Goal: Task Accomplishment & Management: Use online tool/utility

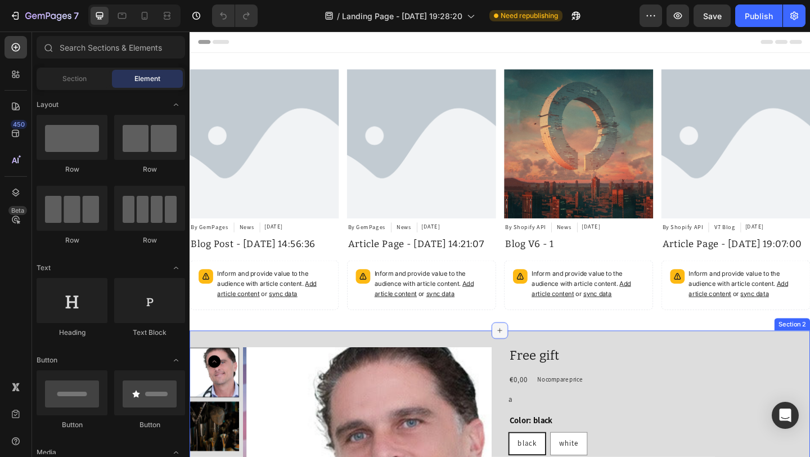
click at [528, 362] on div at bounding box center [527, 356] width 18 height 18
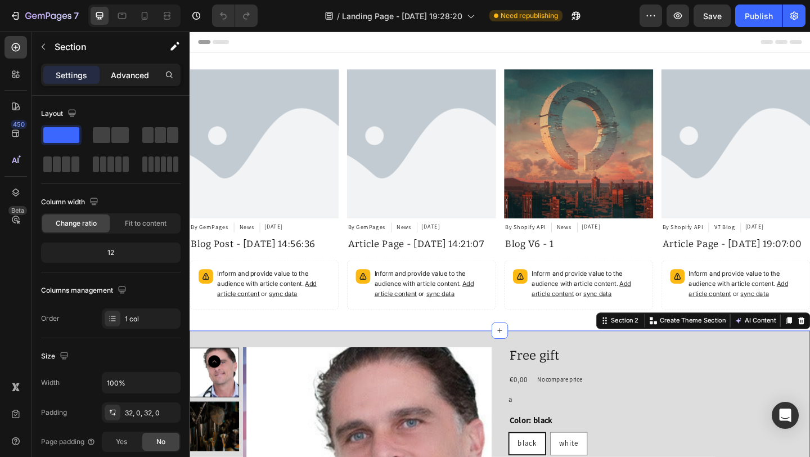
click at [111, 79] on p "Advanced" at bounding box center [130, 75] width 38 height 12
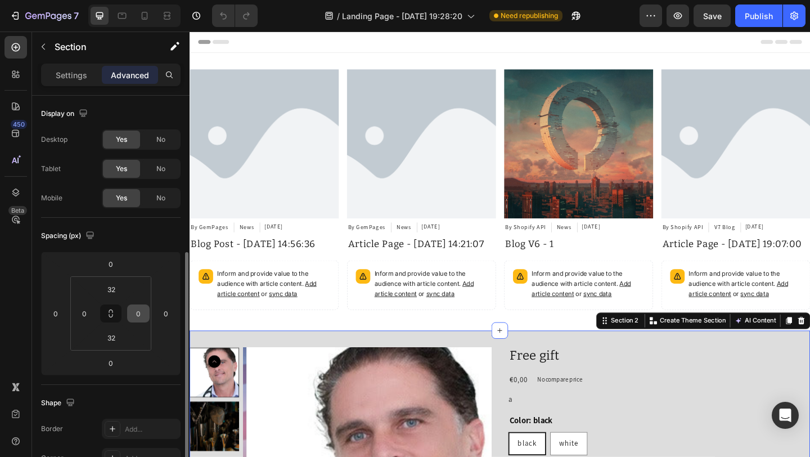
scroll to position [102, 0]
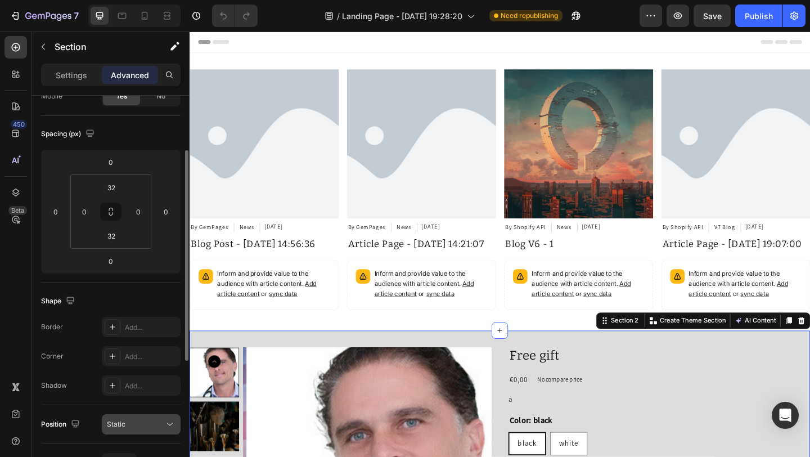
click at [135, 418] on button "Static" at bounding box center [141, 424] width 79 height 20
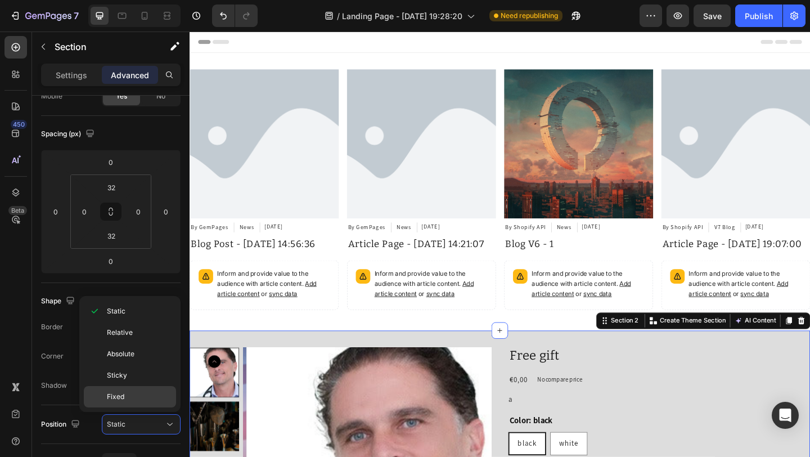
click at [141, 392] on p "Fixed" at bounding box center [139, 396] width 64 height 10
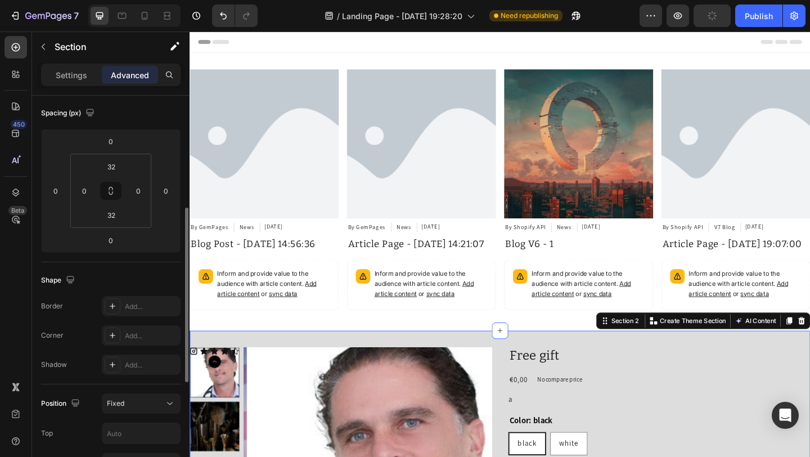
scroll to position [162, 0]
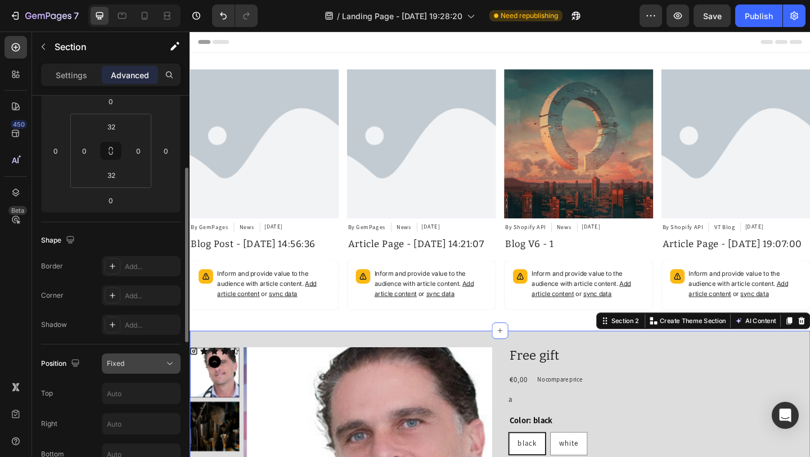
click at [131, 362] on div "Fixed" at bounding box center [135, 363] width 57 height 10
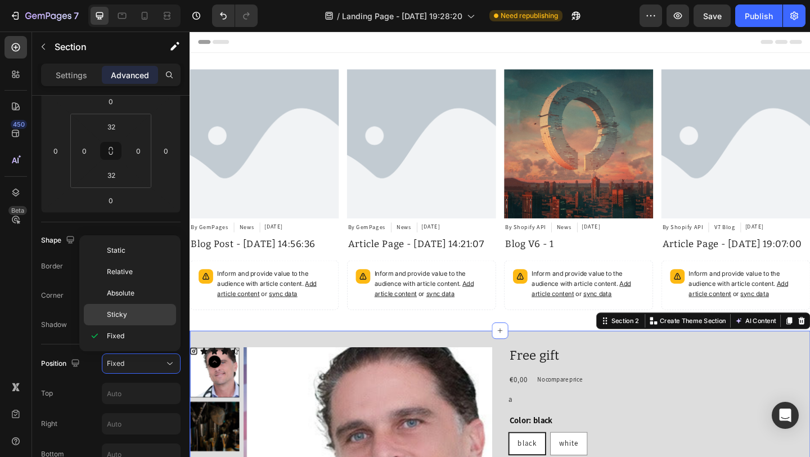
click at [127, 315] on p "Sticky" at bounding box center [139, 314] width 64 height 10
type input "0"
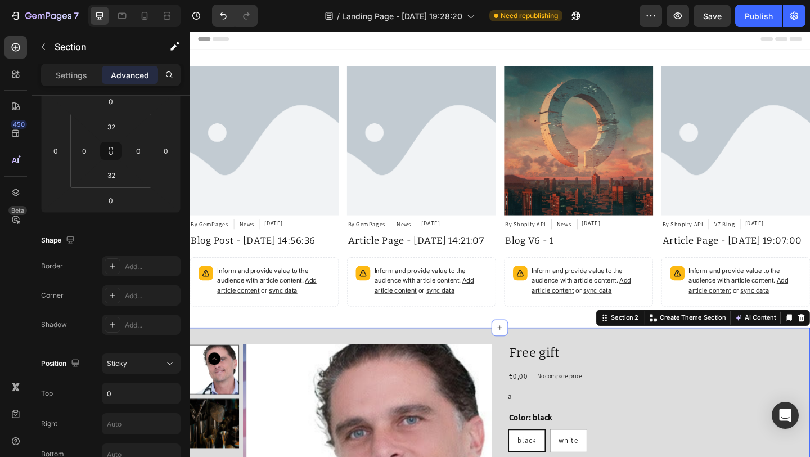
scroll to position [0, 0]
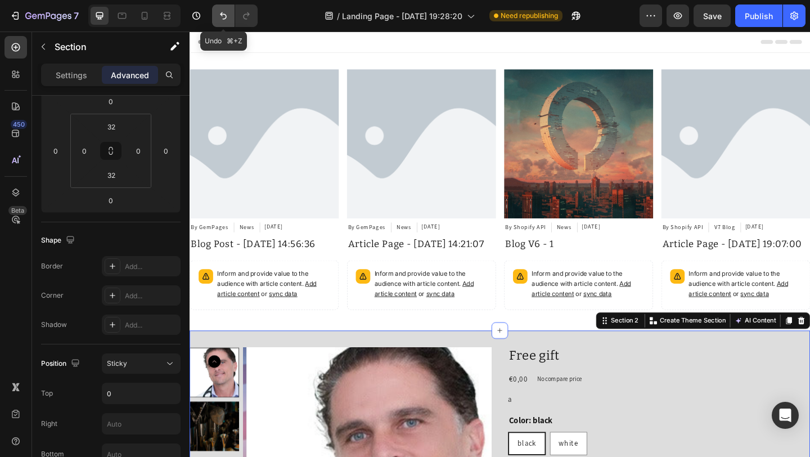
click at [231, 20] on button "Undo/Redo" at bounding box center [223, 15] width 22 height 22
click at [227, 18] on icon "Undo/Redo" at bounding box center [223, 15] width 11 height 11
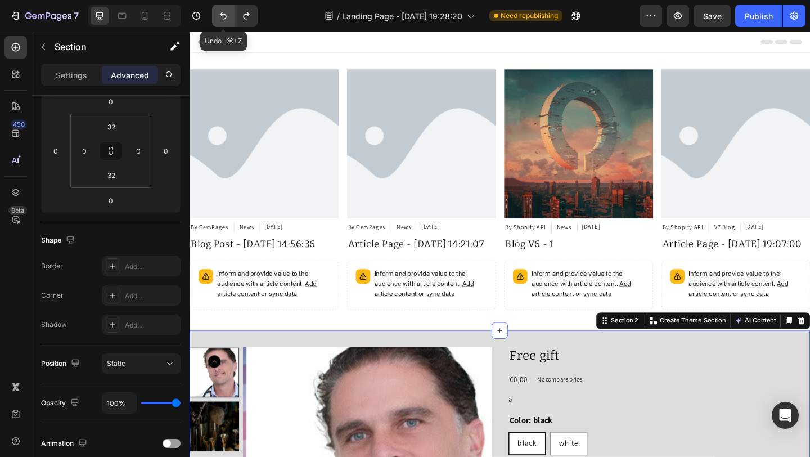
click at [227, 18] on icon "Undo/Redo" at bounding box center [223, 15] width 11 height 11
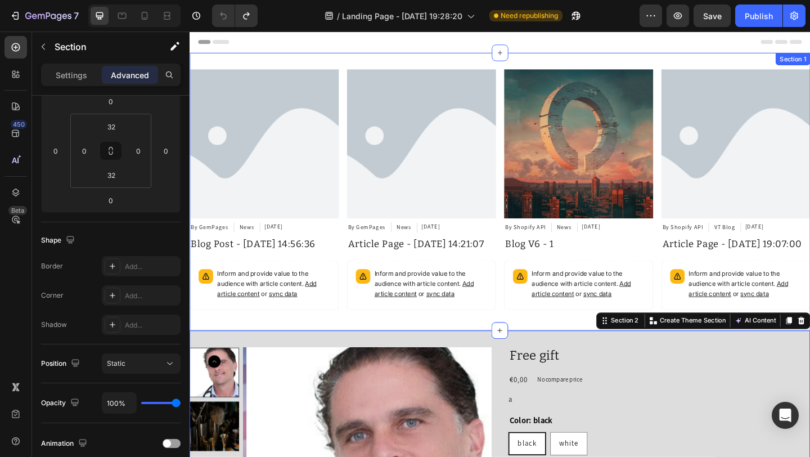
click at [463, 66] on div "Article Image By GemPages Article Author News Article Category [DATE] Article D…" at bounding box center [526, 206] width 675 height 302
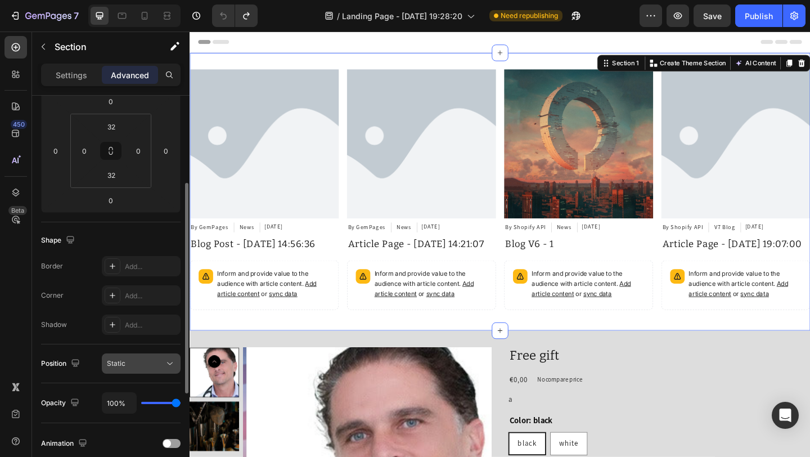
click at [141, 360] on div "Static" at bounding box center [135, 363] width 57 height 10
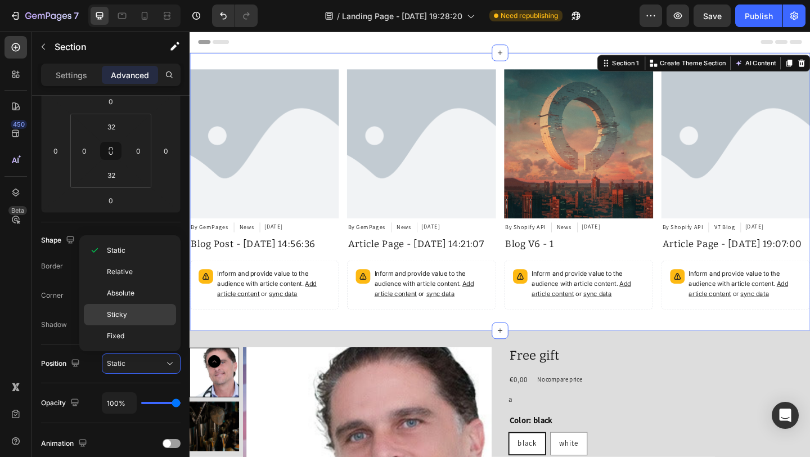
click at [126, 315] on span "Sticky" at bounding box center [117, 314] width 20 height 10
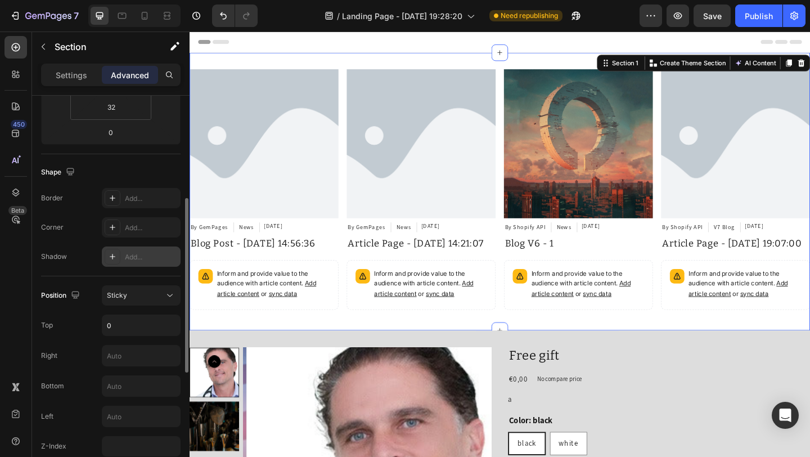
scroll to position [302, 0]
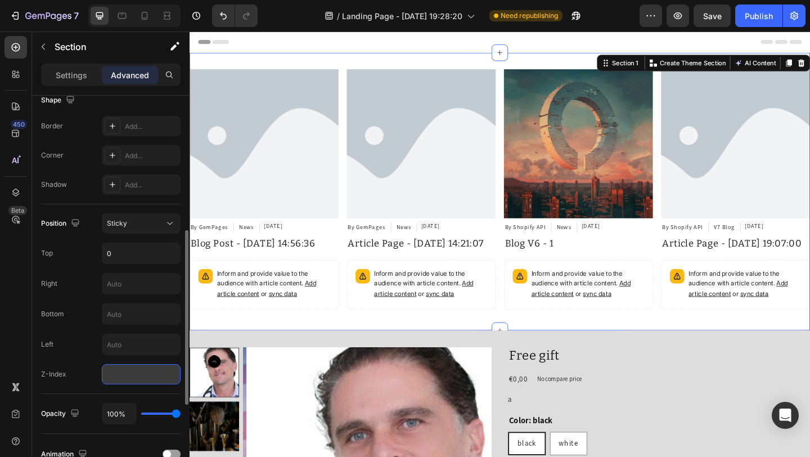
click at [142, 376] on input "number" at bounding box center [141, 374] width 79 height 20
type input "1"
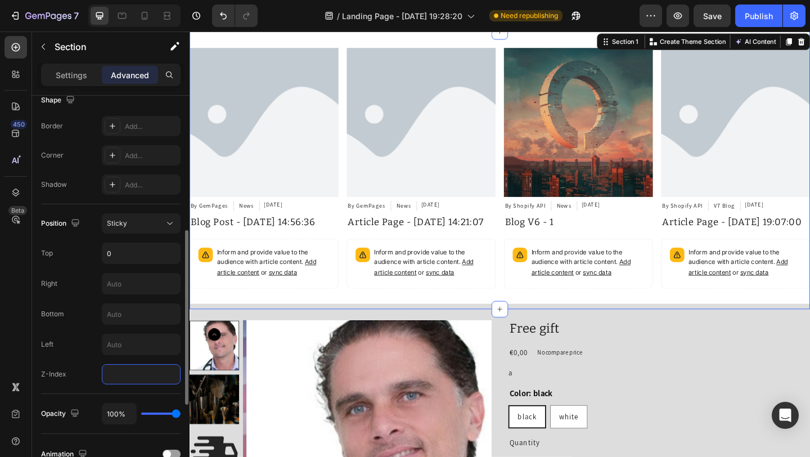
scroll to position [0, 0]
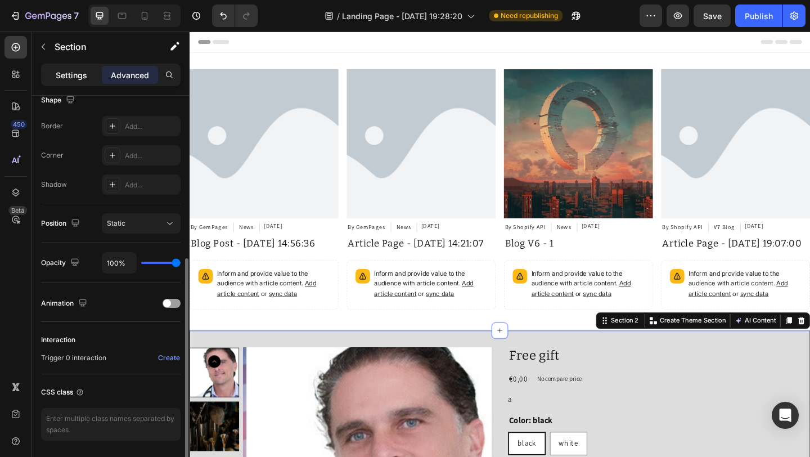
click at [73, 73] on p "Settings" at bounding box center [71, 75] width 31 height 12
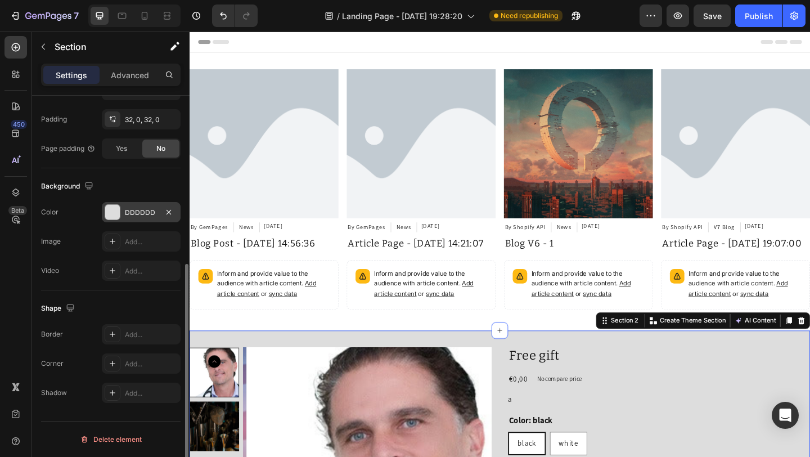
click at [155, 211] on div "DDDDDD" at bounding box center [141, 212] width 33 height 10
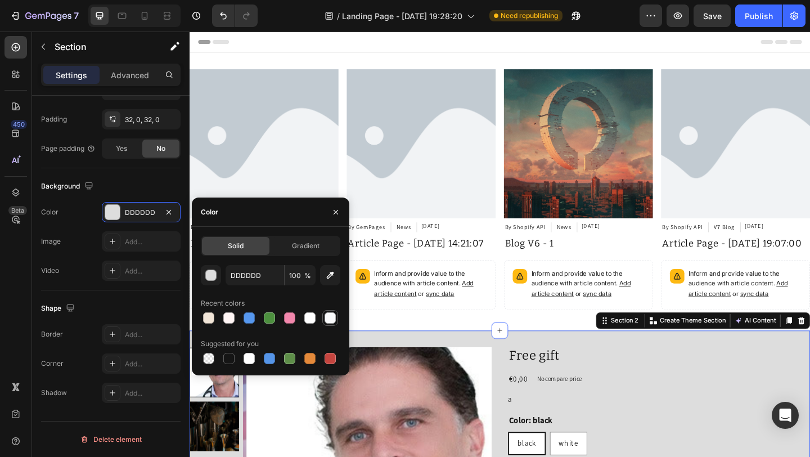
click at [332, 319] on div at bounding box center [329, 317] width 11 height 11
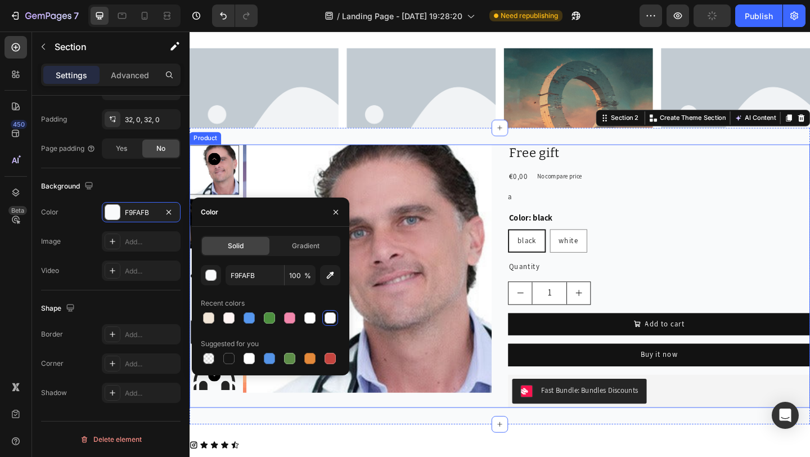
scroll to position [177, 0]
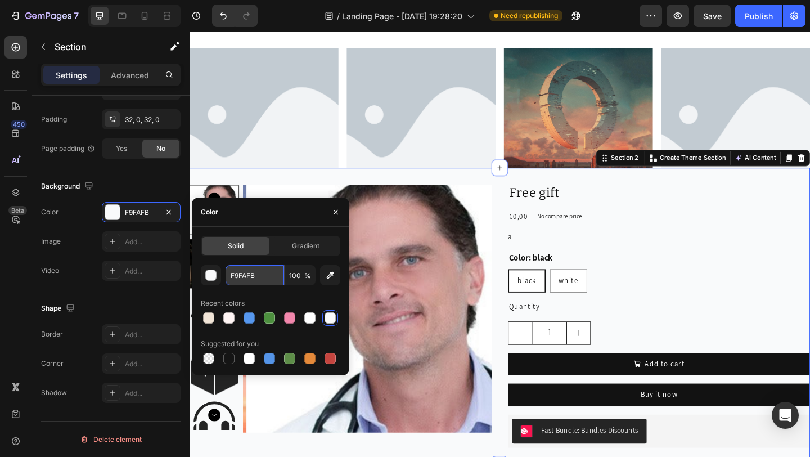
click at [248, 282] on input "F9FAFB" at bounding box center [254, 275] width 58 height 20
click at [227, 315] on div at bounding box center [228, 317] width 11 height 11
type input "FFF5F4"
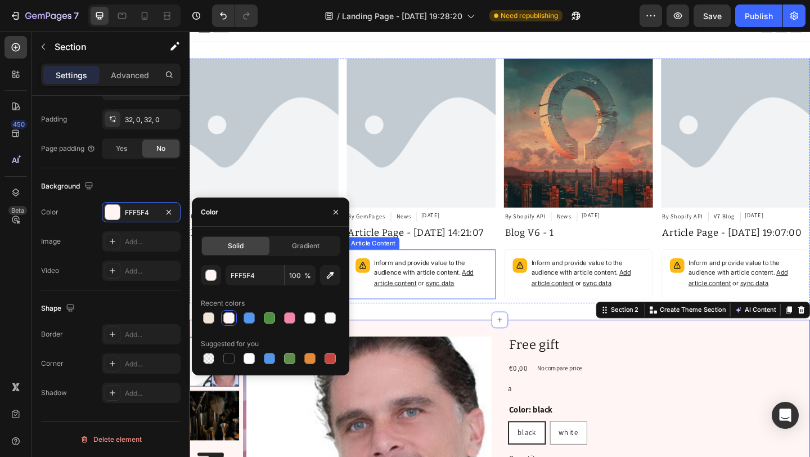
scroll to position [0, 0]
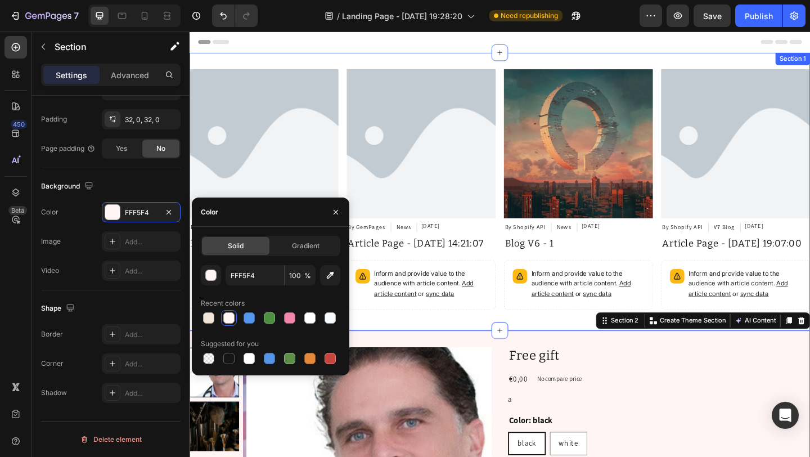
click at [523, 66] on div "Article Image By GemPages Article Author News Article Category [DATE] Article D…" at bounding box center [526, 206] width 675 height 302
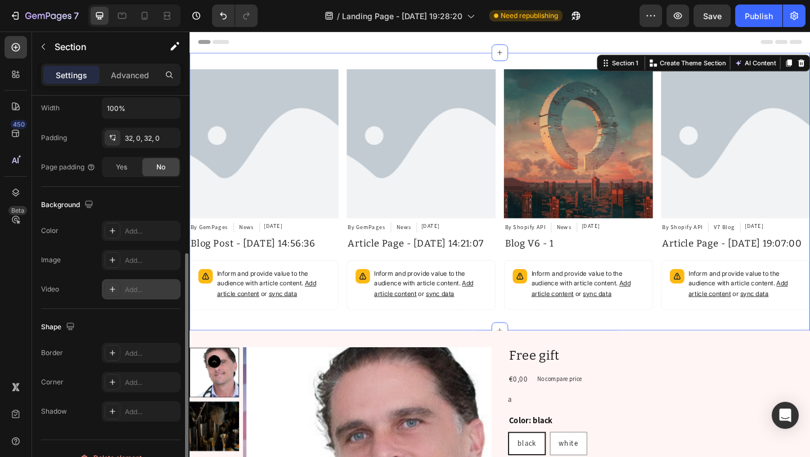
scroll to position [196, 0]
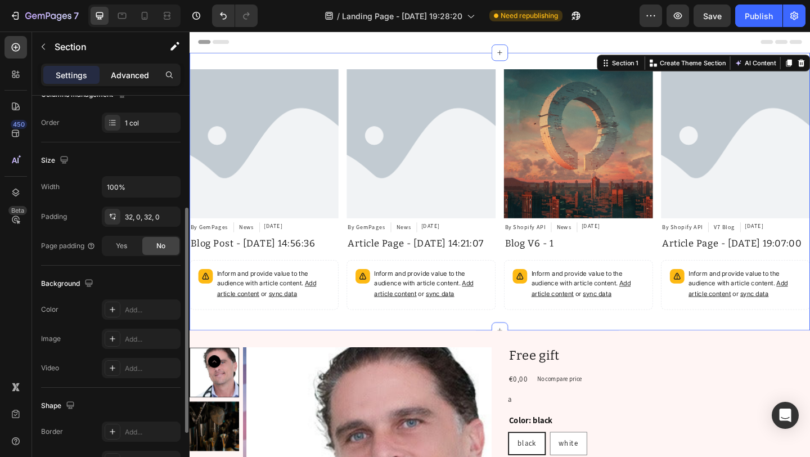
drag, startPoint x: 130, startPoint y: 72, endPoint x: 6, endPoint y: 189, distance: 170.6
click at [130, 72] on p "Advanced" at bounding box center [130, 75] width 38 height 12
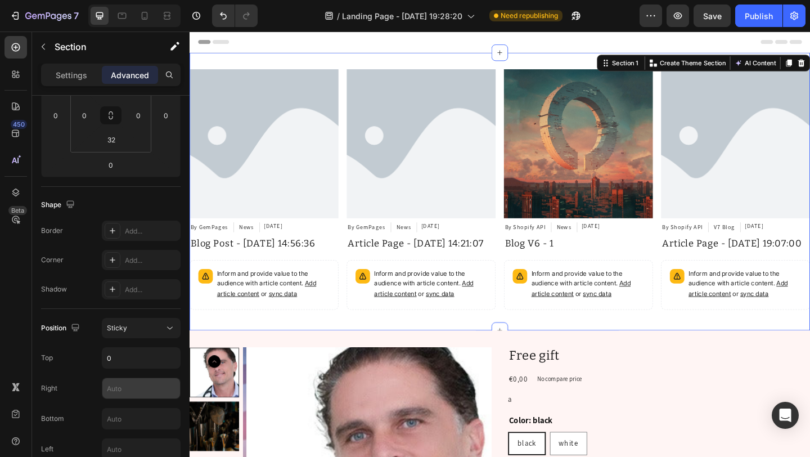
scroll to position [303, 0]
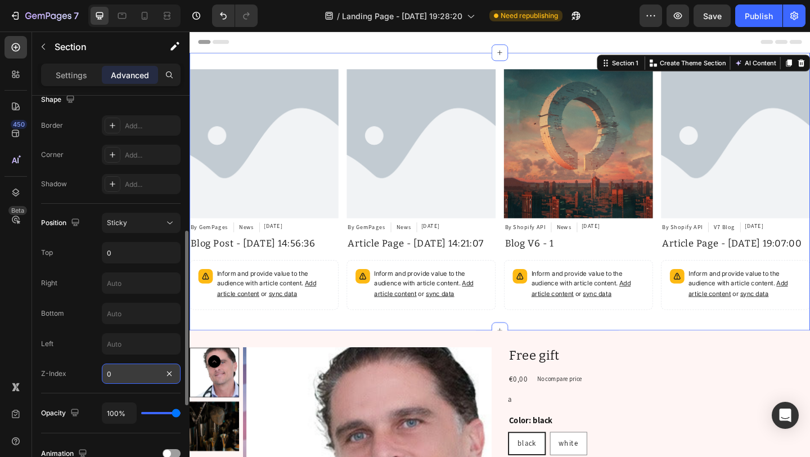
click at [137, 376] on input "0" at bounding box center [141, 373] width 79 height 20
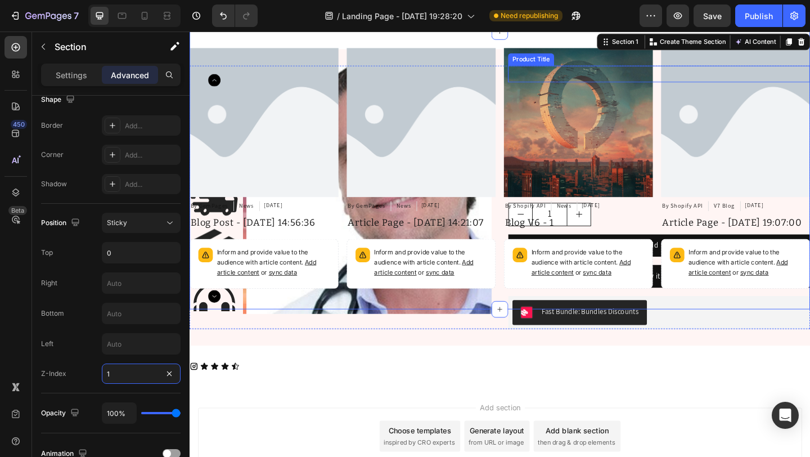
scroll to position [0, 0]
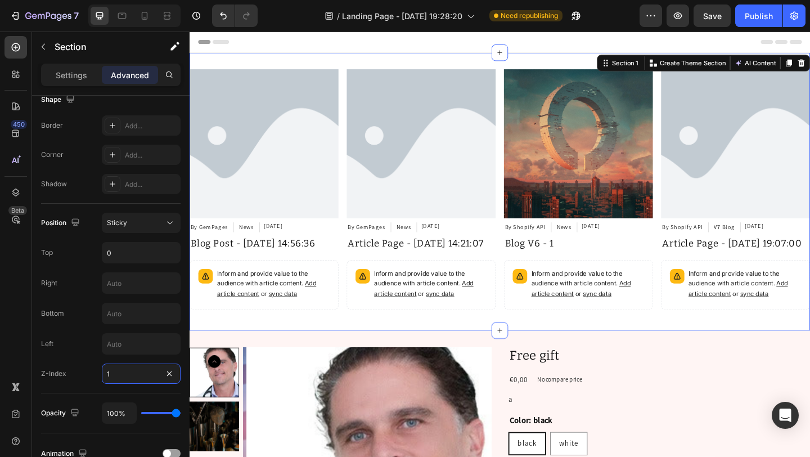
type input "1"
click at [373, 64] on div "Article Image By GemPages Article Author News Article Category [DATE] Article D…" at bounding box center [526, 206] width 675 height 302
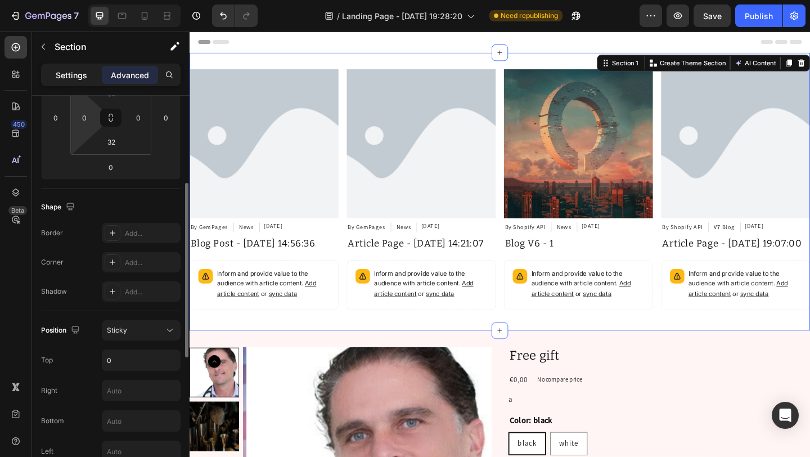
click at [88, 79] on div "Settings" at bounding box center [71, 75] width 56 height 18
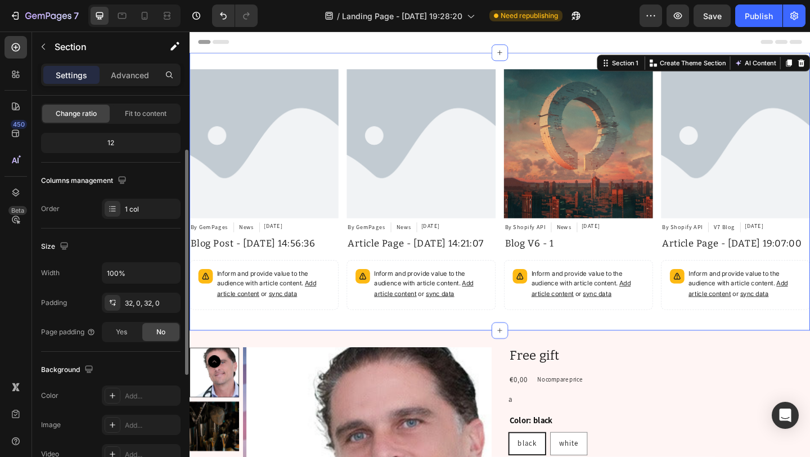
scroll to position [178, 0]
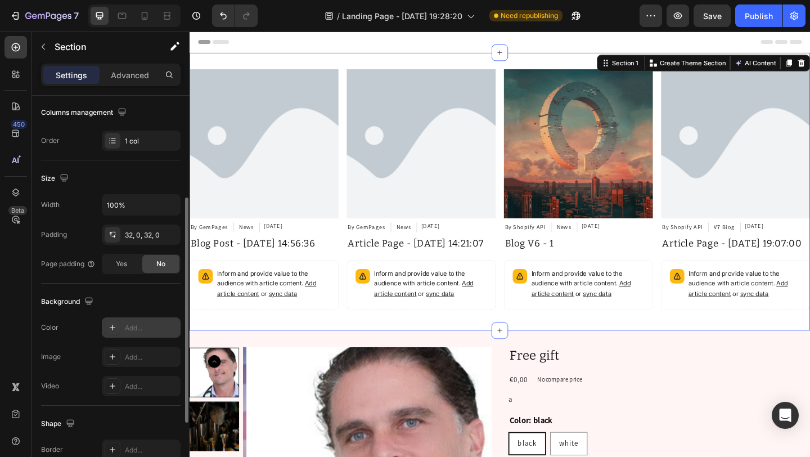
click at [156, 331] on div "Add..." at bounding box center [151, 328] width 53 height 10
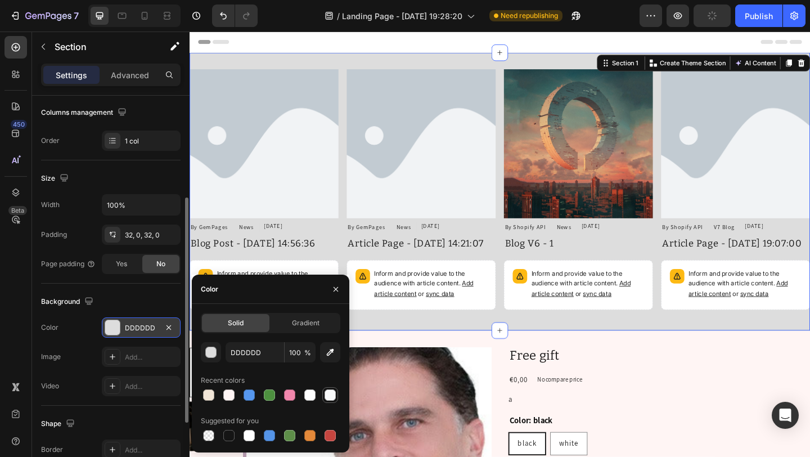
click at [331, 394] on div at bounding box center [329, 394] width 11 height 11
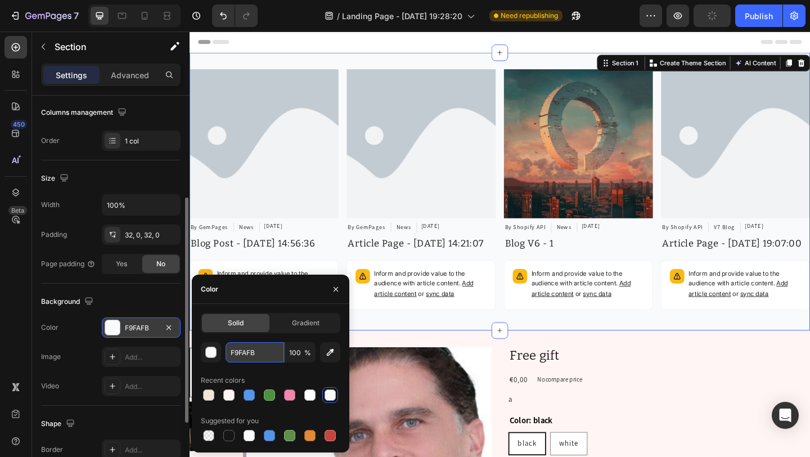
click at [258, 355] on input "F9FAFB" at bounding box center [254, 352] width 58 height 20
type input "FFFFFF"
click at [276, 297] on div "Color" at bounding box center [270, 288] width 157 height 29
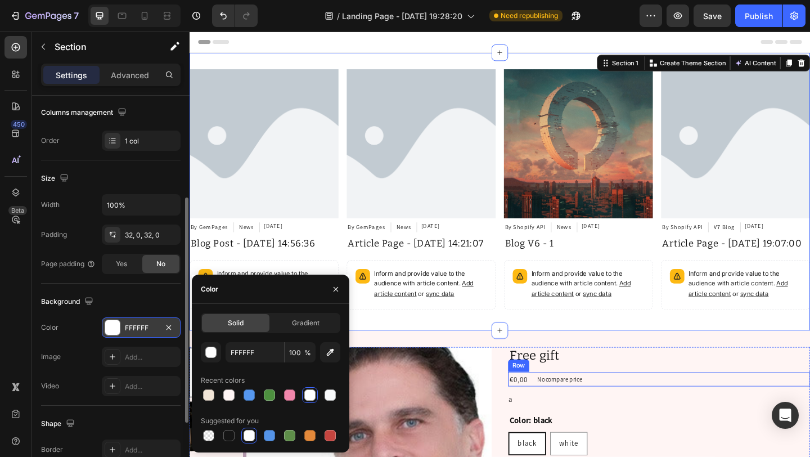
click at [726, 403] on div "€0,00 Product Price Product Price No compare price Product Price Row" at bounding box center [700, 409] width 328 height 16
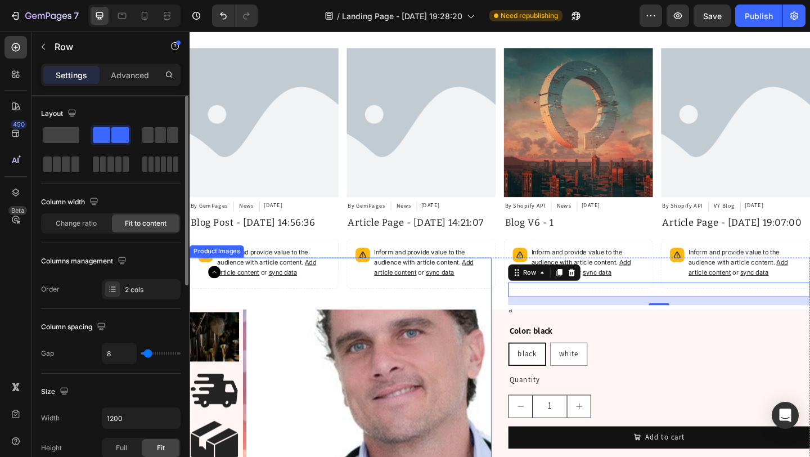
scroll to position [116, 0]
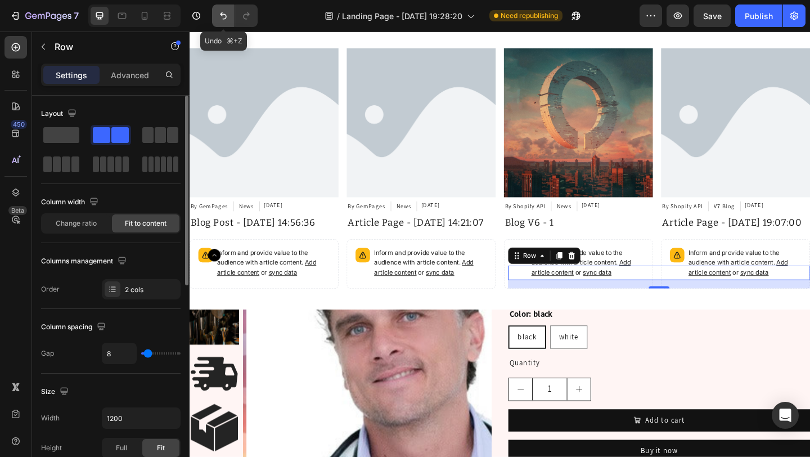
click at [220, 21] on button "Undo/Redo" at bounding box center [223, 15] width 22 height 22
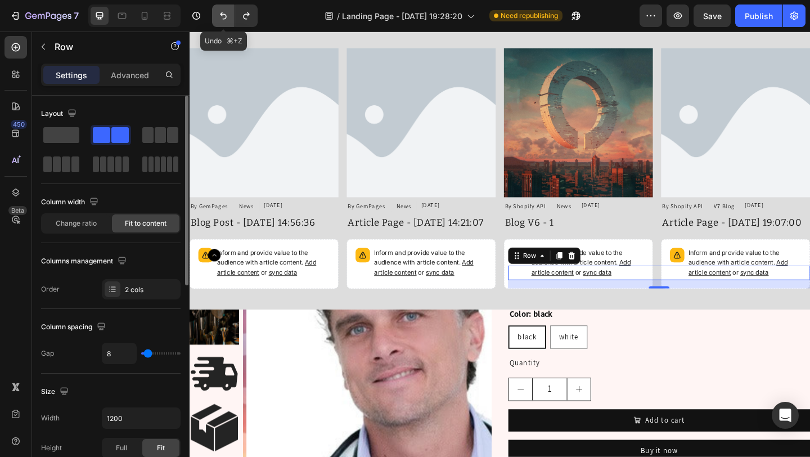
click at [220, 21] on button "Undo/Redo" at bounding box center [223, 15] width 22 height 22
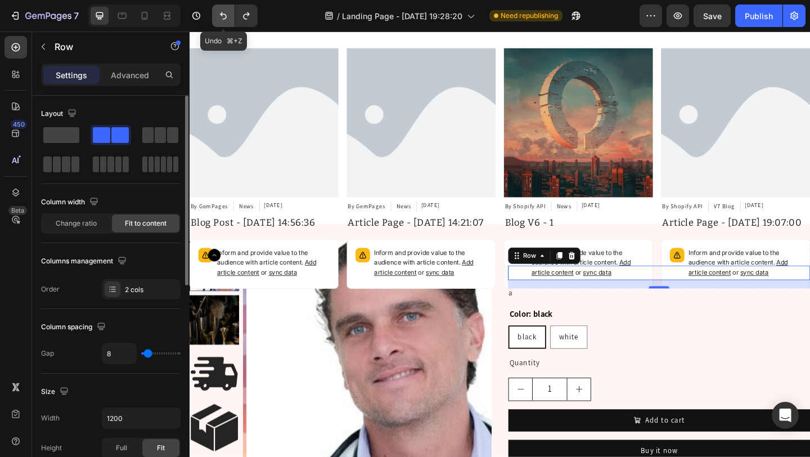
click at [220, 21] on button "Undo/Redo" at bounding box center [223, 15] width 22 height 22
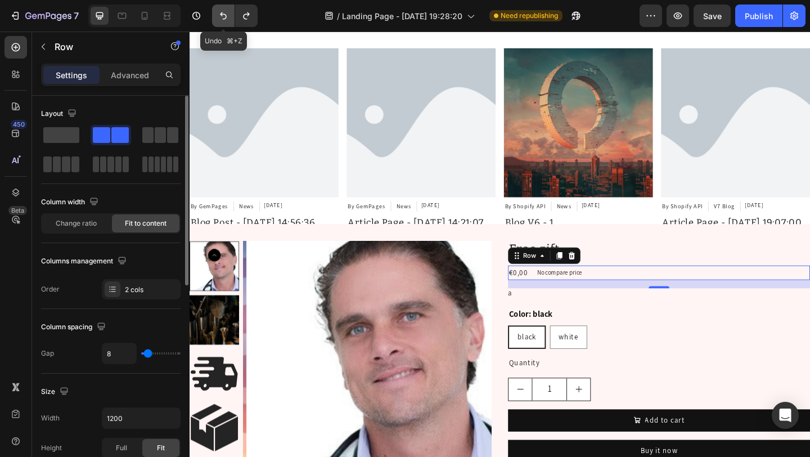
click at [220, 21] on icon "Undo/Redo" at bounding box center [223, 15] width 11 height 11
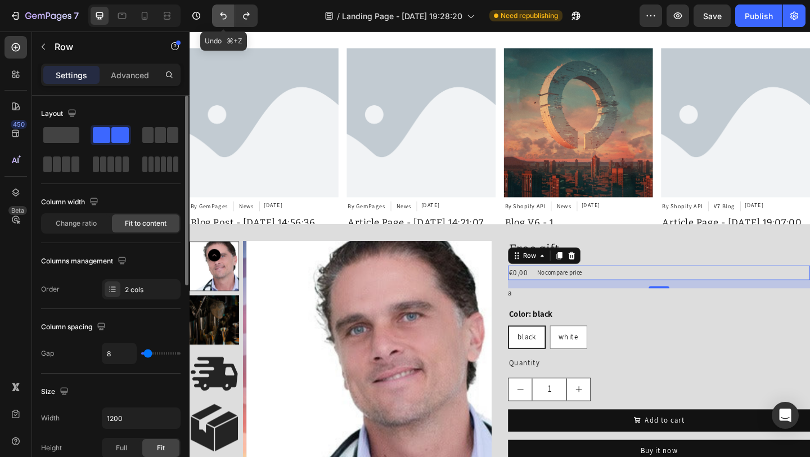
click at [220, 21] on icon "Undo/Redo" at bounding box center [223, 15] width 11 height 11
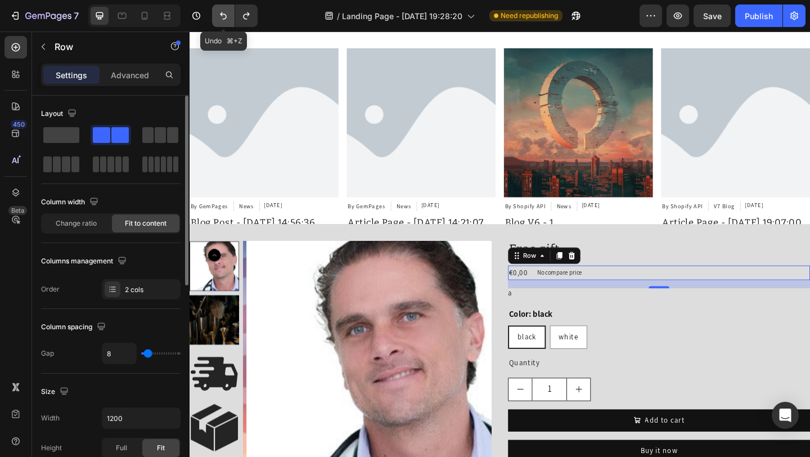
click at [220, 21] on icon "Undo/Redo" at bounding box center [223, 15] width 11 height 11
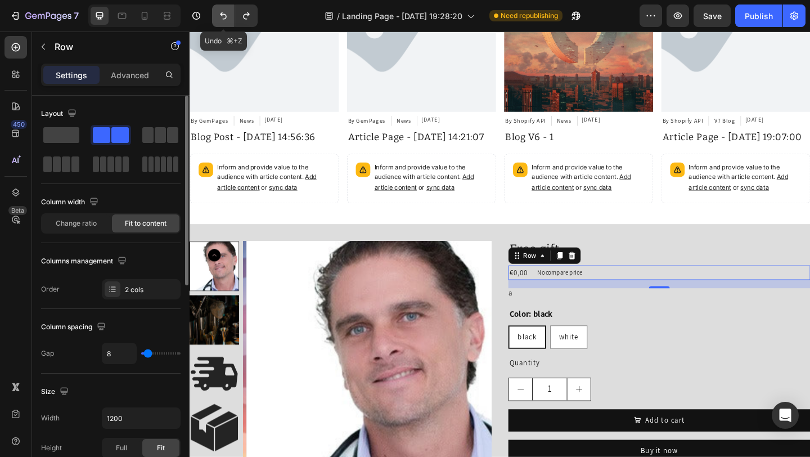
click at [220, 21] on icon "Undo/Redo" at bounding box center [223, 15] width 11 height 11
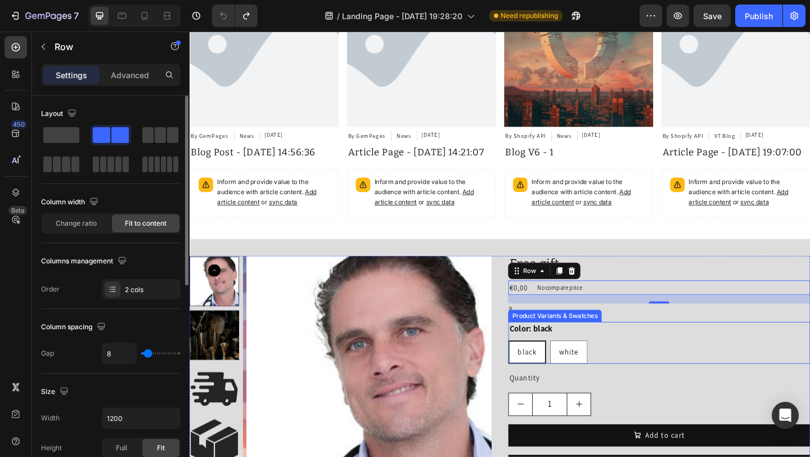
scroll to position [0, 0]
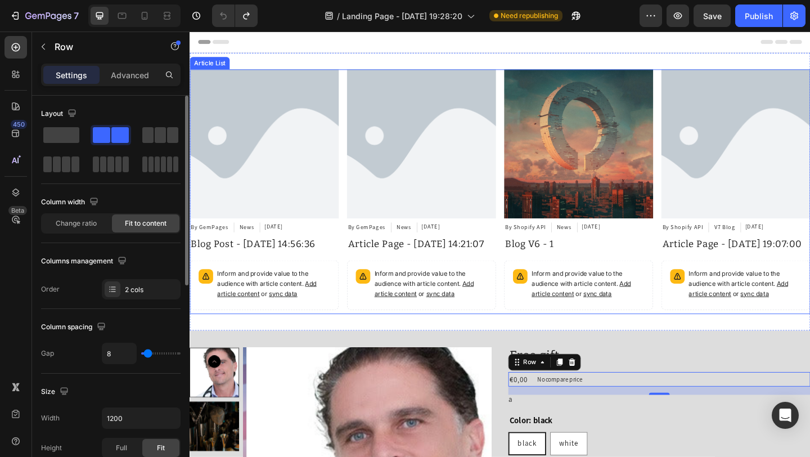
click at [351, 91] on div "Article Image By GemPages Article Author News Article Category [DATE] Article D…" at bounding box center [526, 206] width 675 height 266
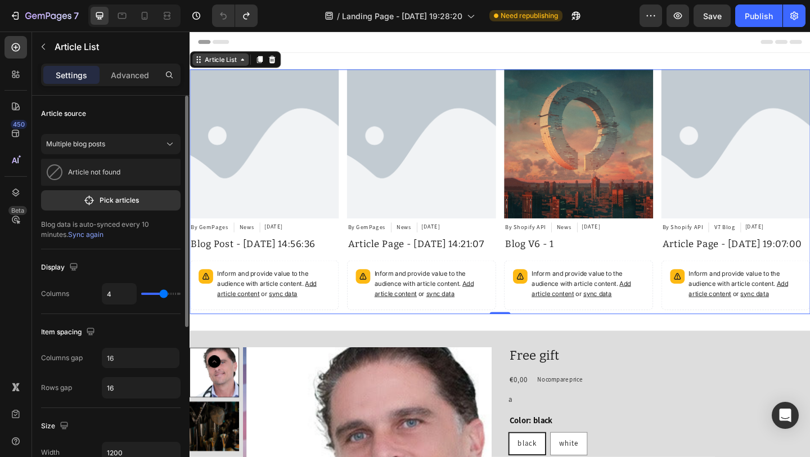
click at [242, 66] on icon at bounding box center [246, 61] width 9 height 9
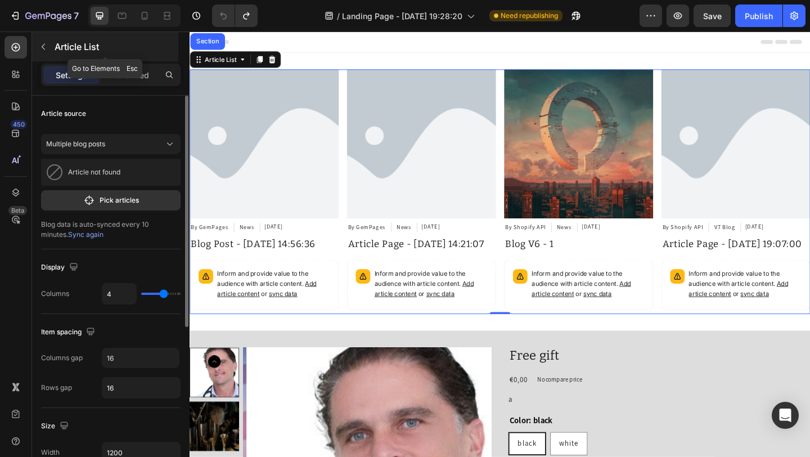
click at [38, 50] on button "button" at bounding box center [43, 47] width 18 height 18
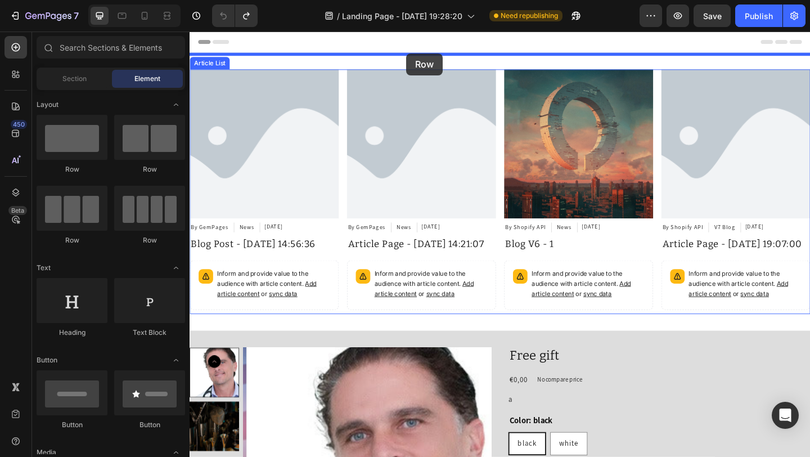
drag, startPoint x: 274, startPoint y: 186, endPoint x: 425, endPoint y: 55, distance: 199.3
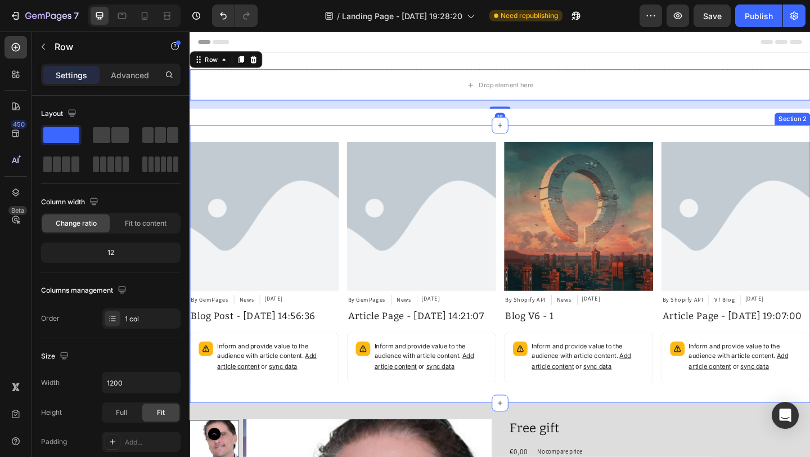
click at [359, 143] on div "Article Image By GemPages Article Author News Article Category [DATE] Article D…" at bounding box center [526, 284] width 675 height 302
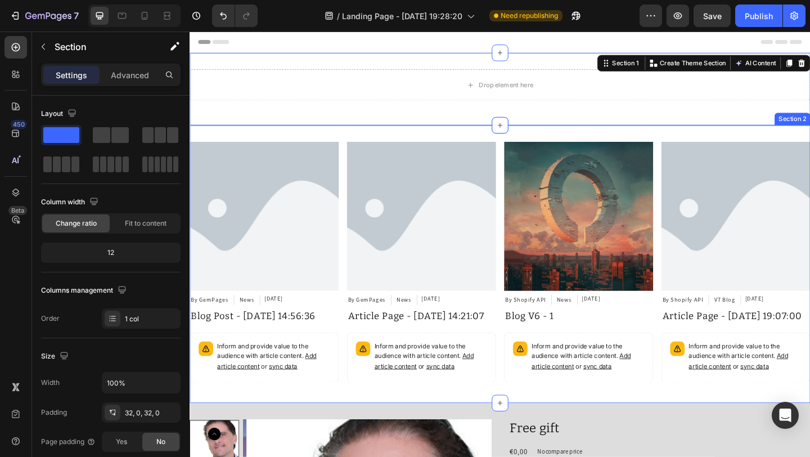
click at [309, 144] on div "Article Image By GemPages Article Author News Article Category [DATE] Article D…" at bounding box center [526, 284] width 675 height 302
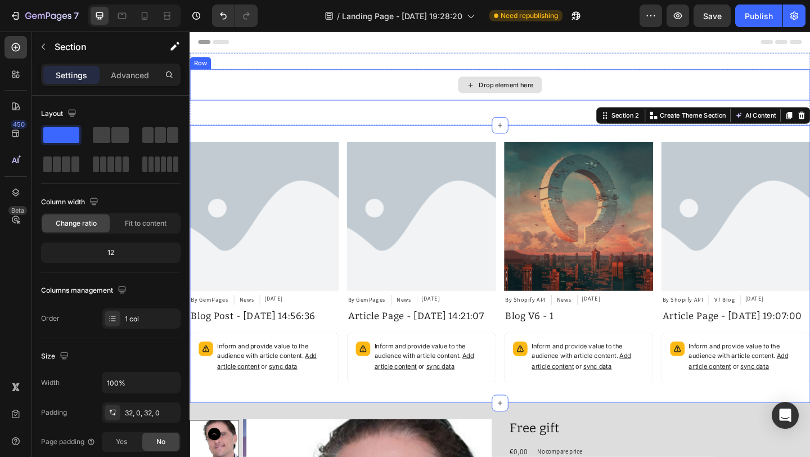
click at [304, 98] on div "Drop element here" at bounding box center [526, 90] width 675 height 34
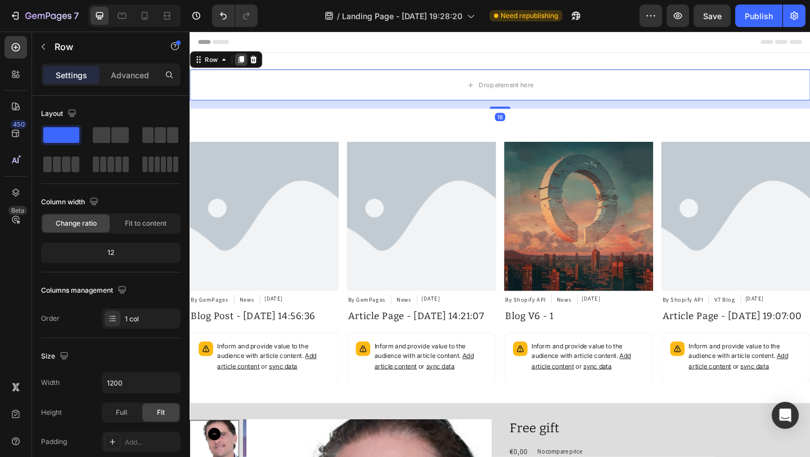
click at [242, 62] on icon at bounding box center [245, 61] width 9 height 9
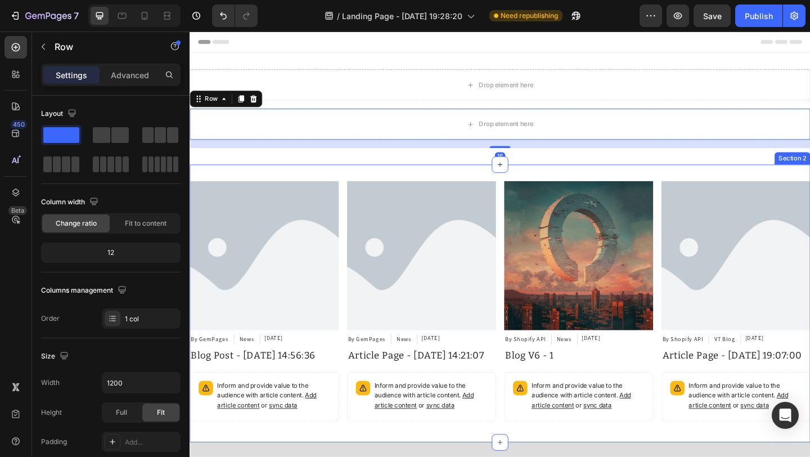
click at [329, 183] on div "Article Image By GemPages Article Author News Article Category [DATE] Article D…" at bounding box center [526, 327] width 675 height 302
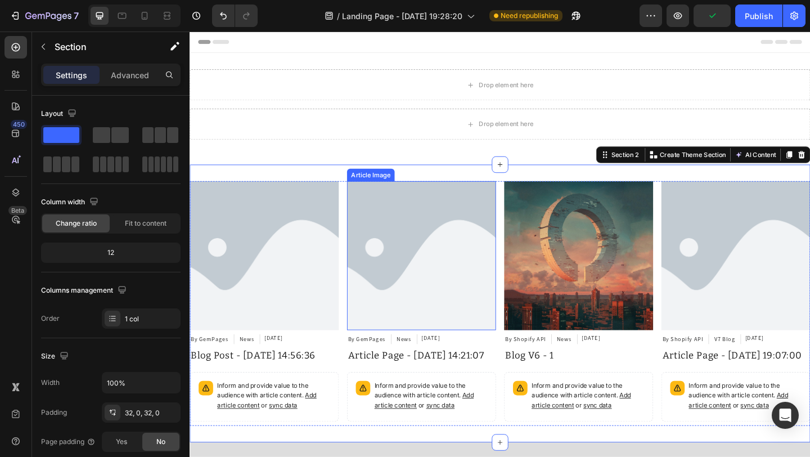
click at [388, 208] on img at bounding box center [441, 275] width 162 height 162
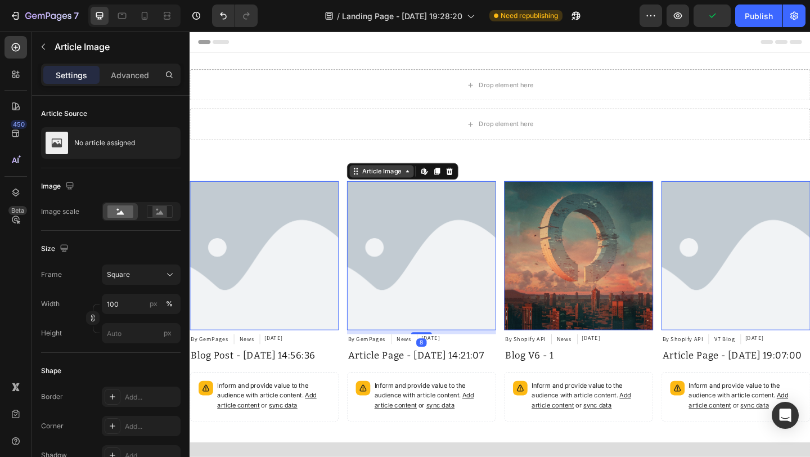
click at [386, 188] on div "Article Image" at bounding box center [397, 183] width 47 height 10
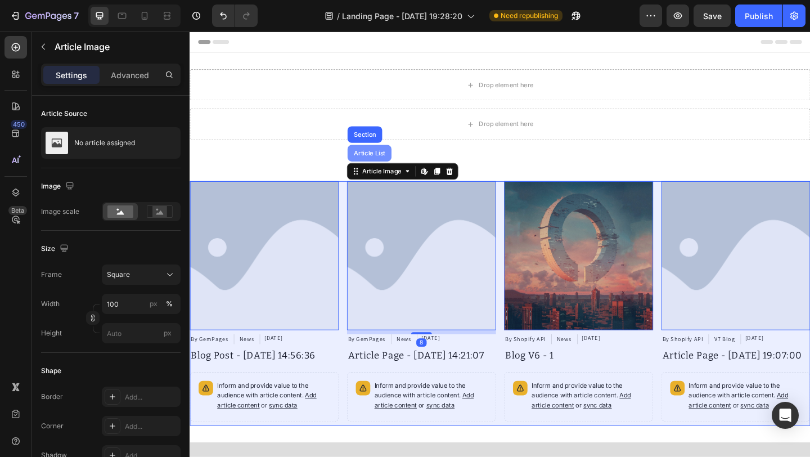
click at [387, 168] on div "Article List" at bounding box center [385, 164] width 48 height 18
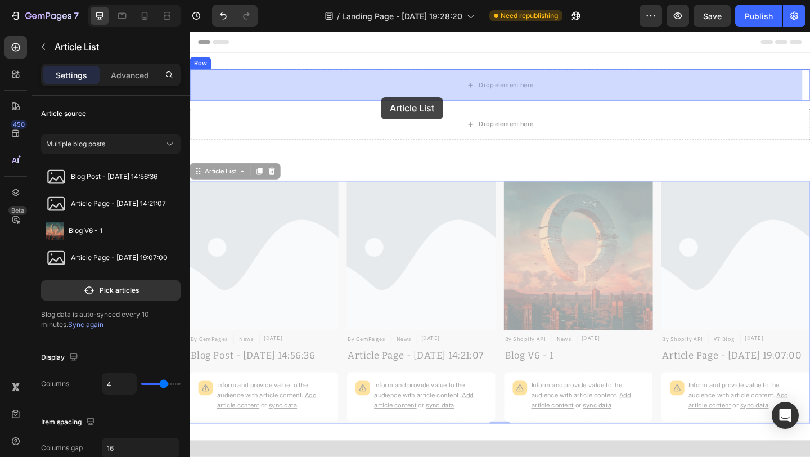
drag, startPoint x: 234, startPoint y: 187, endPoint x: 397, endPoint y: 103, distance: 183.8
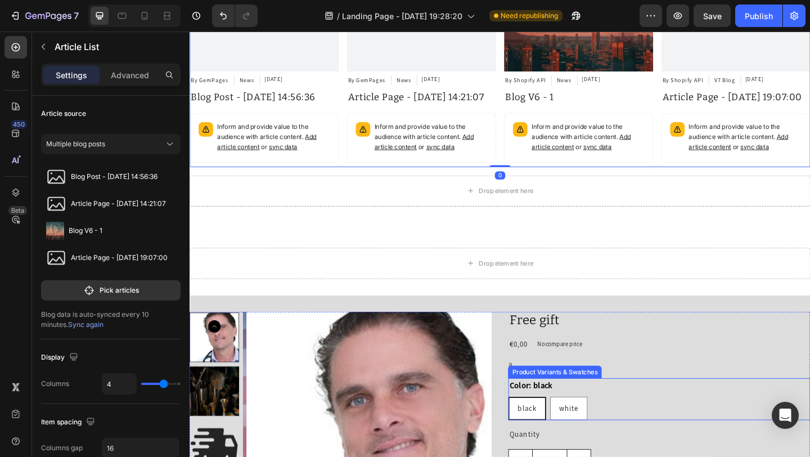
scroll to position [324, 0]
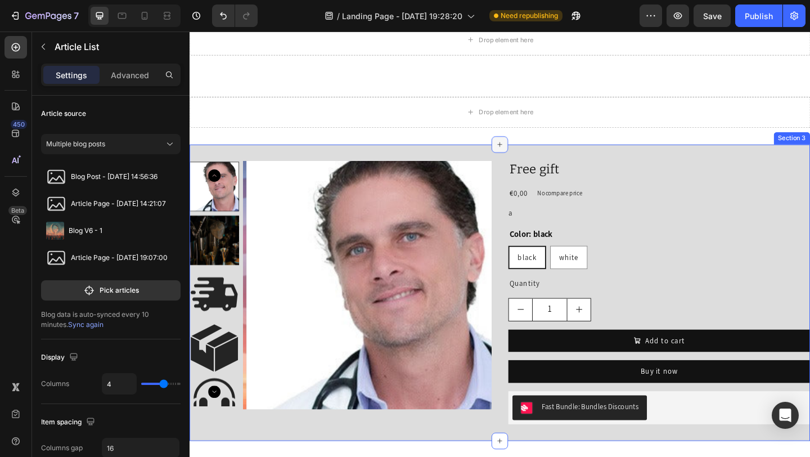
click at [519, 157] on div at bounding box center [527, 154] width 18 height 18
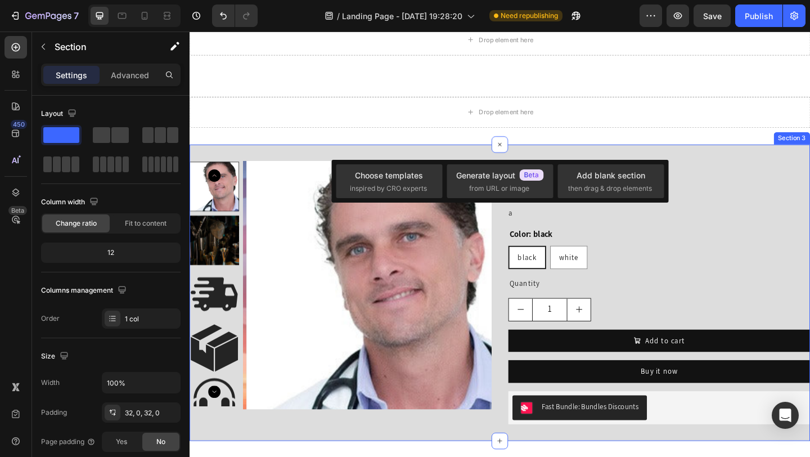
click at [423, 160] on div "Product Images Free gift Product Title €0,00 Product Price Product Price No com…" at bounding box center [526, 315] width 675 height 322
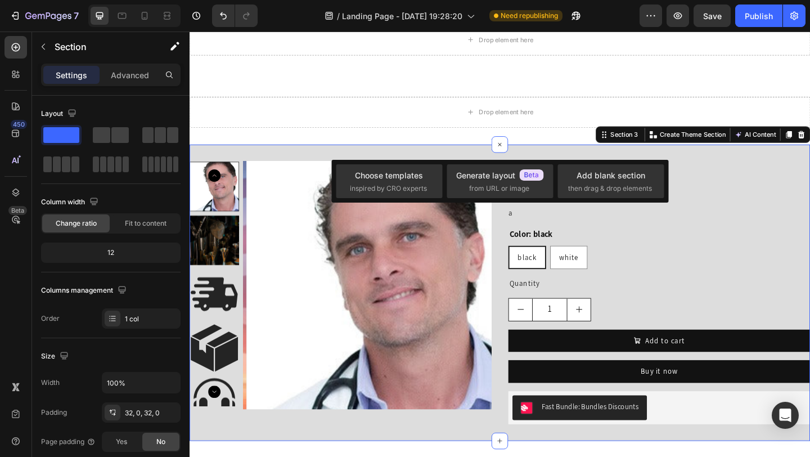
click at [445, 161] on div "Product Images Free gift Product Title €0,00 Product Price Product Price No com…" at bounding box center [526, 315] width 675 height 322
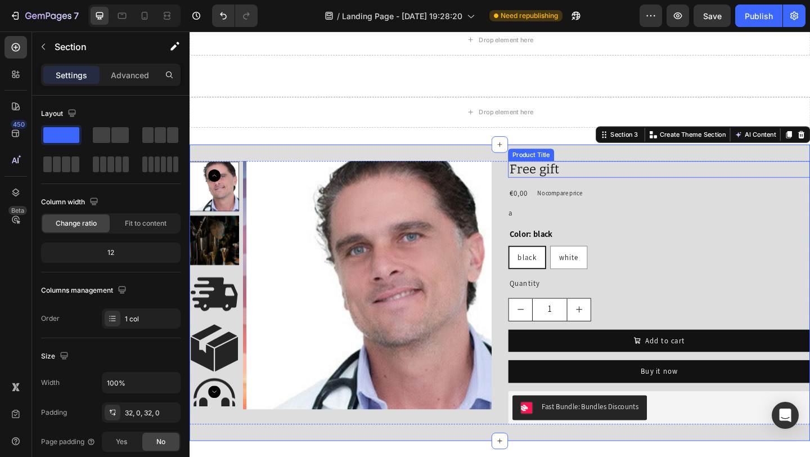
click at [611, 178] on h2 "Free gift" at bounding box center [700, 181] width 328 height 19
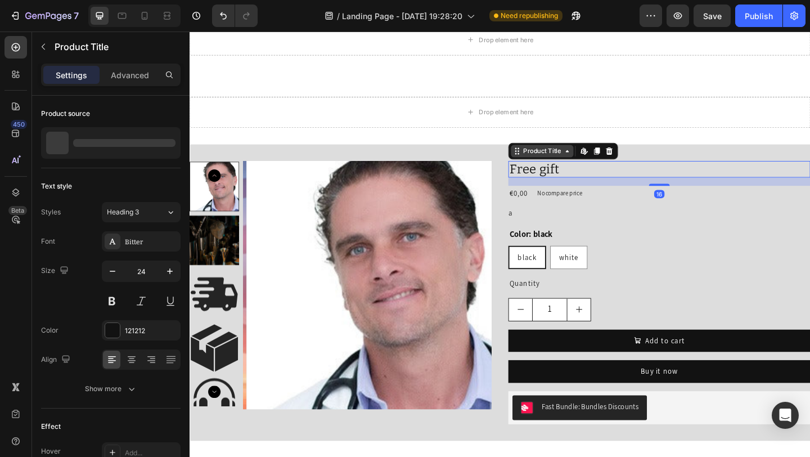
click at [564, 160] on div "Product Title" at bounding box center [573, 161] width 46 height 10
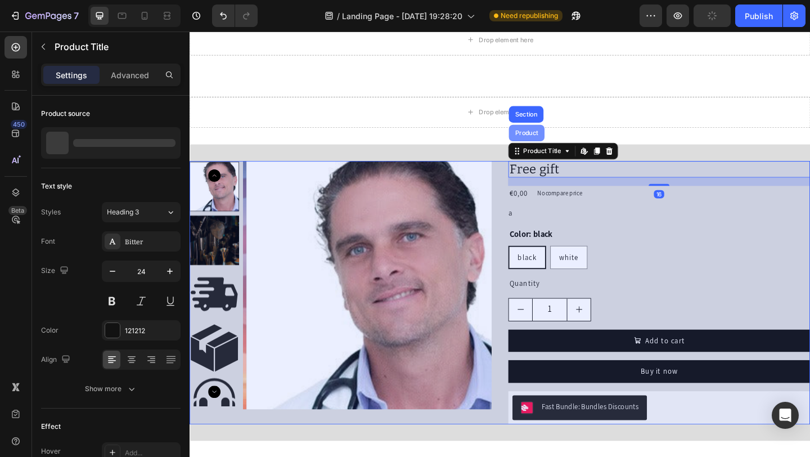
click at [557, 141] on div "Product" at bounding box center [556, 141] width 30 height 7
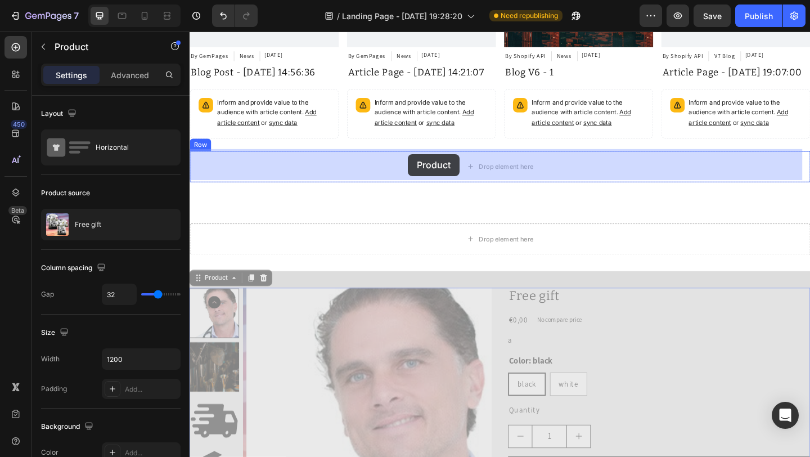
scroll to position [185, 0]
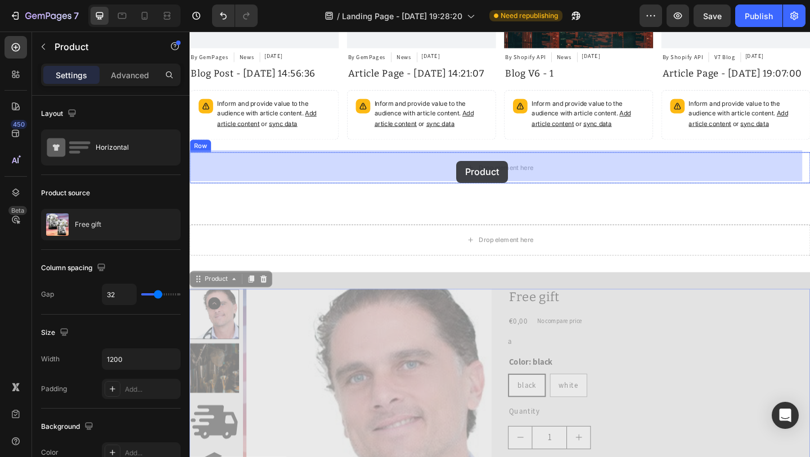
drag, startPoint x: 224, startPoint y: 162, endPoint x: 479, endPoint y: 172, distance: 254.9
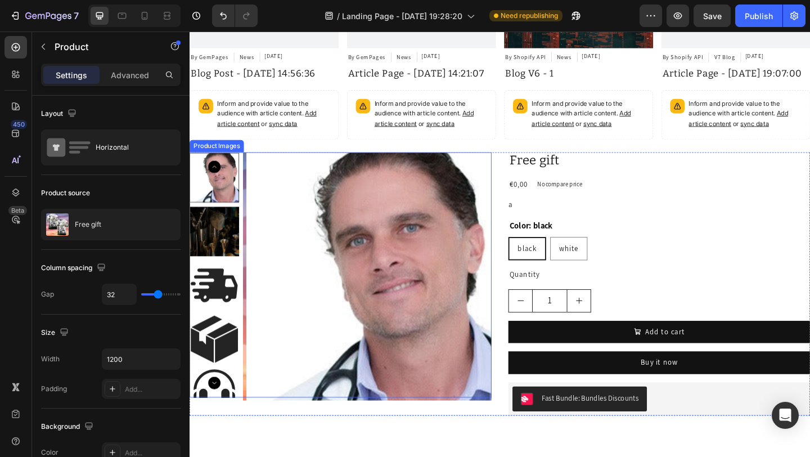
click at [318, 197] on img at bounding box center [386, 297] width 270 height 270
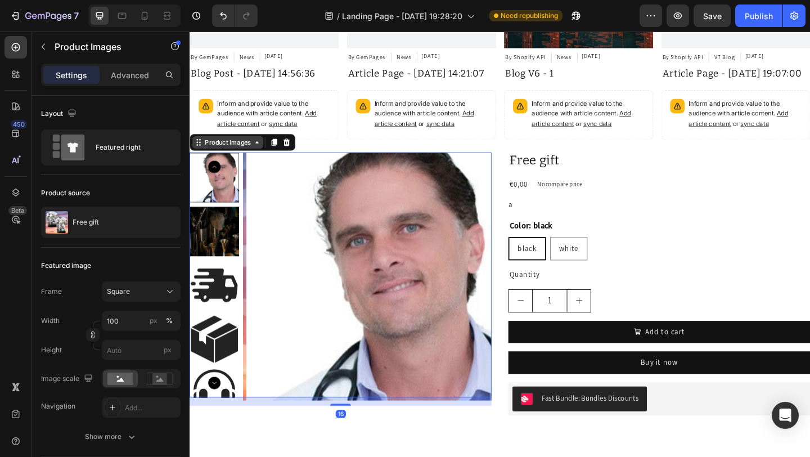
click at [251, 150] on div "Product Images" at bounding box center [231, 152] width 55 height 10
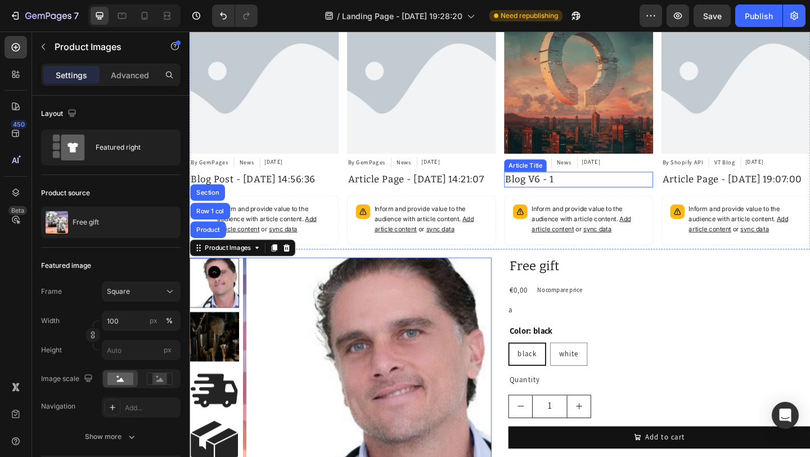
scroll to position [0, 0]
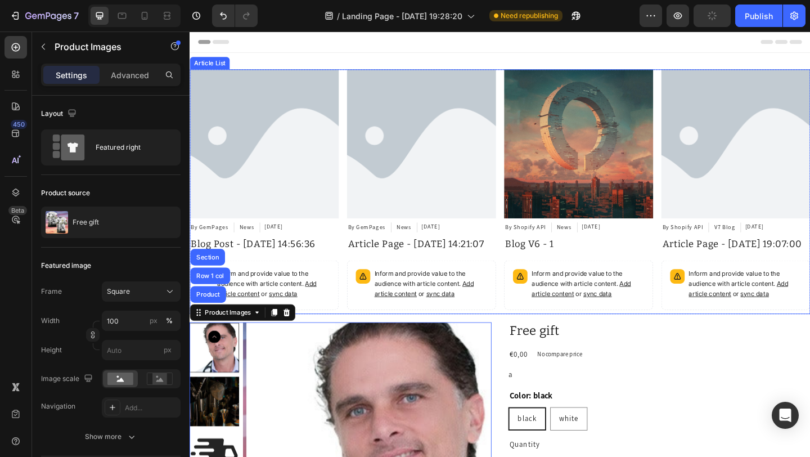
click at [521, 91] on div "Article Image By GemPages Article Author News Article Category [DATE] Article D…" at bounding box center [526, 206] width 675 height 266
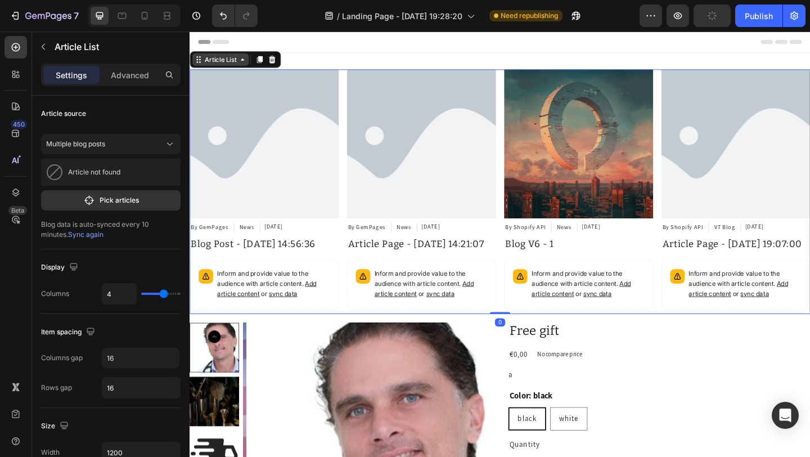
click at [232, 64] on div "Article List" at bounding box center [223, 62] width 39 height 10
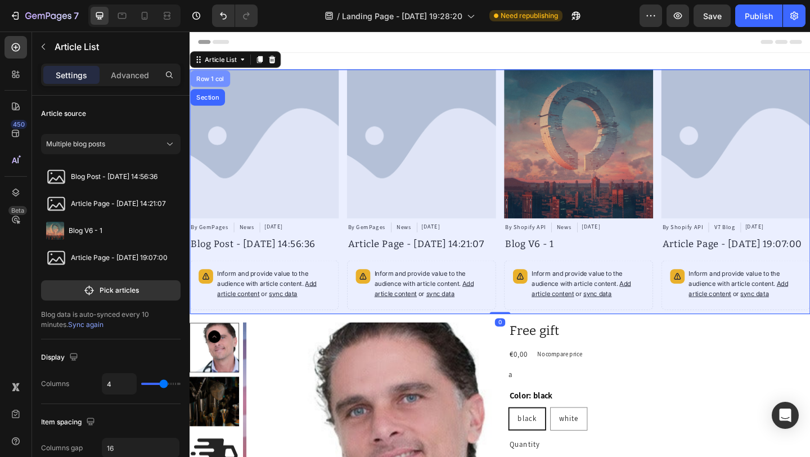
click at [216, 85] on div "Row 1 col" at bounding box center [212, 82] width 34 height 7
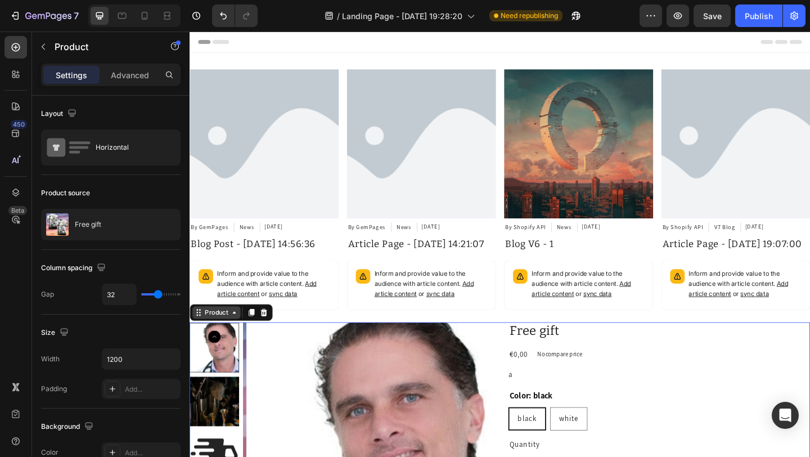
click at [235, 333] on icon at bounding box center [237, 336] width 9 height 9
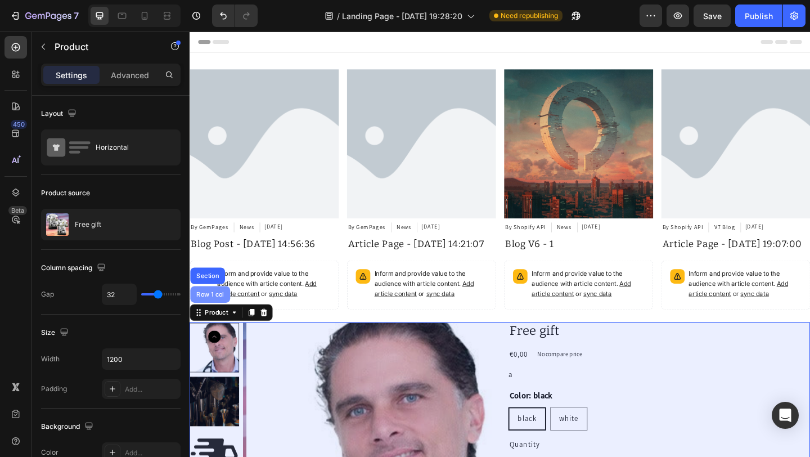
click at [215, 315] on div "Row 1 col" at bounding box center [212, 317] width 34 height 7
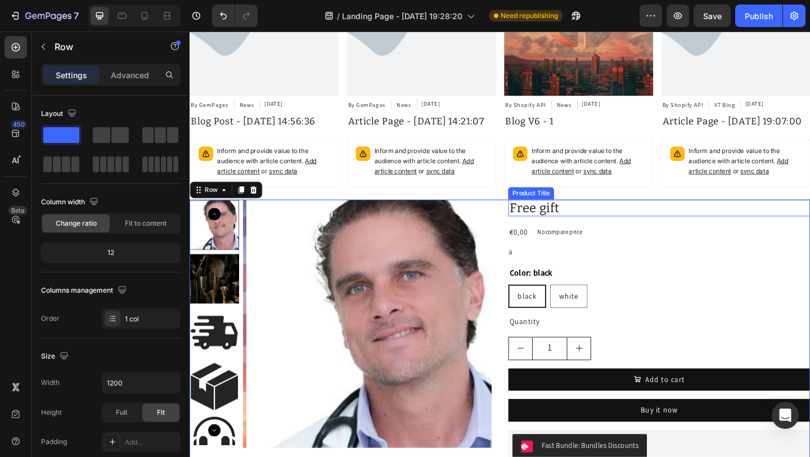
scroll to position [178, 0]
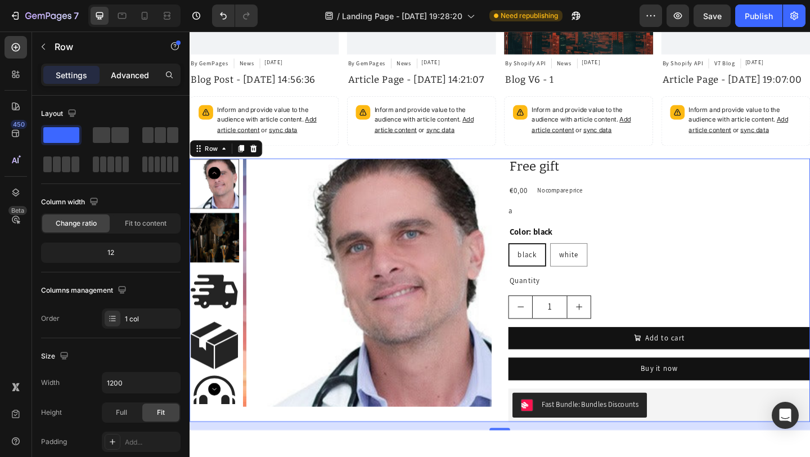
click at [135, 76] on p "Advanced" at bounding box center [130, 75] width 38 height 12
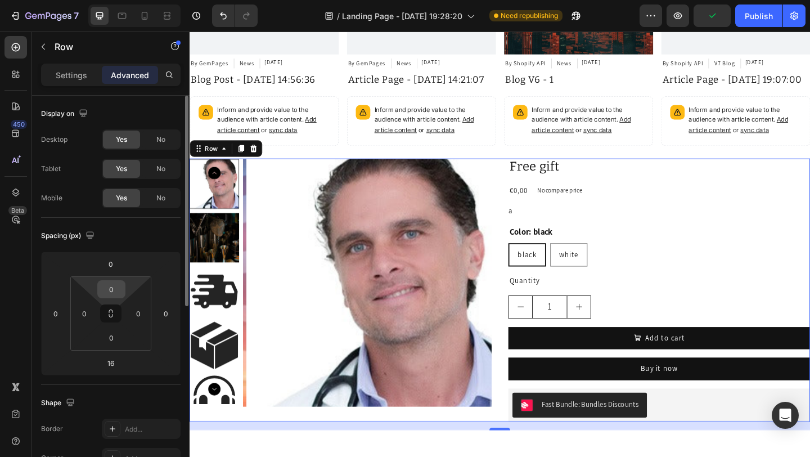
click at [109, 286] on input "0" at bounding box center [111, 289] width 22 height 17
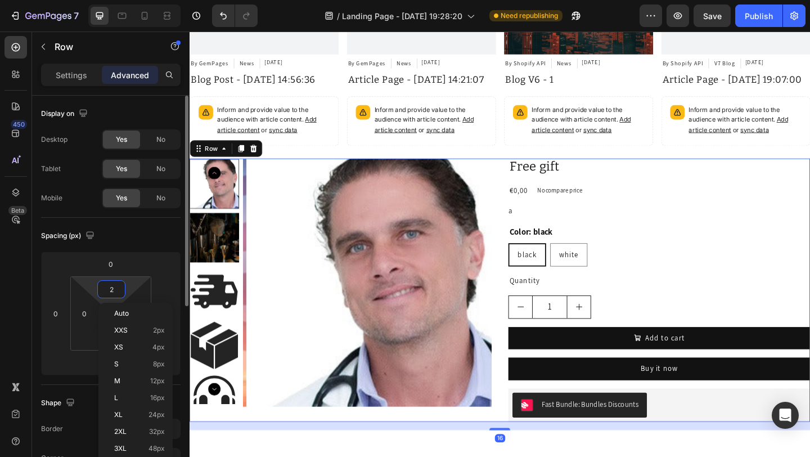
type input "20"
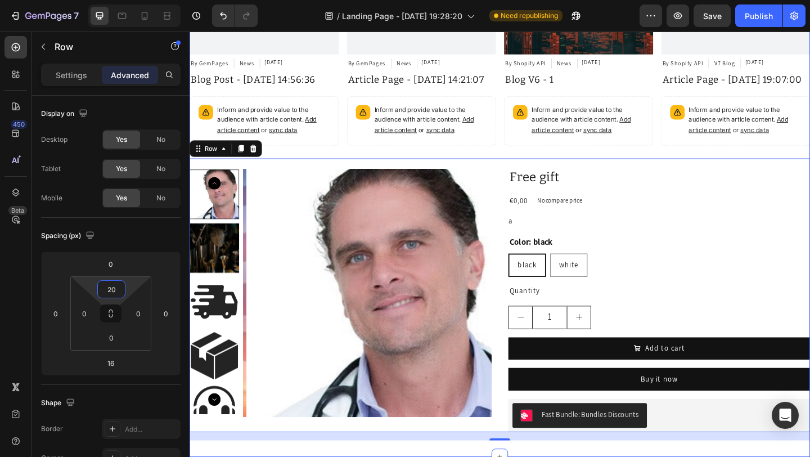
click at [403, 180] on img at bounding box center [386, 315] width 270 height 270
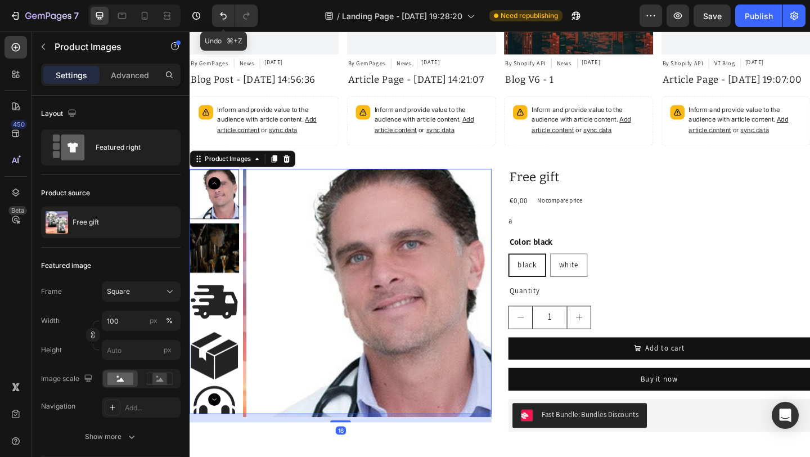
drag, startPoint x: 229, startPoint y: 21, endPoint x: 234, endPoint y: 27, distance: 7.6
click at [229, 21] on button "Undo/Redo" at bounding box center [223, 15] width 22 height 22
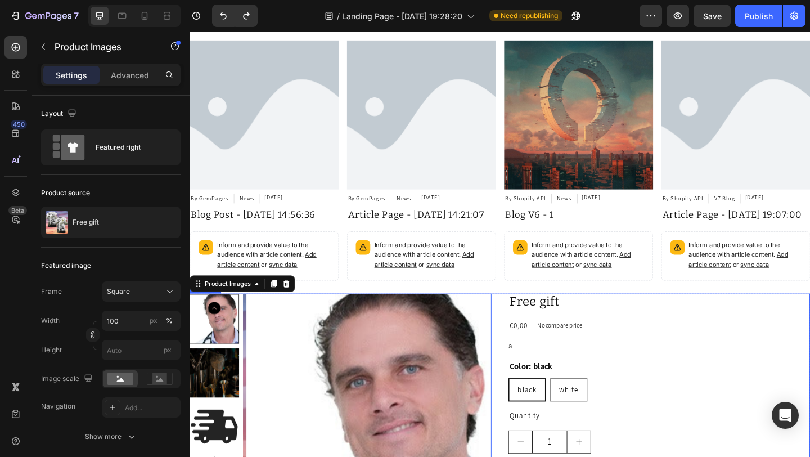
scroll to position [0, 0]
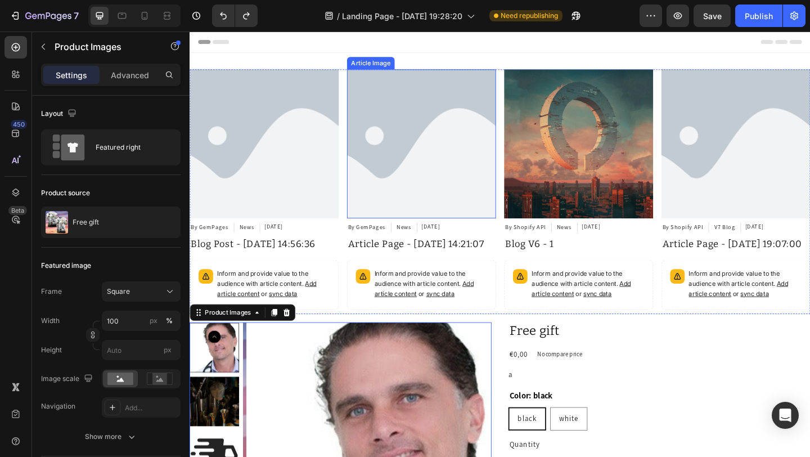
click at [476, 133] on img at bounding box center [441, 154] width 162 height 162
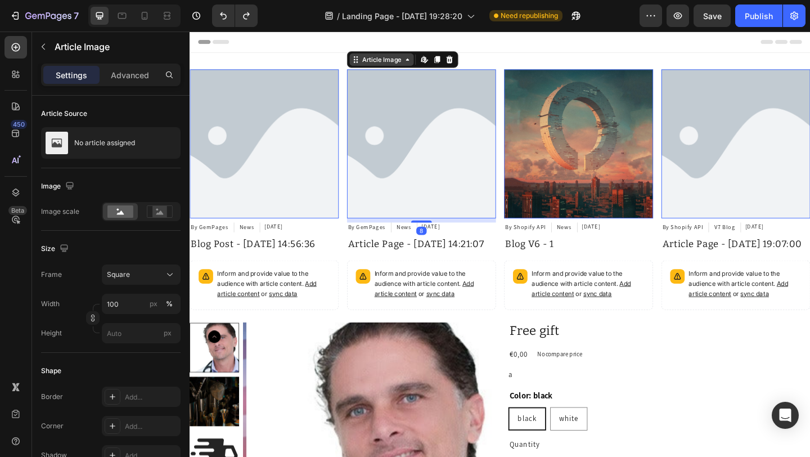
click at [399, 65] on div "Article Image" at bounding box center [397, 62] width 47 height 10
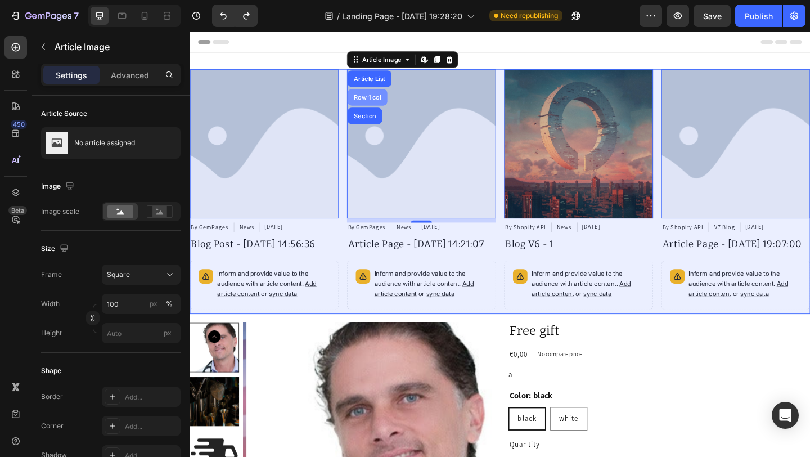
click at [391, 98] on div "Row 1 col" at bounding box center [382, 103] width 43 height 18
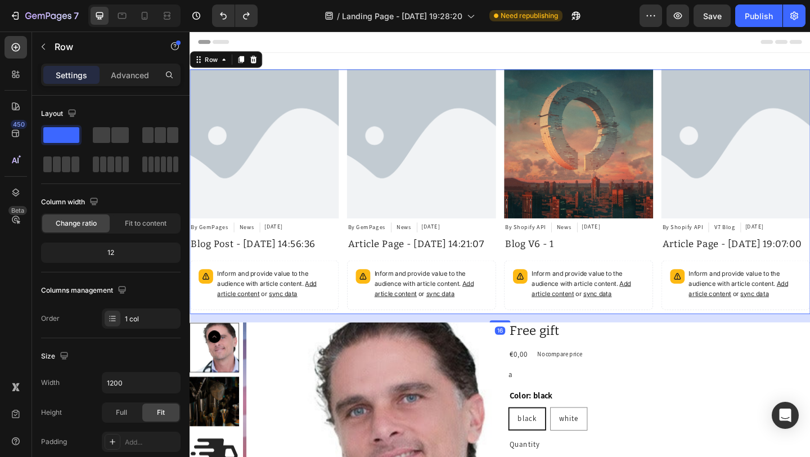
click at [123, 64] on div "Settings Advanced" at bounding box center [110, 75] width 139 height 22
click at [129, 70] on p "Advanced" at bounding box center [130, 75] width 38 height 12
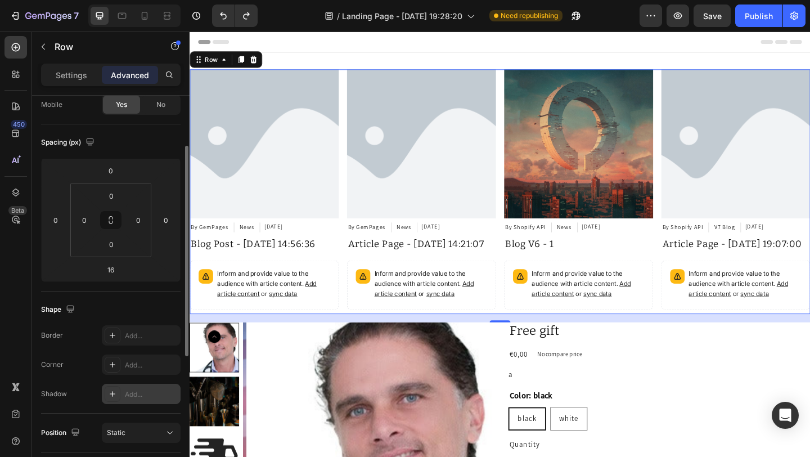
scroll to position [184, 0]
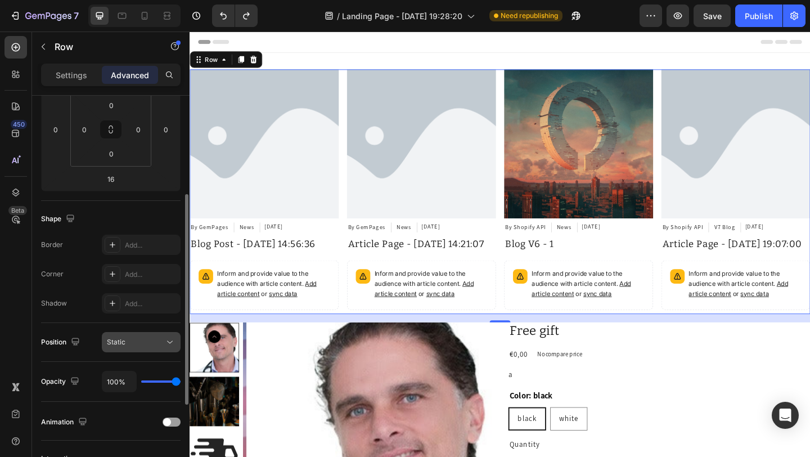
click at [138, 336] on div "Static" at bounding box center [141, 341] width 69 height 11
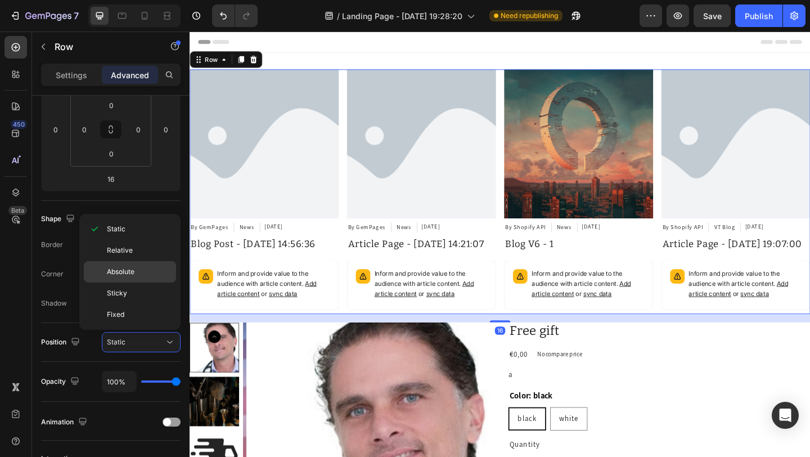
click at [147, 268] on p "Absolute" at bounding box center [139, 271] width 64 height 10
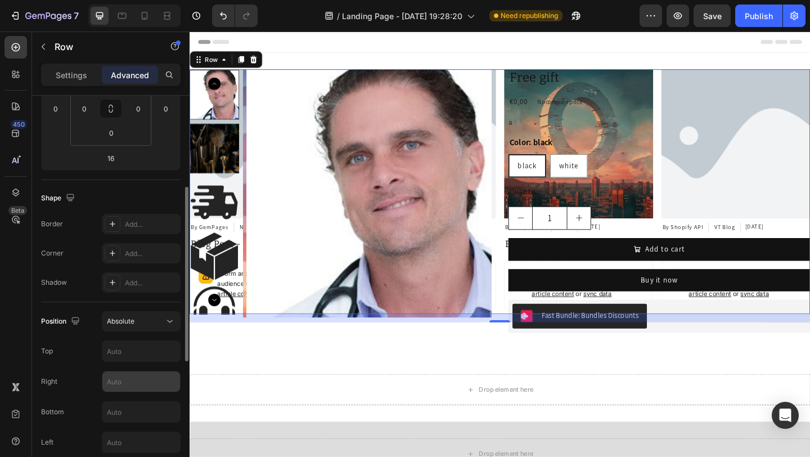
scroll to position [282, 0]
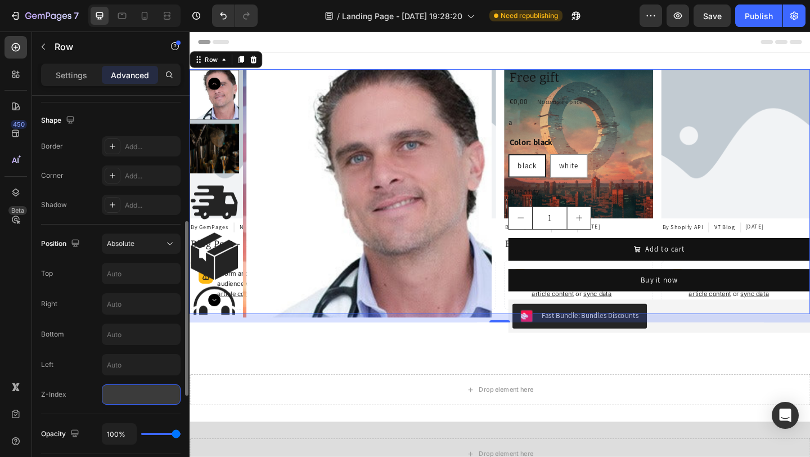
click at [121, 396] on input "number" at bounding box center [141, 394] width 79 height 20
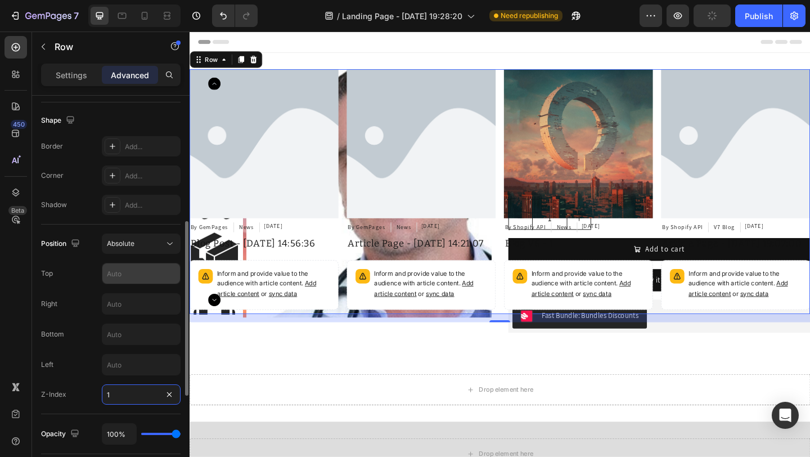
type input "1"
click at [138, 276] on input "text" at bounding box center [141, 273] width 78 height 20
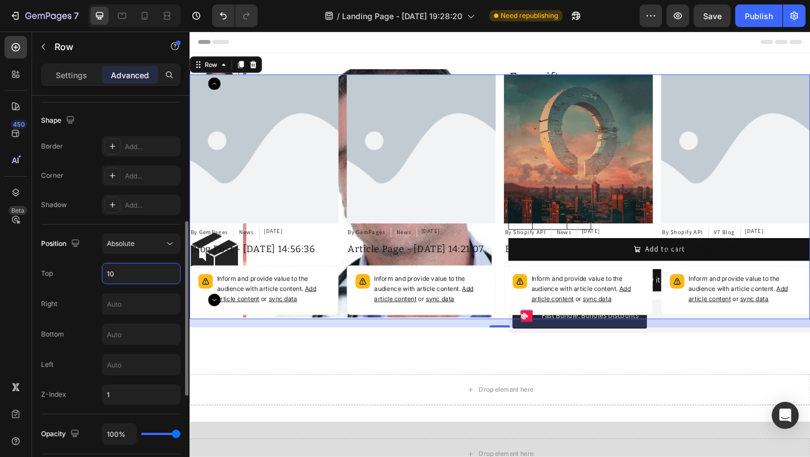
type input "1"
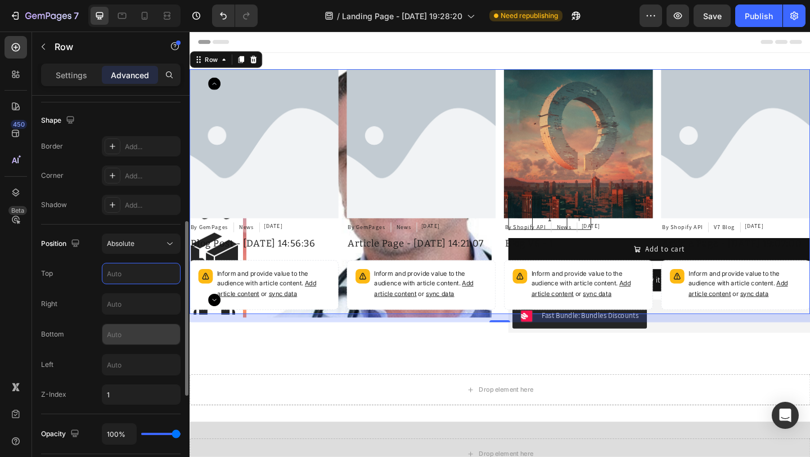
click at [135, 336] on input "text" at bounding box center [141, 334] width 78 height 20
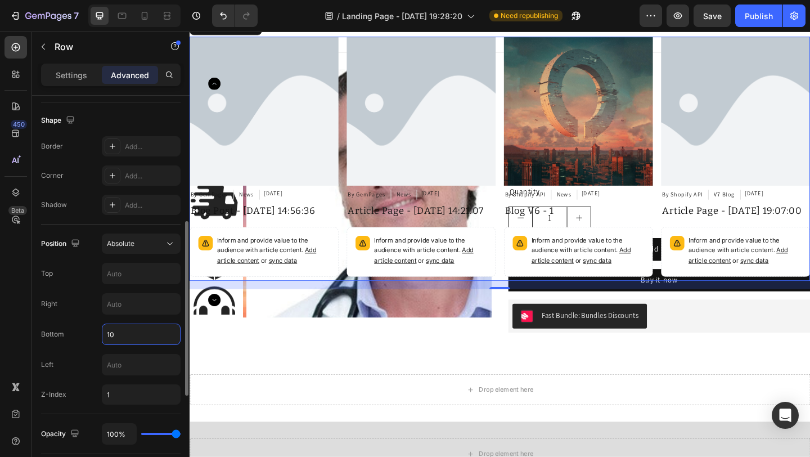
type input "1"
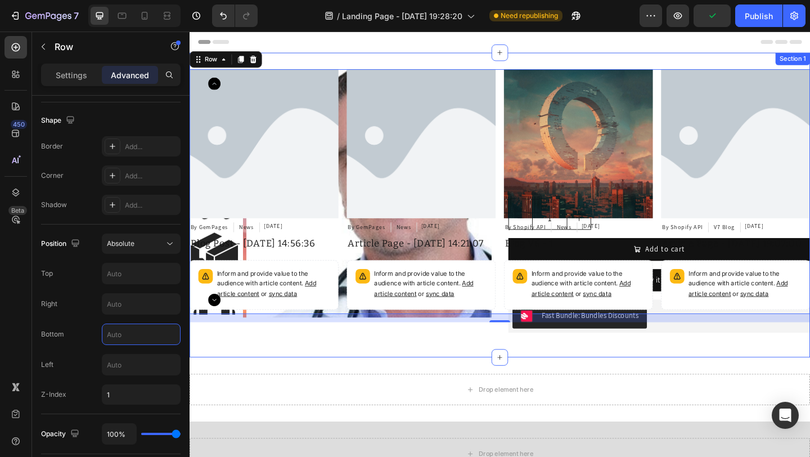
click at [313, 70] on div "Article Image By GemPages Article Author News Article Category [DATE] Article D…" at bounding box center [526, 220] width 675 height 331
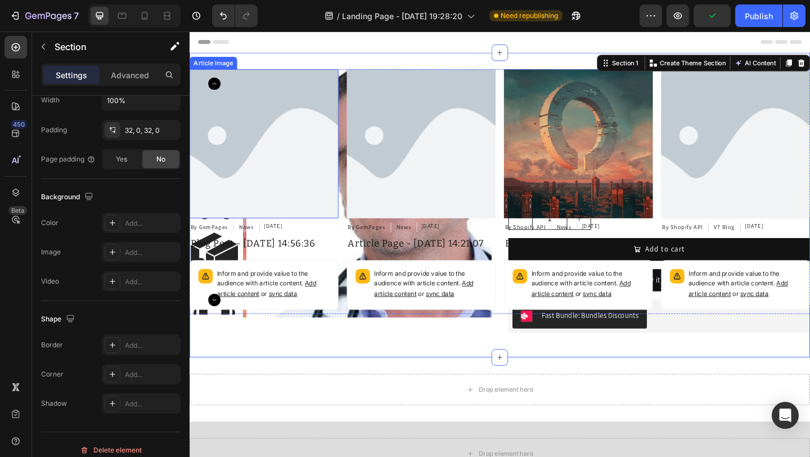
scroll to position [0, 0]
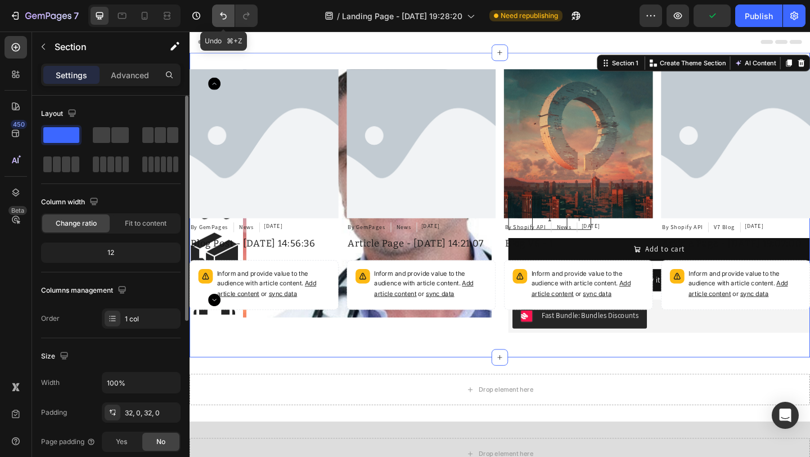
click at [224, 15] on icon "Undo/Redo" at bounding box center [223, 15] width 11 height 11
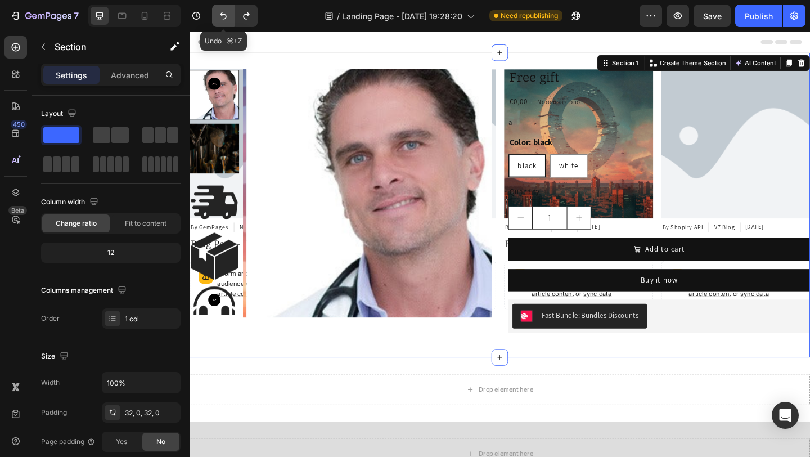
click at [224, 15] on icon "Undo/Redo" at bounding box center [223, 15] width 11 height 11
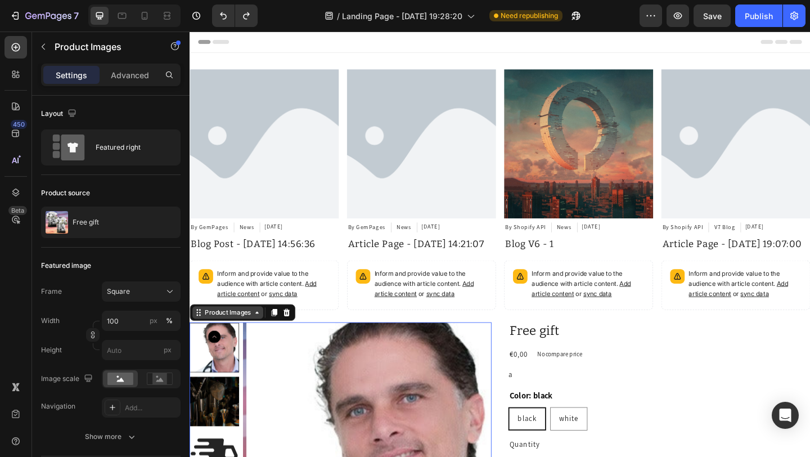
click at [247, 336] on div "Product Images" at bounding box center [231, 337] width 55 height 10
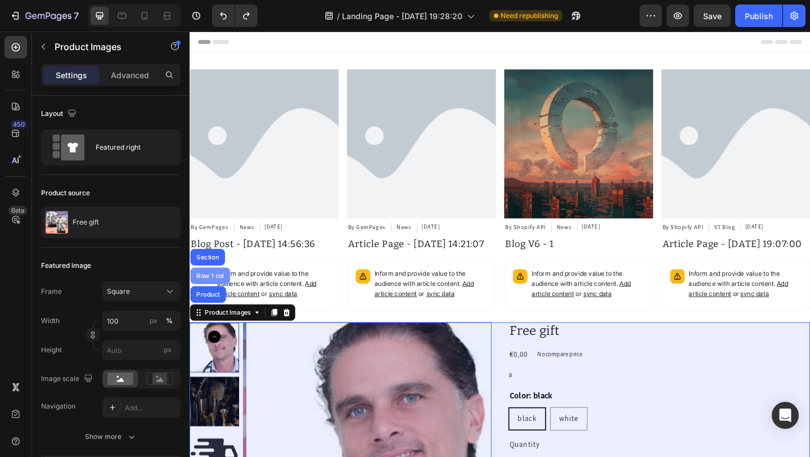
click at [214, 295] on div "Row 1 col" at bounding box center [212, 296] width 34 height 7
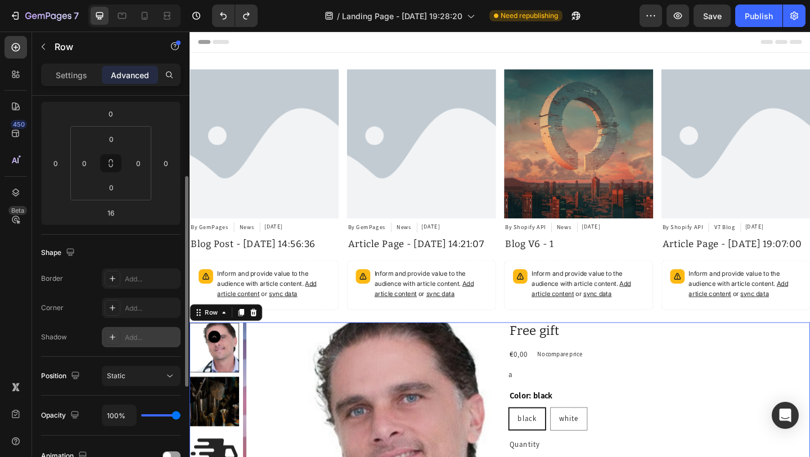
scroll to position [241, 0]
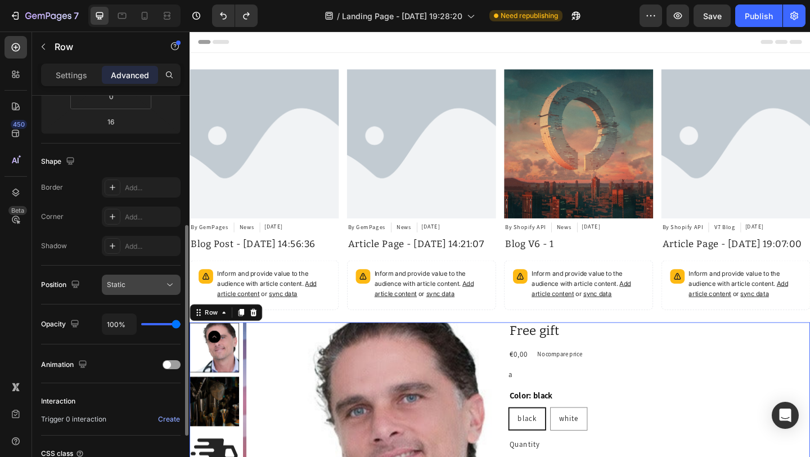
click at [150, 290] on div "Static" at bounding box center [141, 284] width 69 height 11
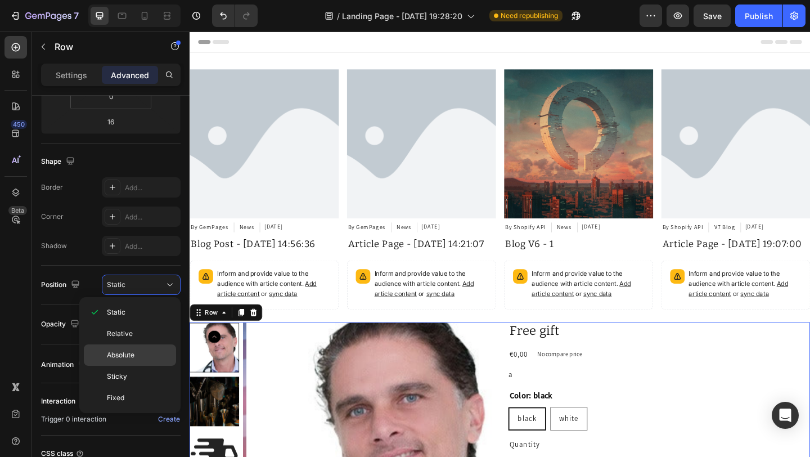
click at [134, 355] on span "Absolute" at bounding box center [121, 355] width 28 height 10
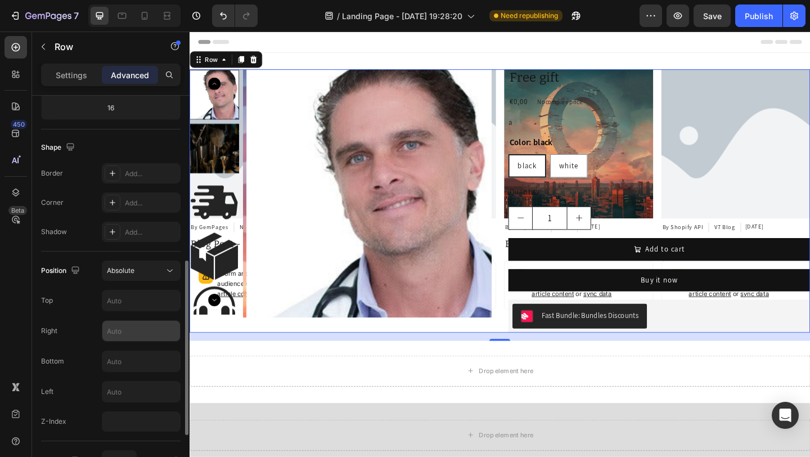
scroll to position [291, 0]
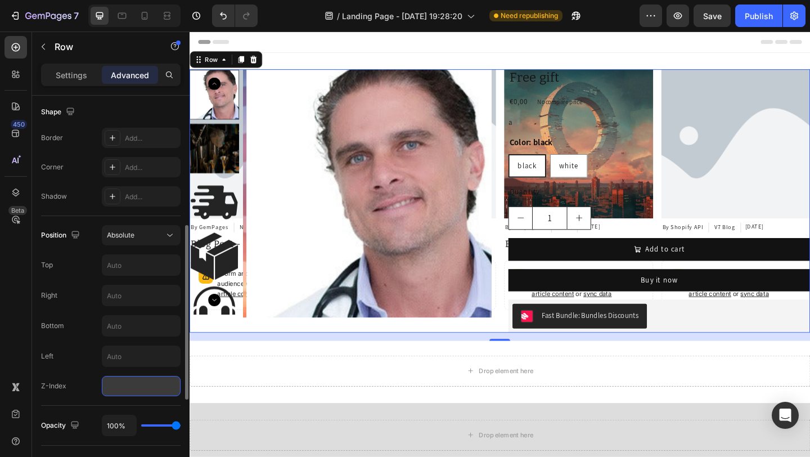
click at [125, 387] on input "number" at bounding box center [141, 386] width 79 height 20
type input "1"
click at [139, 267] on input "text" at bounding box center [141, 265] width 78 height 20
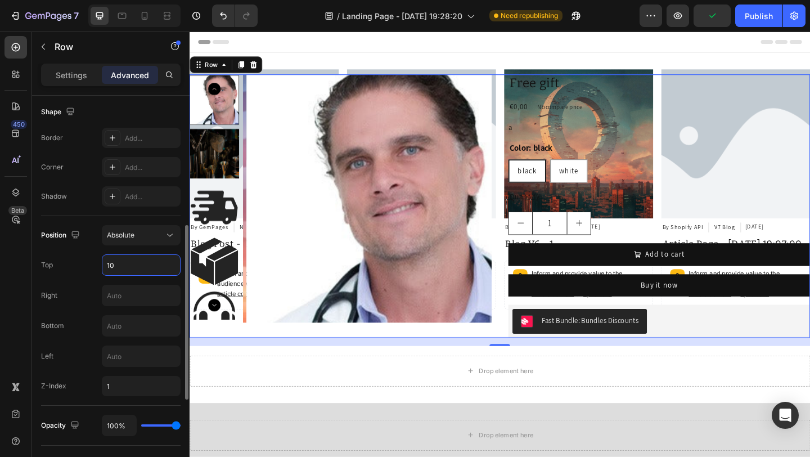
type input "1"
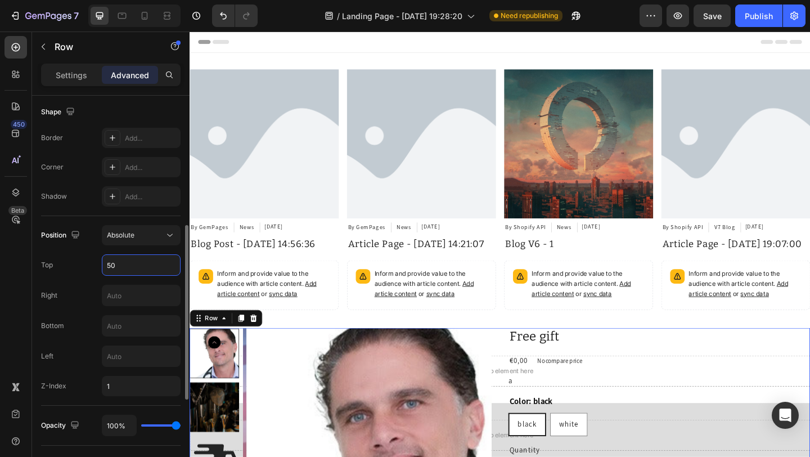
type input "5"
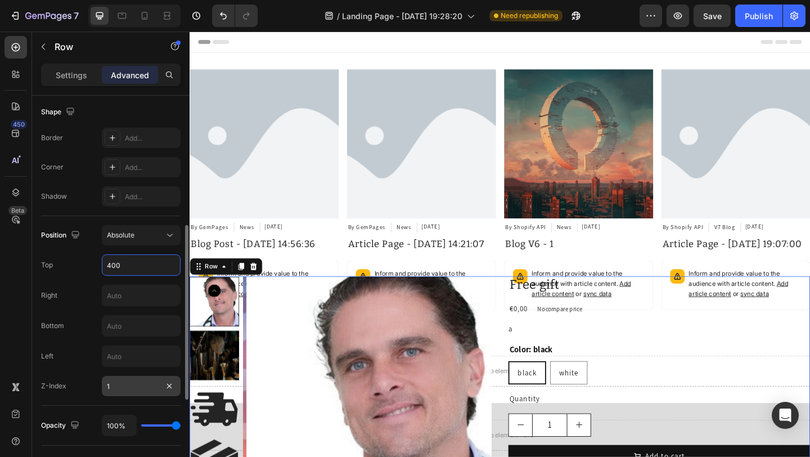
type input "400"
click at [126, 380] on input "1" at bounding box center [141, 386] width 79 height 20
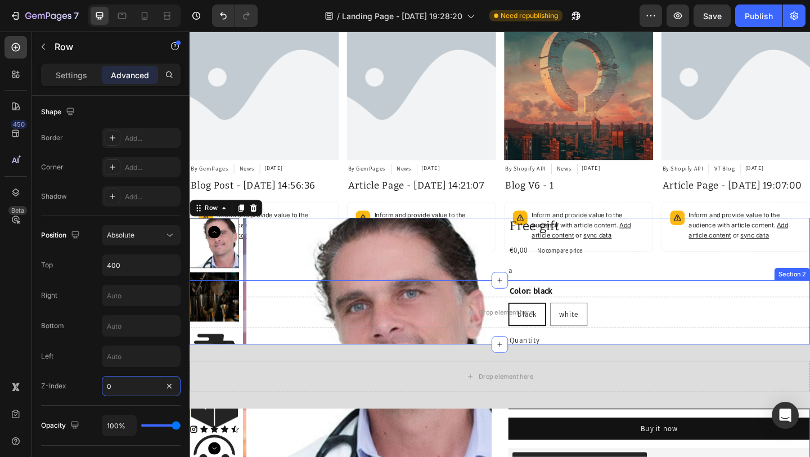
scroll to position [99, 0]
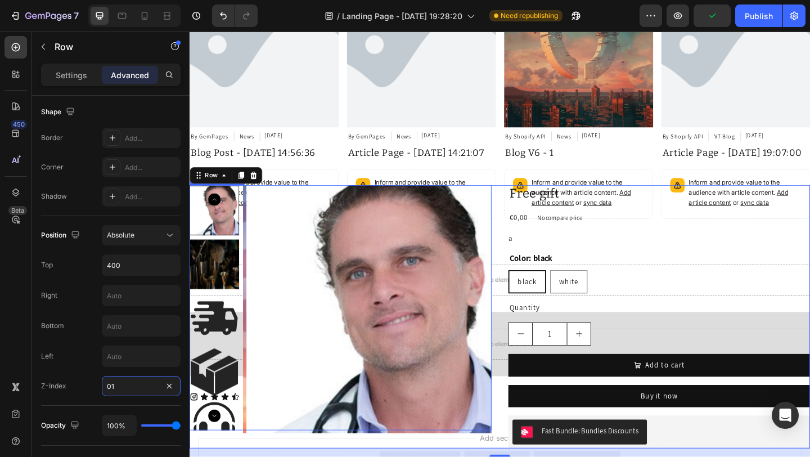
type input "0"
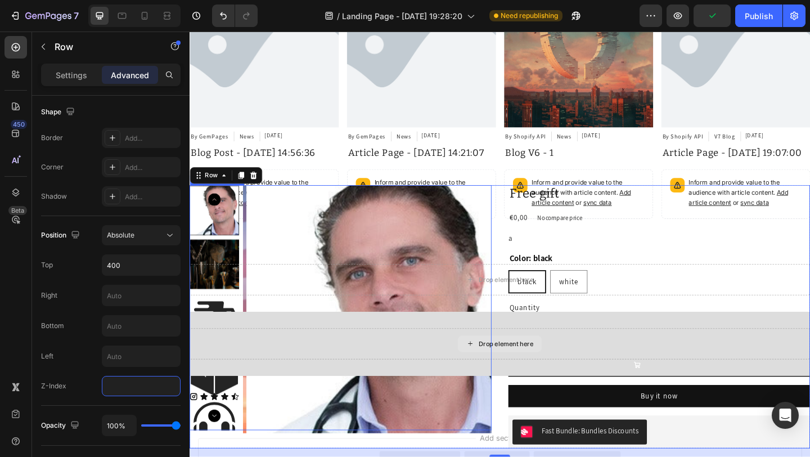
type input "1"
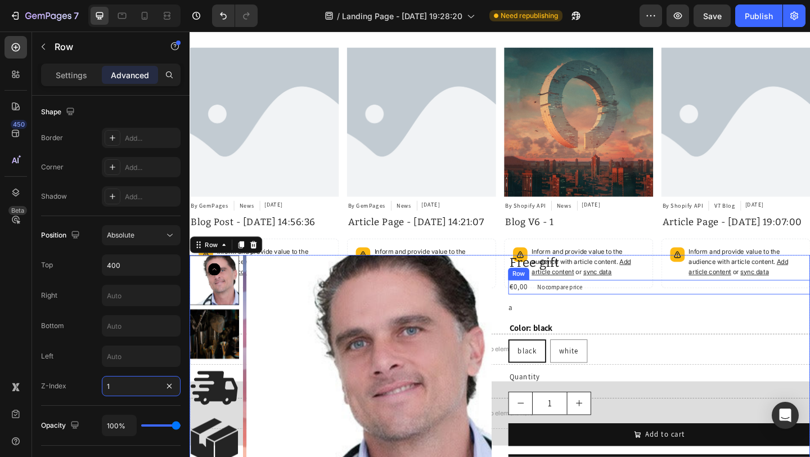
scroll to position [0, 0]
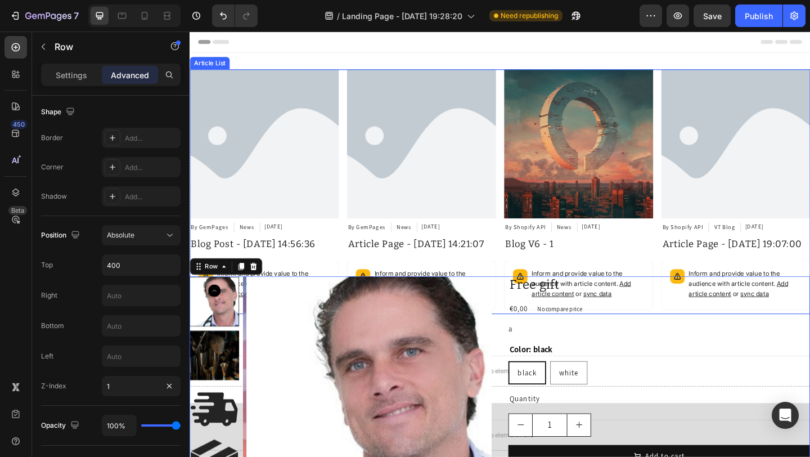
click at [523, 94] on div "Article Image By GemPages Article Author News Article Category [DATE] Article D…" at bounding box center [526, 206] width 675 height 266
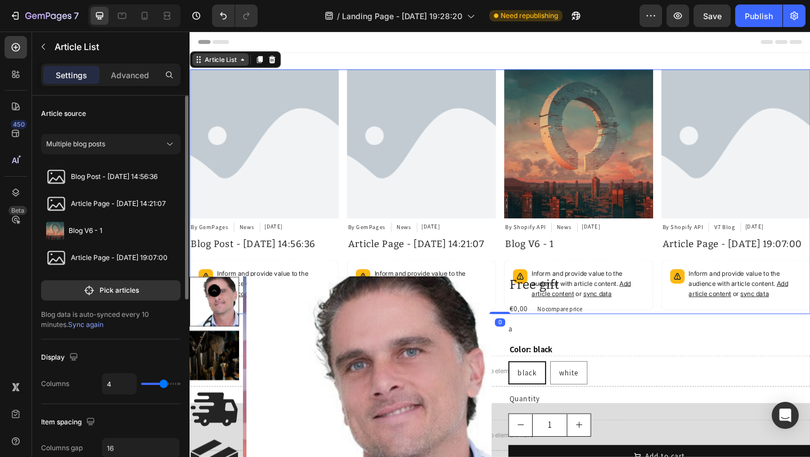
click at [237, 61] on div "Article List" at bounding box center [223, 62] width 39 height 10
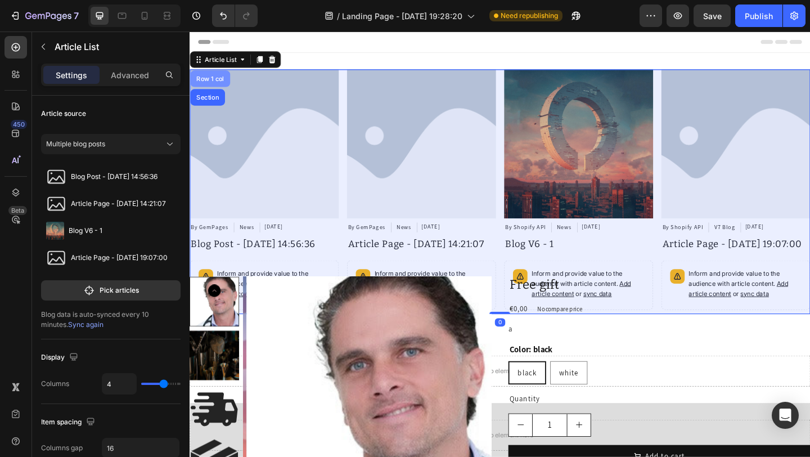
click at [216, 86] on div "Row 1 col" at bounding box center [211, 83] width 43 height 18
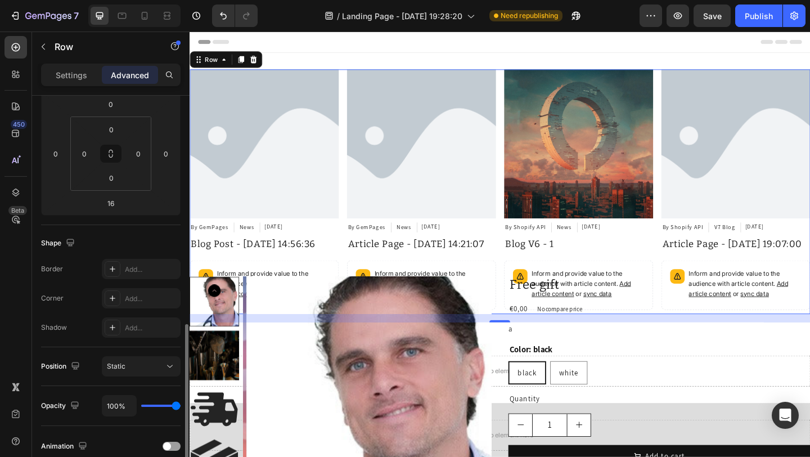
scroll to position [252, 0]
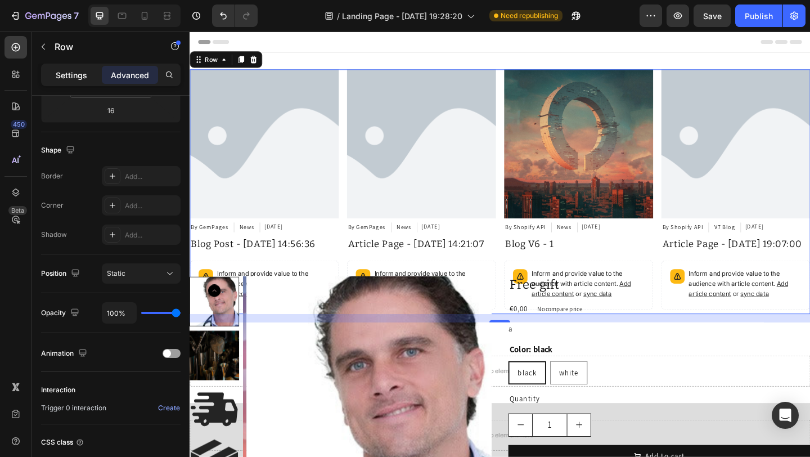
click at [66, 73] on p "Settings" at bounding box center [71, 75] width 31 height 12
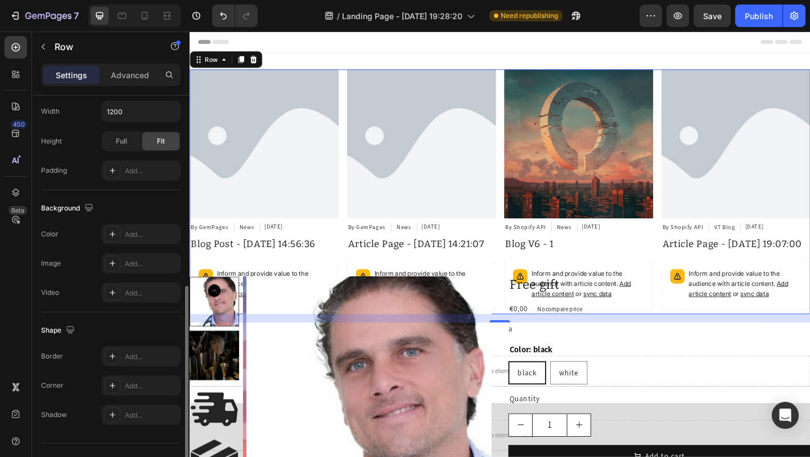
scroll to position [293, 0]
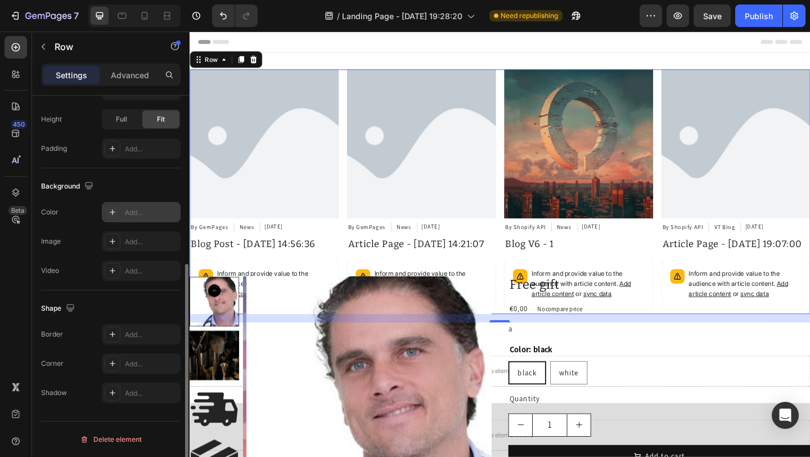
click at [150, 210] on div "Add..." at bounding box center [151, 212] width 53 height 10
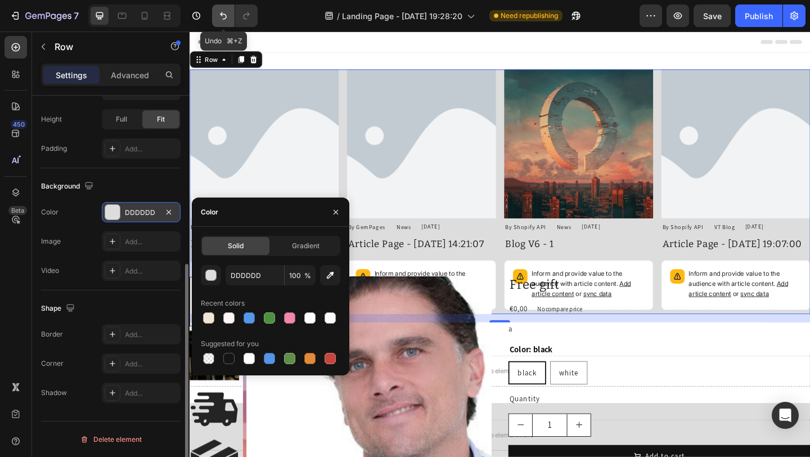
click at [223, 17] on icon "Undo/Redo" at bounding box center [223, 15] width 11 height 11
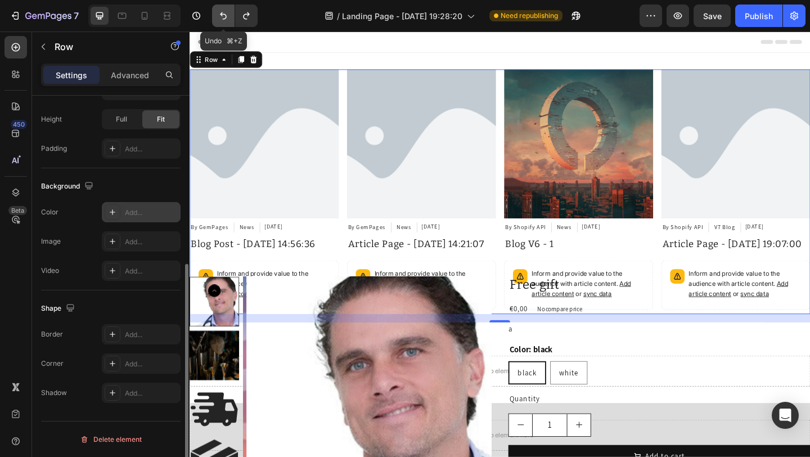
click at [223, 17] on icon "Undo/Redo" at bounding box center [223, 15] width 11 height 11
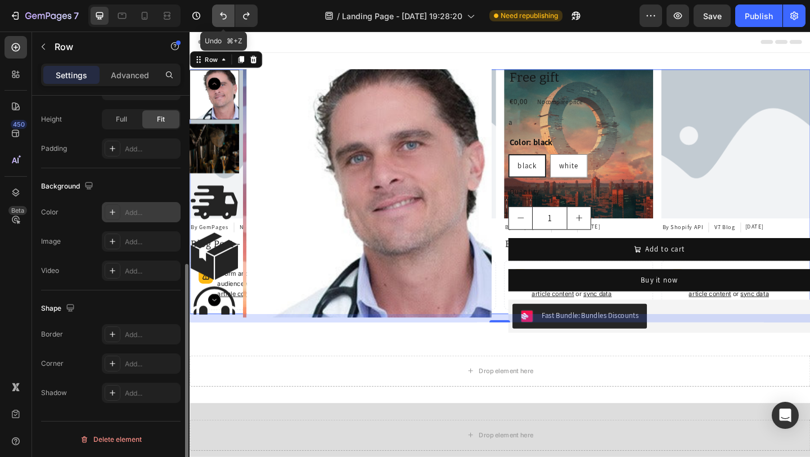
click at [223, 17] on icon "Undo/Redo" at bounding box center [223, 15] width 11 height 11
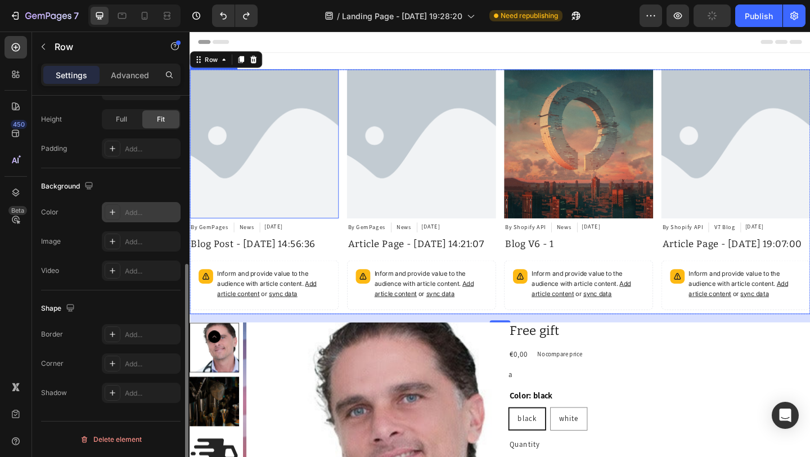
click at [301, 106] on img at bounding box center [270, 154] width 162 height 162
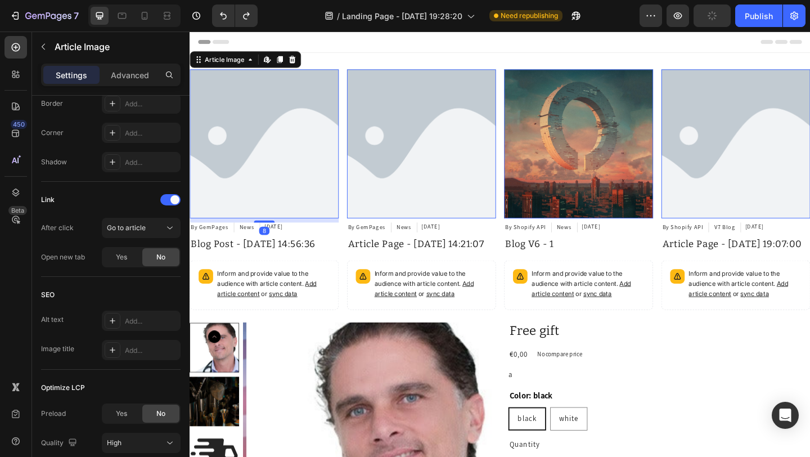
scroll to position [0, 0]
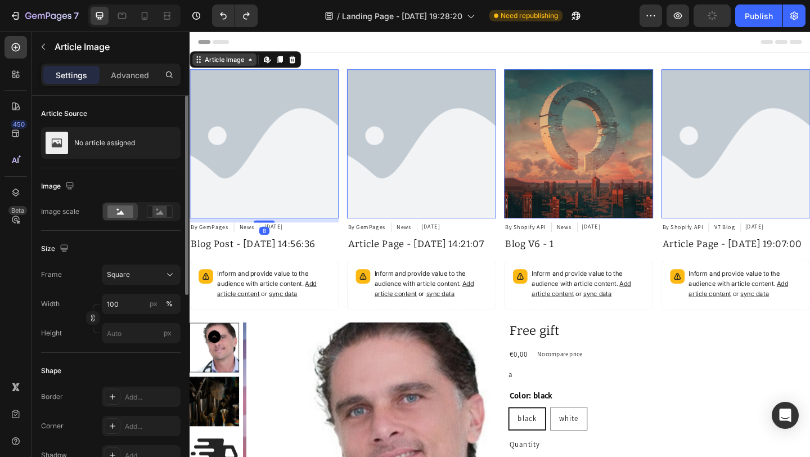
click at [237, 65] on div "Article Image" at bounding box center [227, 62] width 47 height 10
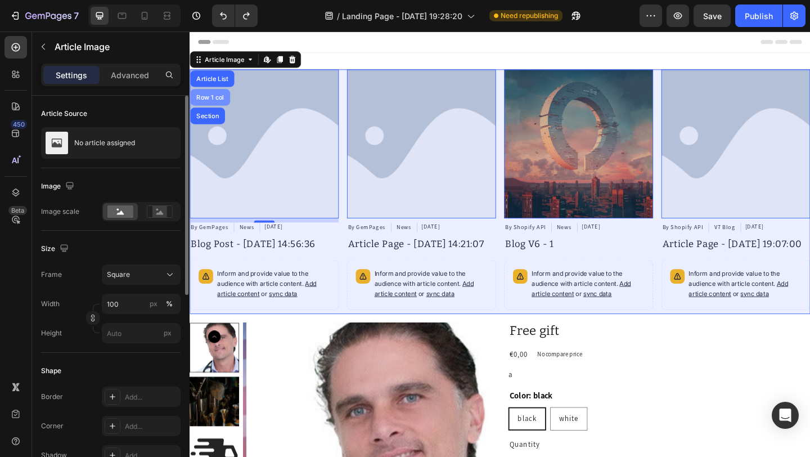
click at [219, 96] on div "Row 1 col" at bounding box center [211, 103] width 43 height 18
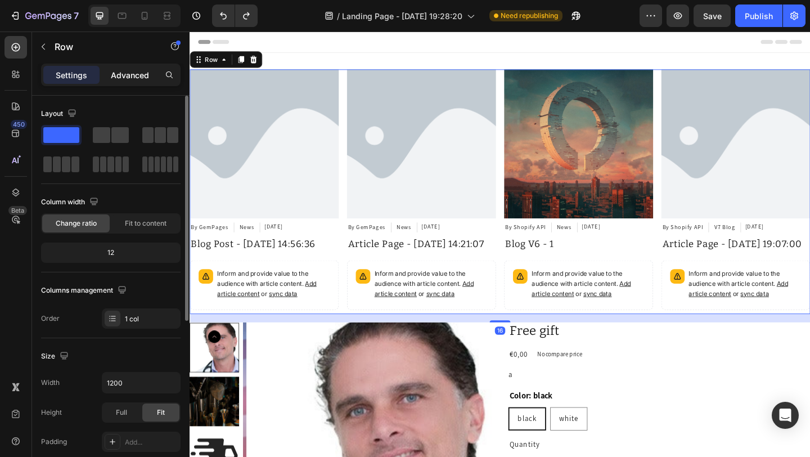
click at [125, 75] on p "Advanced" at bounding box center [130, 75] width 38 height 12
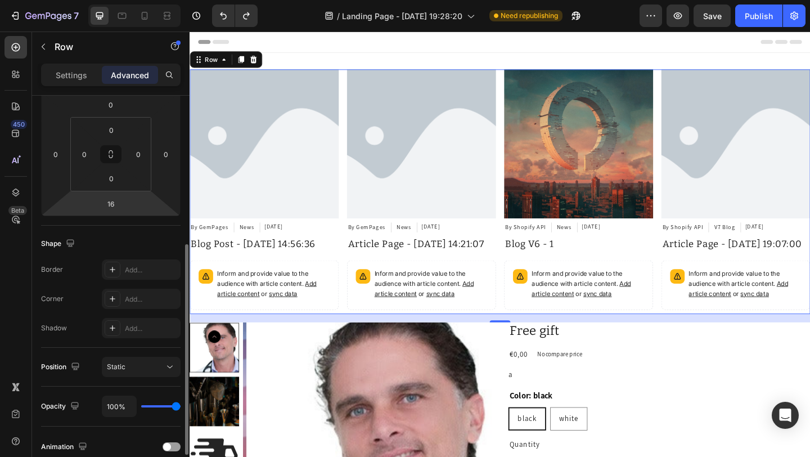
scroll to position [200, 0]
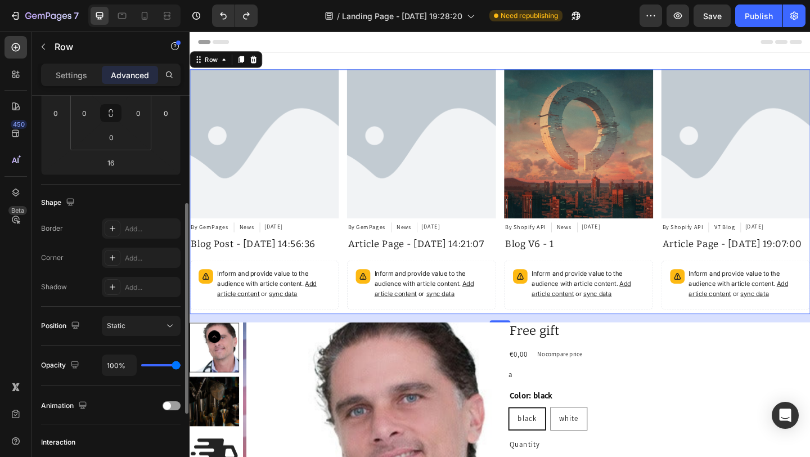
click at [138, 336] on div "Position Static" at bounding box center [110, 325] width 139 height 39
click at [137, 327] on div "Static" at bounding box center [135, 325] width 57 height 10
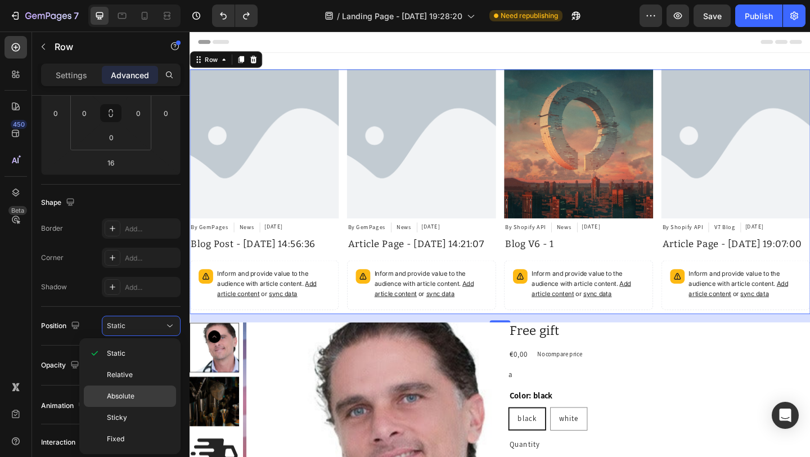
click at [111, 399] on span "Absolute" at bounding box center [121, 396] width 28 height 10
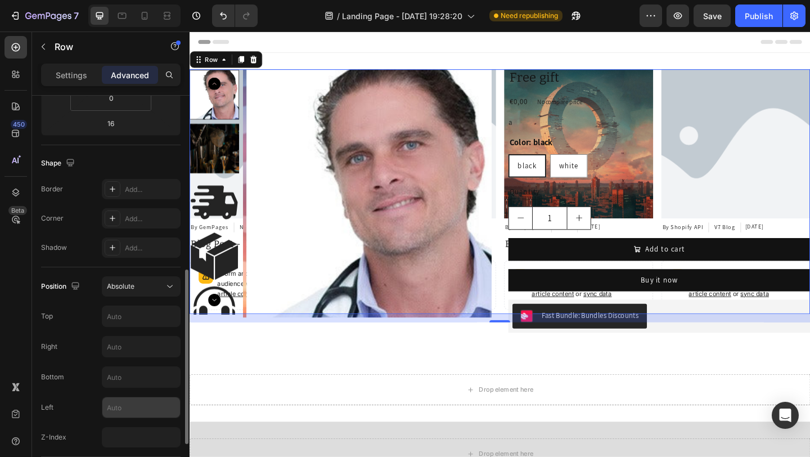
scroll to position [286, 0]
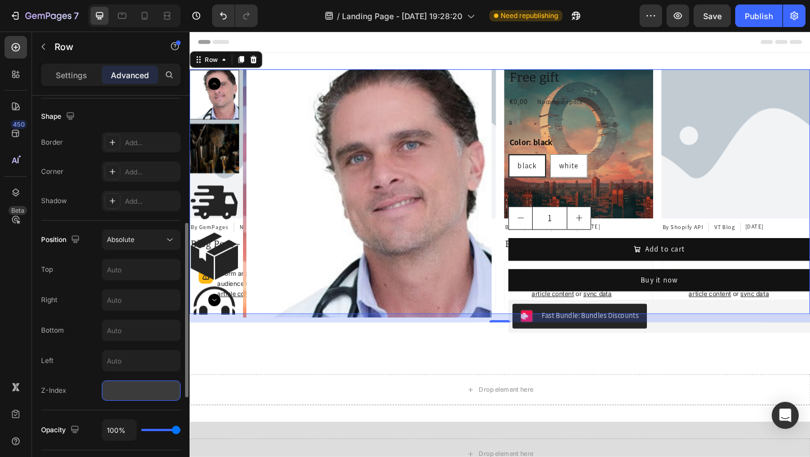
click at [123, 394] on input "number" at bounding box center [141, 390] width 79 height 20
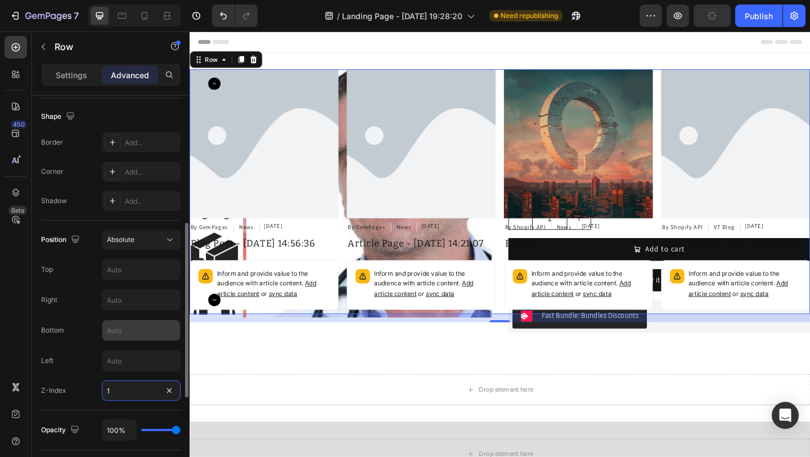
type input "1"
click at [140, 336] on input "text" at bounding box center [141, 330] width 78 height 20
type input "1"
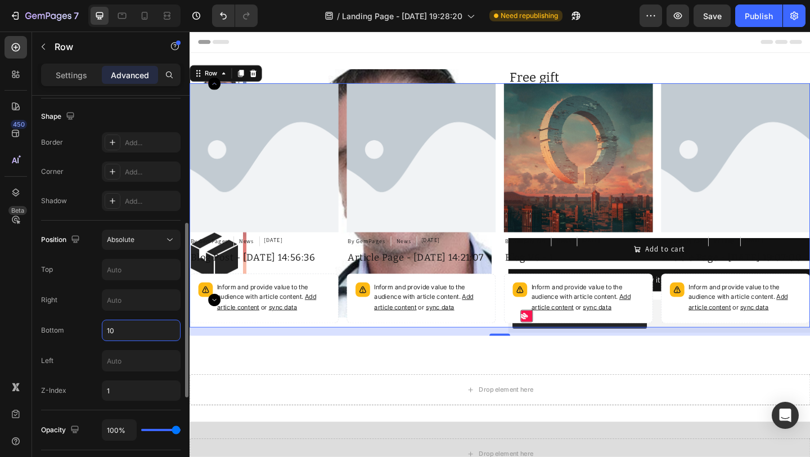
type input "1"
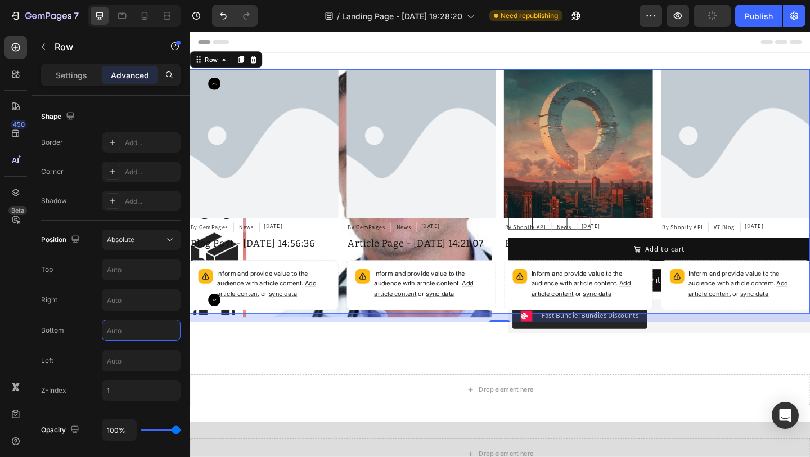
click at [350, 344] on div "16" at bounding box center [526, 342] width 675 height 9
click at [21, 195] on icon at bounding box center [15, 192] width 11 height 11
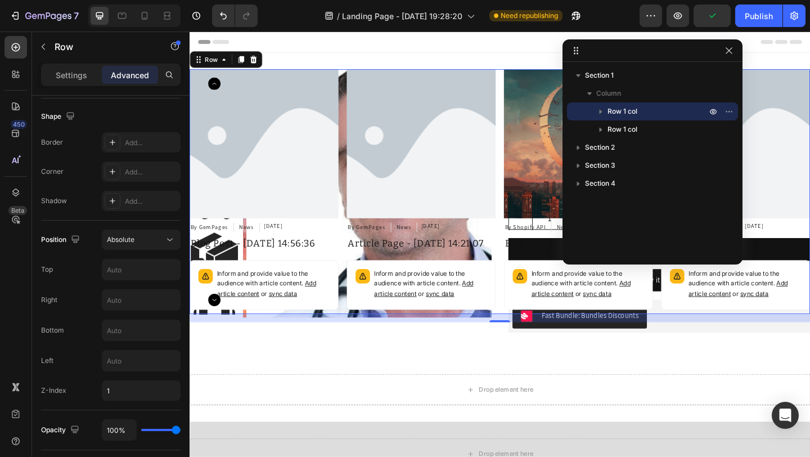
drag, startPoint x: 272, startPoint y: 91, endPoint x: 644, endPoint y: 53, distance: 374.6
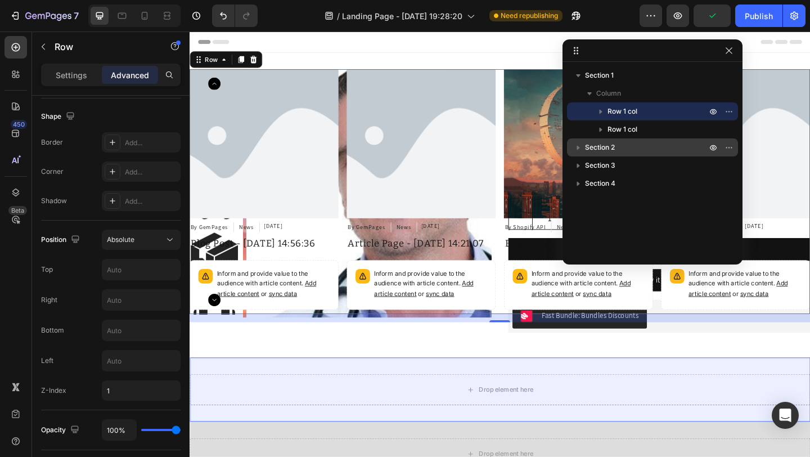
click at [617, 145] on p "Section 2" at bounding box center [647, 147] width 124 height 11
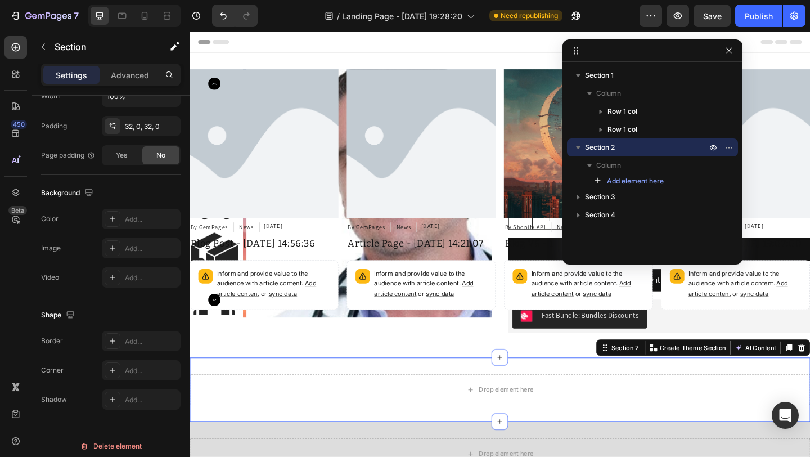
scroll to position [0, 0]
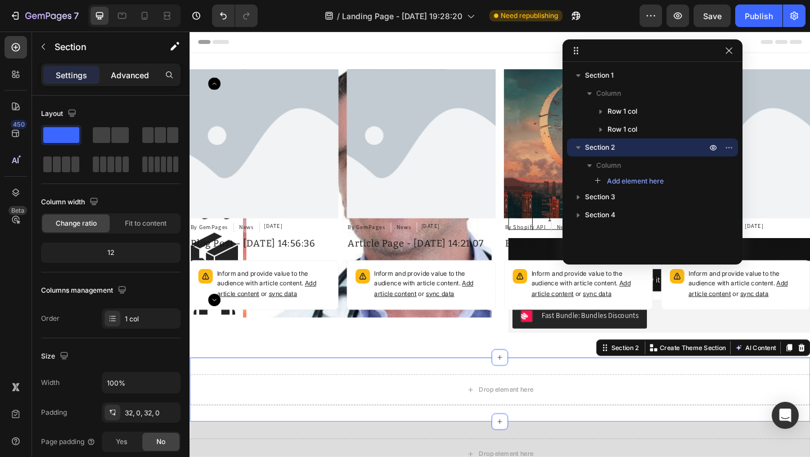
click at [135, 77] on p "Advanced" at bounding box center [130, 75] width 38 height 12
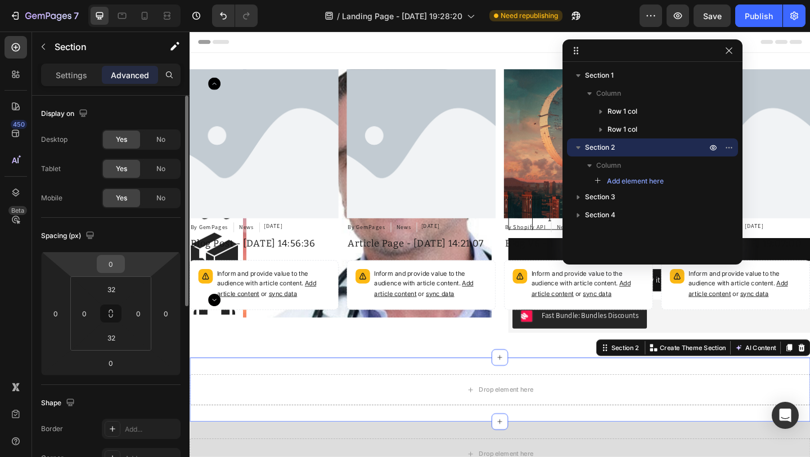
click at [108, 272] on input "0" at bounding box center [111, 263] width 22 height 17
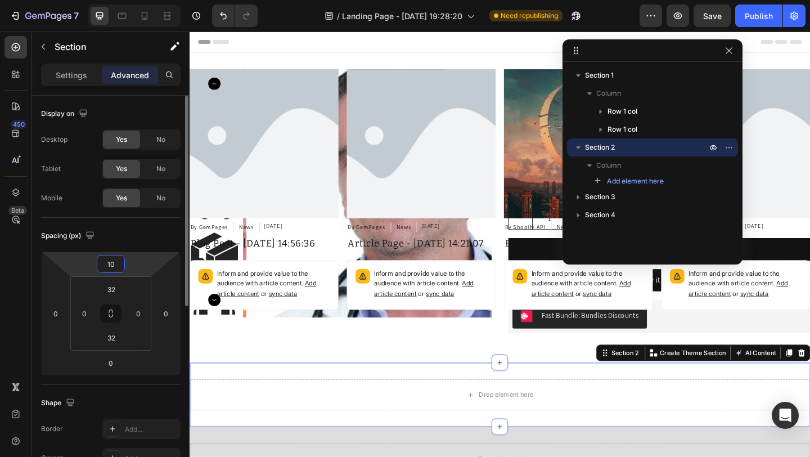
type input "1"
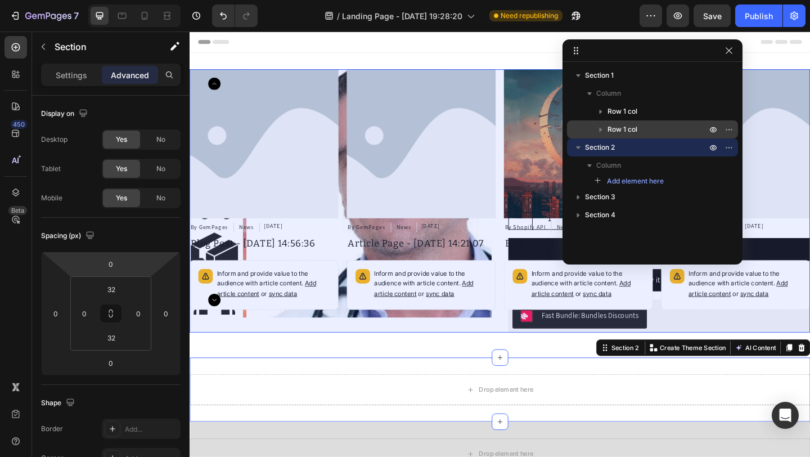
click at [636, 131] on span "Row 1 col" at bounding box center [622, 129] width 30 height 11
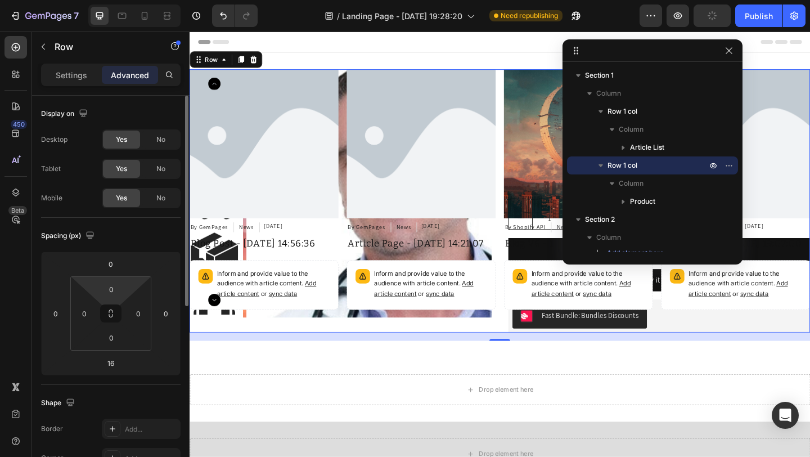
scroll to position [21, 0]
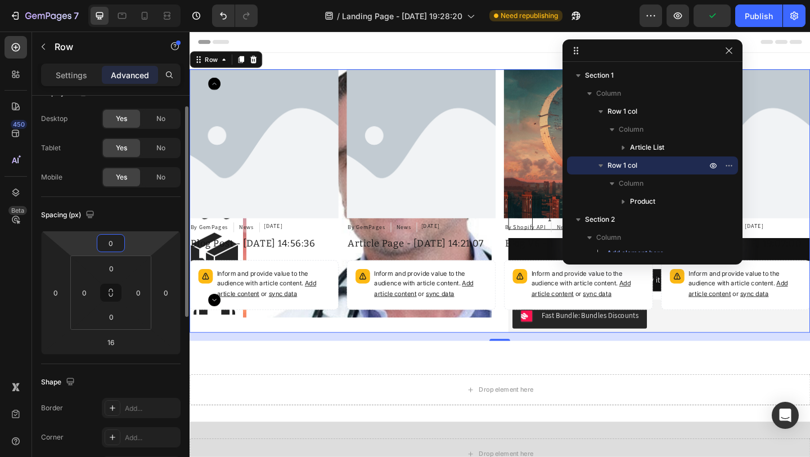
click at [111, 248] on input "0" at bounding box center [111, 242] width 22 height 17
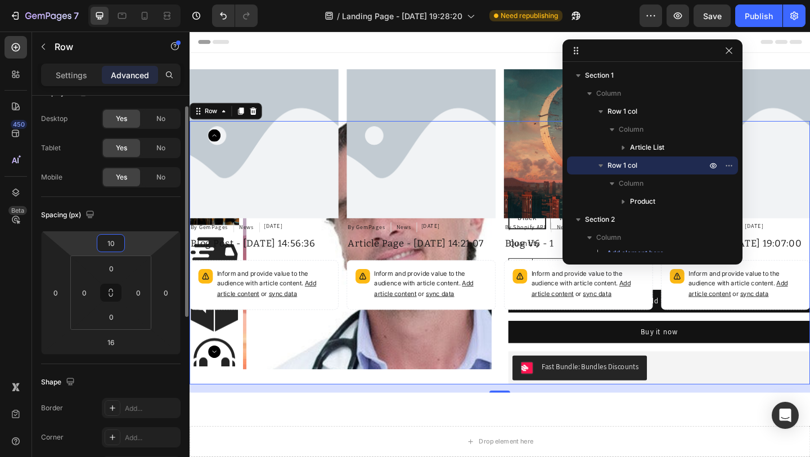
type input "1"
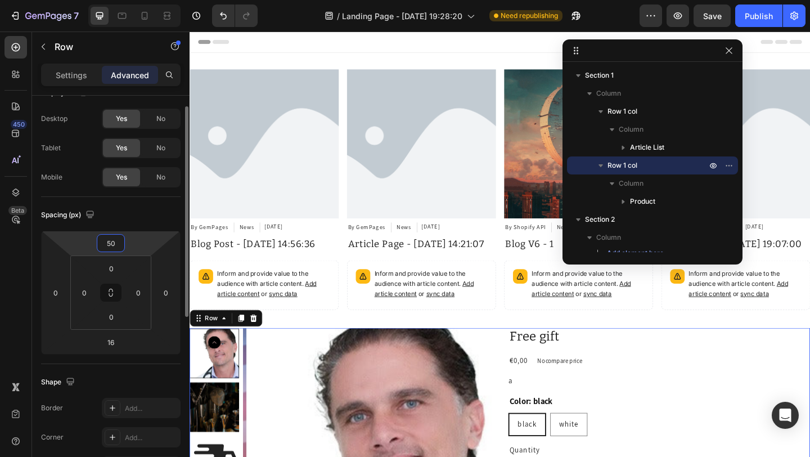
type input "5"
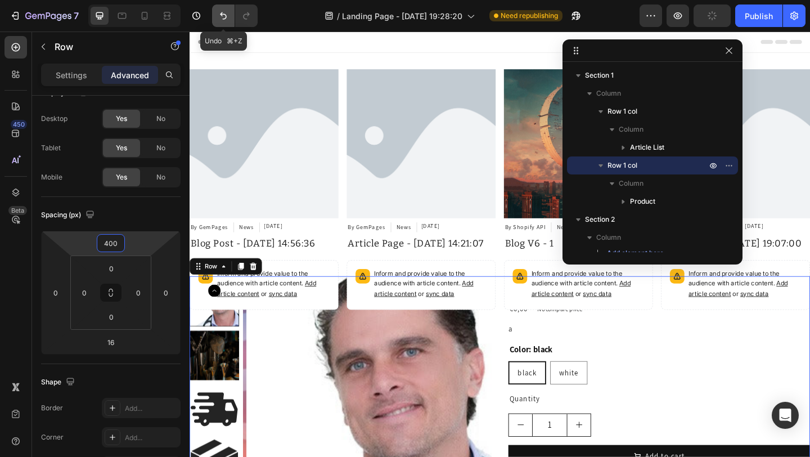
click at [216, 19] on button "Undo/Redo" at bounding box center [223, 15] width 22 height 22
type input "0"
click at [216, 19] on button "Undo/Redo" at bounding box center [223, 15] width 22 height 22
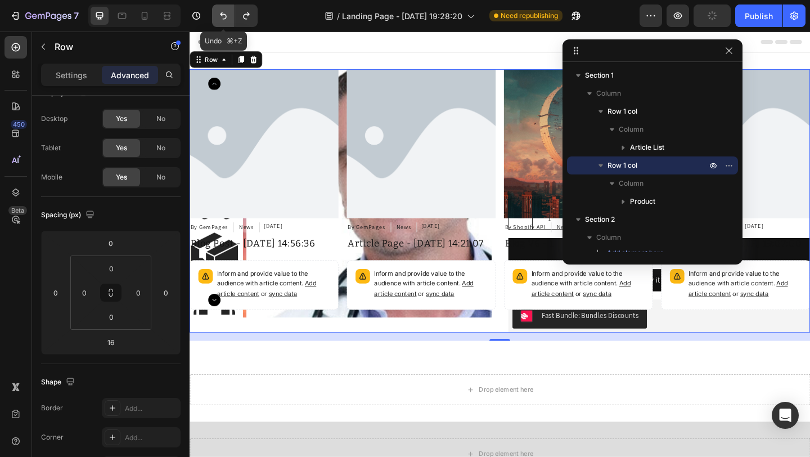
click at [216, 19] on button "Undo/Redo" at bounding box center [223, 15] width 22 height 22
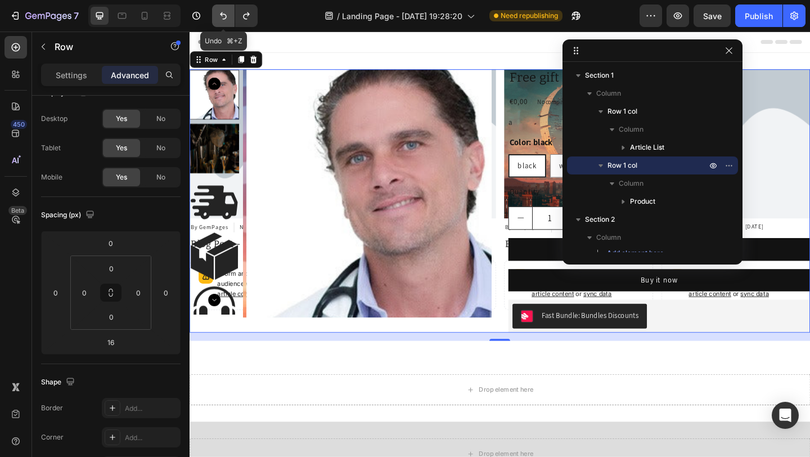
click at [216, 19] on button "Undo/Redo" at bounding box center [223, 15] width 22 height 22
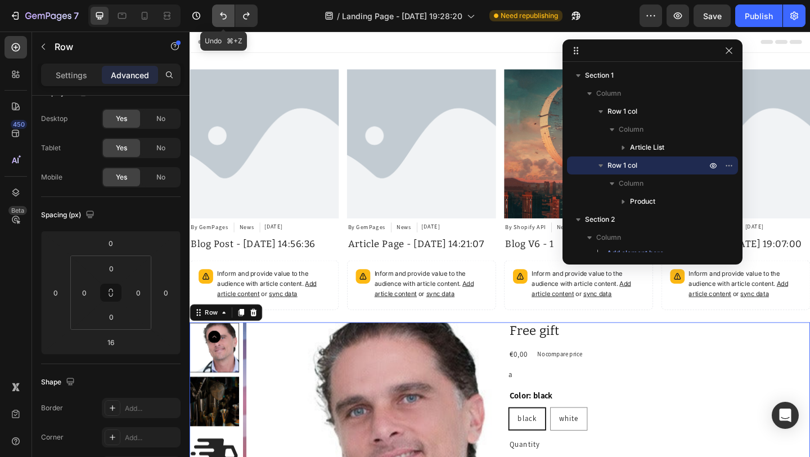
click at [216, 19] on button "Undo/Redo" at bounding box center [223, 15] width 22 height 22
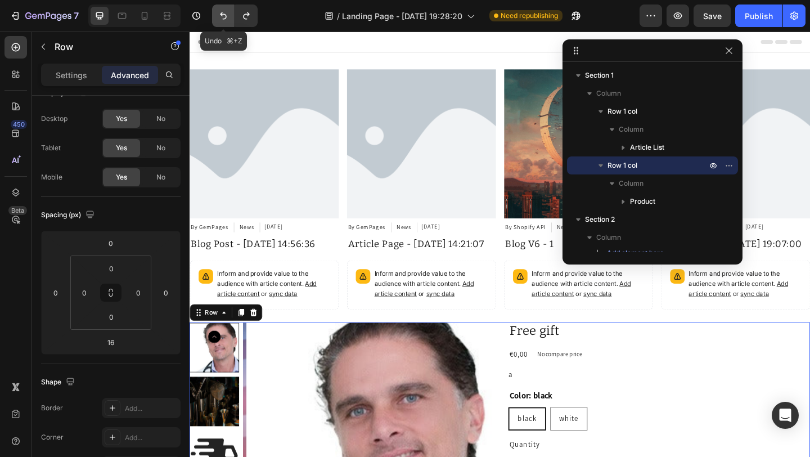
click at [218, 20] on icon "Undo/Redo" at bounding box center [223, 15] width 11 height 11
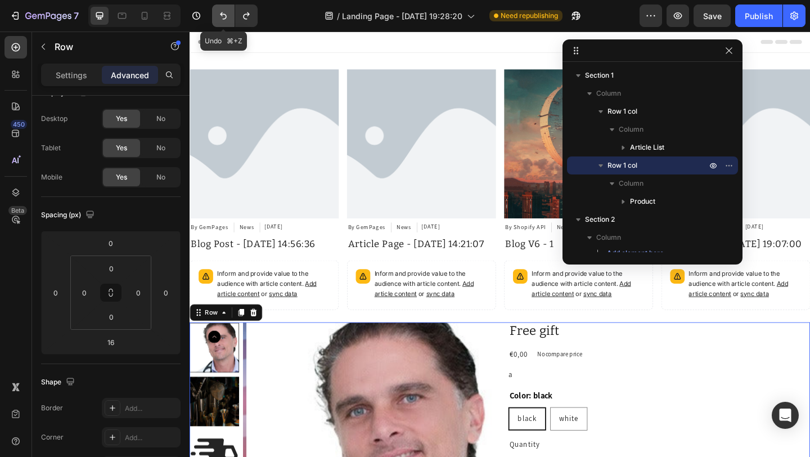
click at [218, 20] on icon "Undo/Redo" at bounding box center [223, 15] width 11 height 11
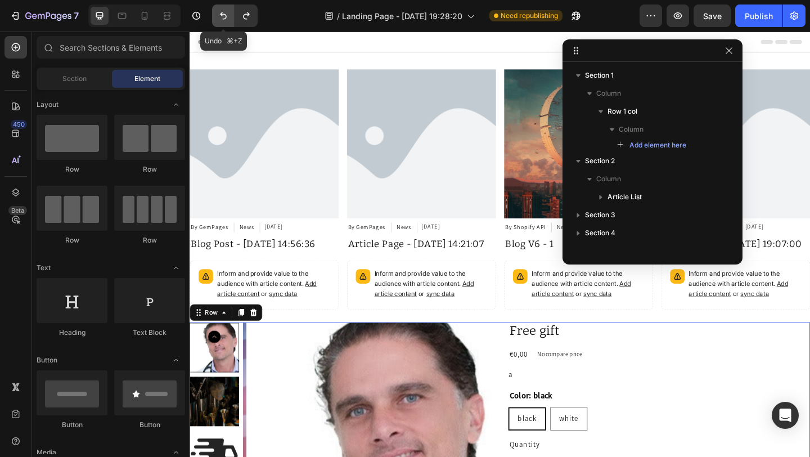
click at [218, 20] on icon "Undo/Redo" at bounding box center [223, 15] width 11 height 11
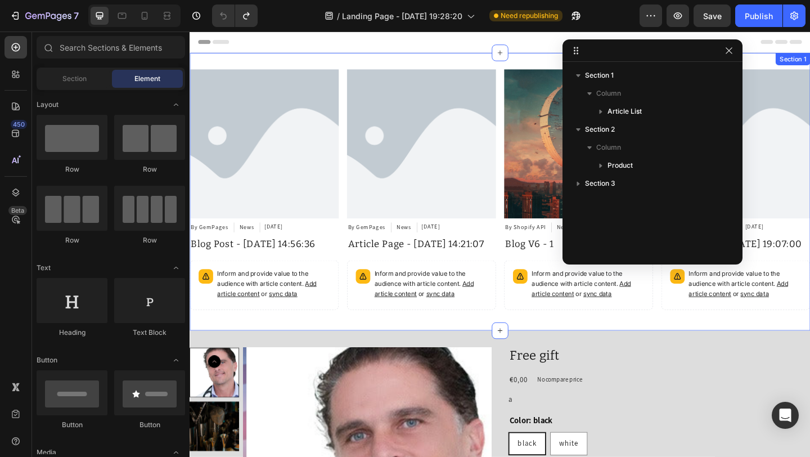
click at [434, 344] on div "Article Image By GemPages Article Author News Article Category [DATE] Article D…" at bounding box center [526, 206] width 675 height 302
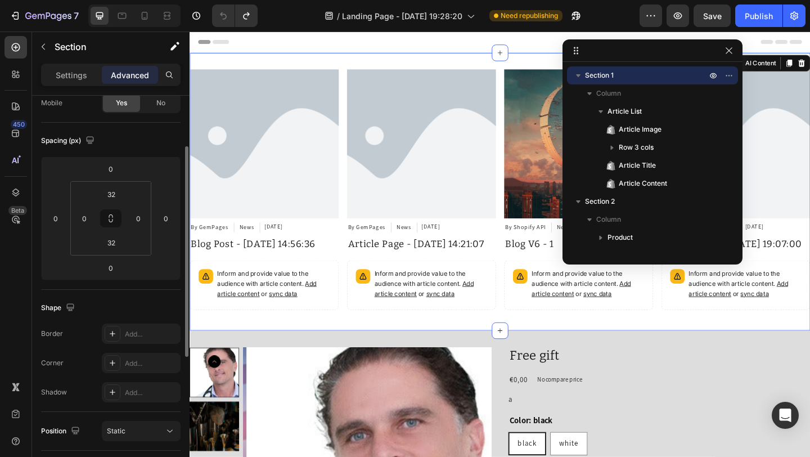
scroll to position [198, 0]
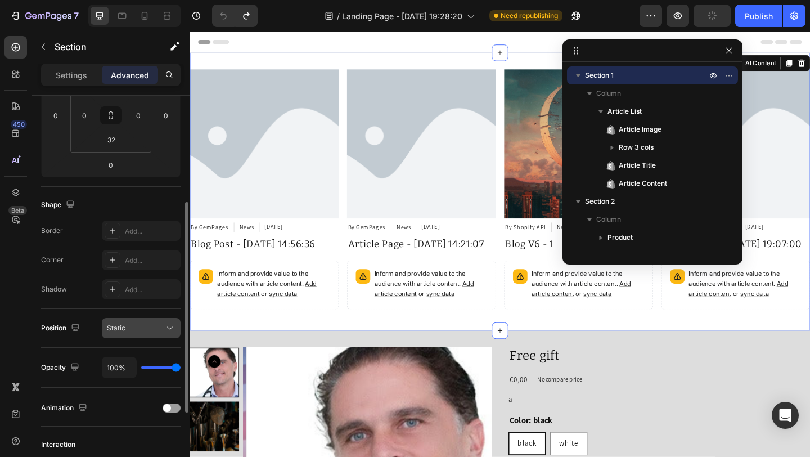
click at [145, 336] on button "Static" at bounding box center [141, 328] width 79 height 20
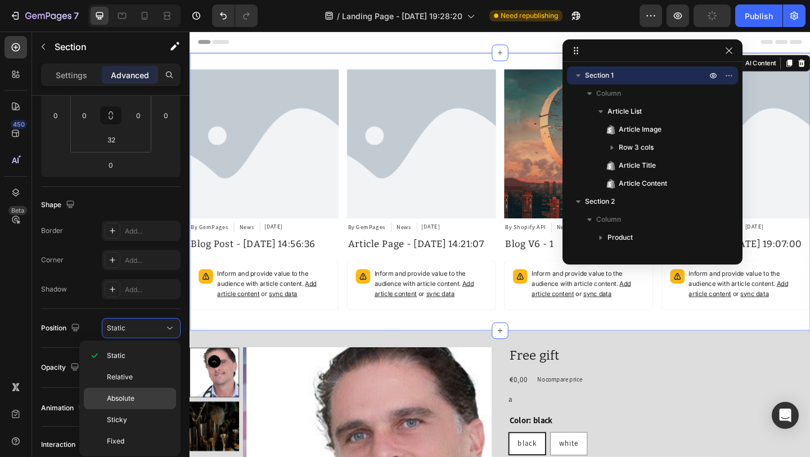
click at [141, 394] on p "Absolute" at bounding box center [139, 398] width 64 height 10
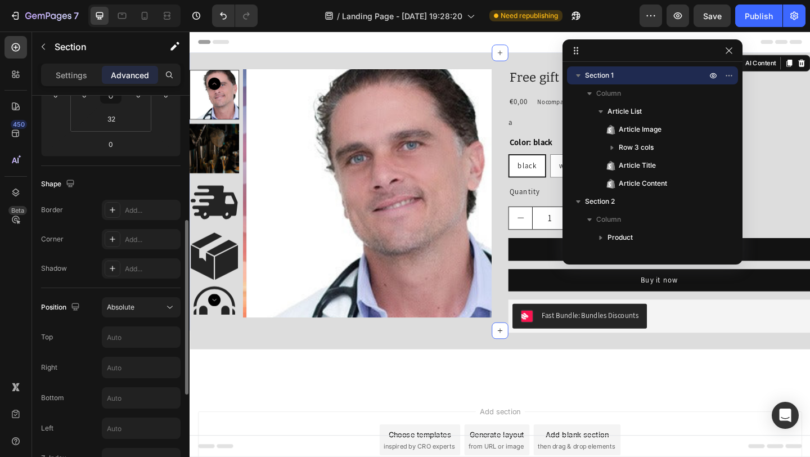
scroll to position [237, 0]
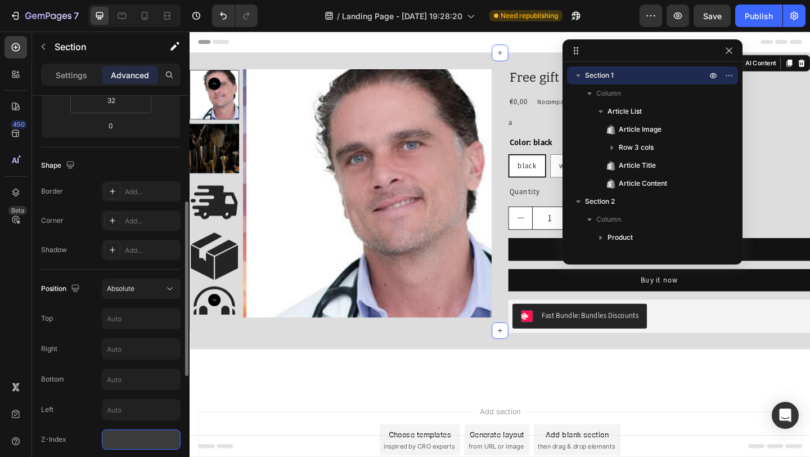
click at [128, 435] on input "number" at bounding box center [141, 439] width 79 height 20
type input "1"
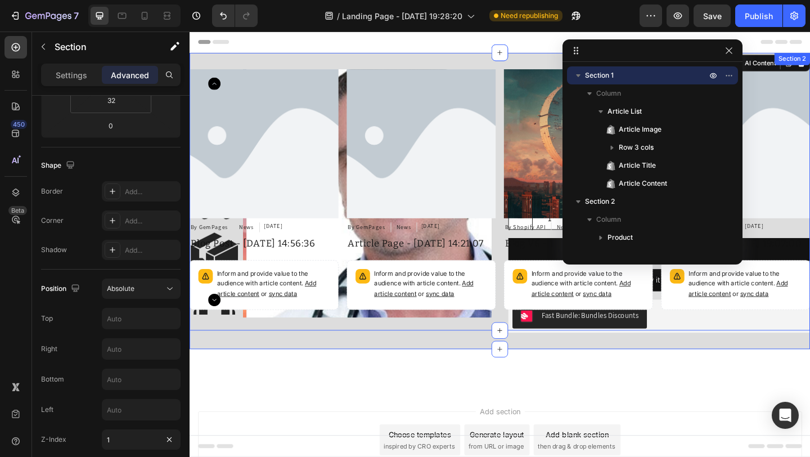
click at [344, 371] on div "Product Images Free gift Product Title €0,00 Product Price Product Price No com…" at bounding box center [526, 216] width 675 height 322
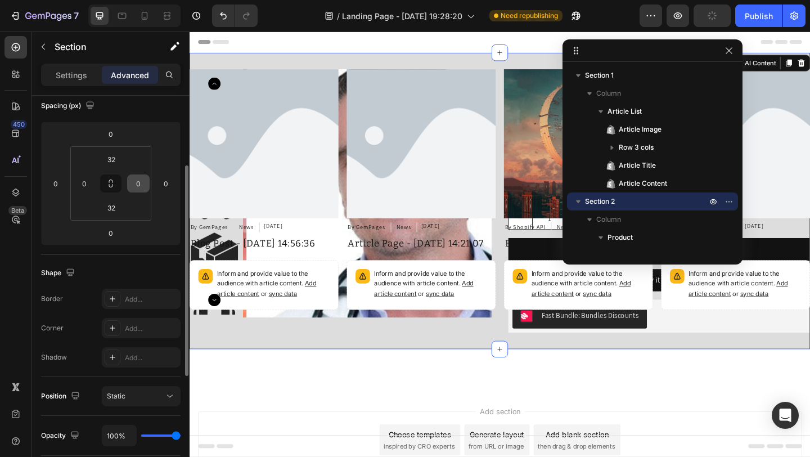
scroll to position [0, 0]
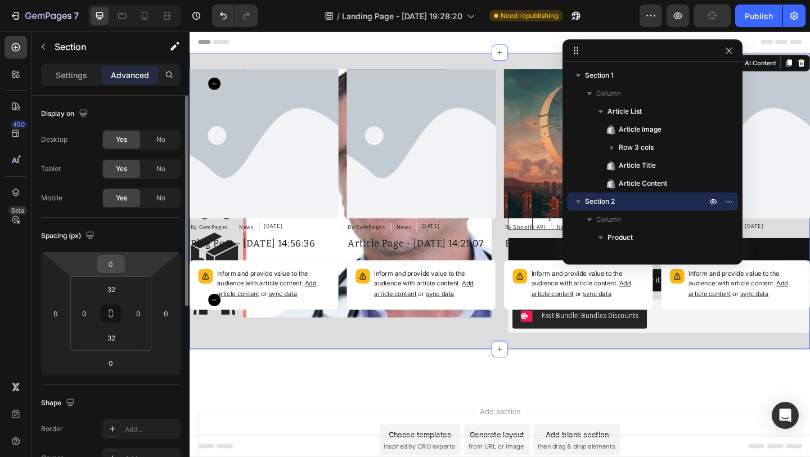
click at [115, 263] on input "0" at bounding box center [111, 263] width 22 height 17
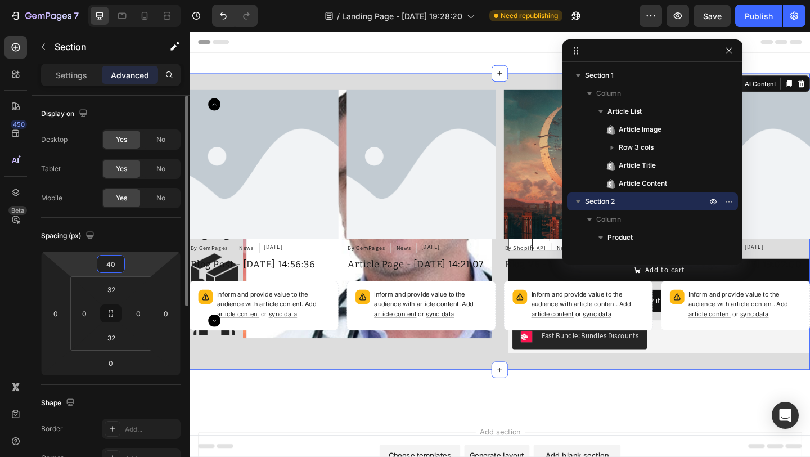
type input "400"
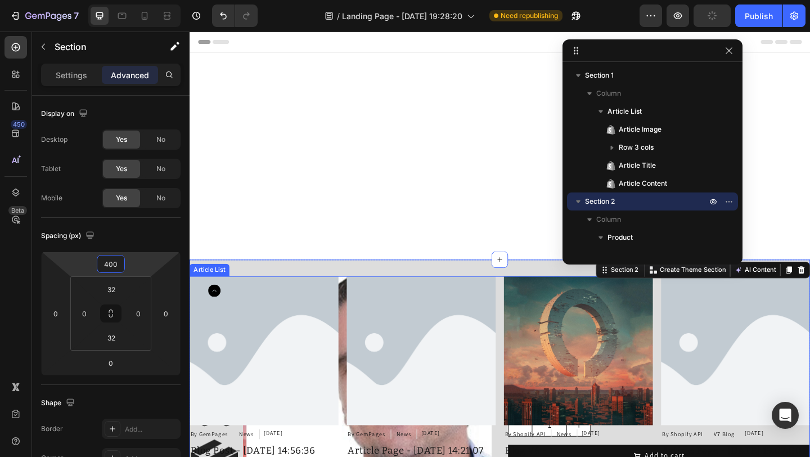
click at [356, 372] on div "Article Image By GemPages Article Author News Article Category [DATE] Article D…" at bounding box center [526, 430] width 675 height 266
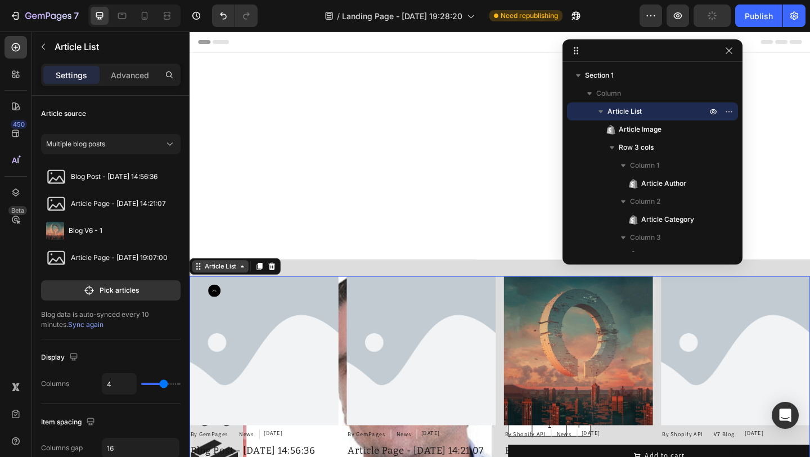
click at [220, 287] on div "Article List" at bounding box center [223, 287] width 39 height 10
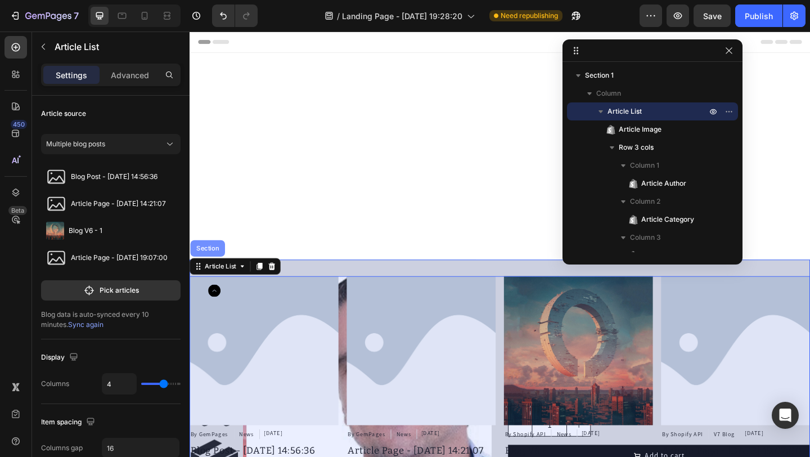
click at [214, 269] on div "Section" at bounding box center [209, 267] width 29 height 7
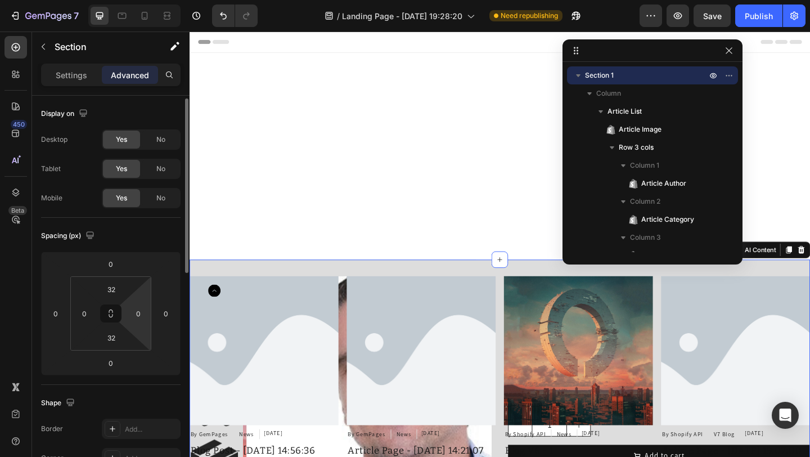
scroll to position [26, 0]
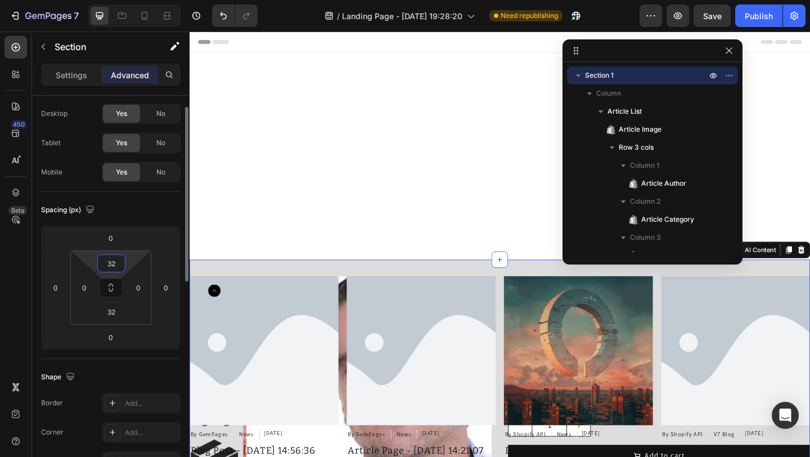
click at [107, 265] on input "32" at bounding box center [111, 263] width 22 height 17
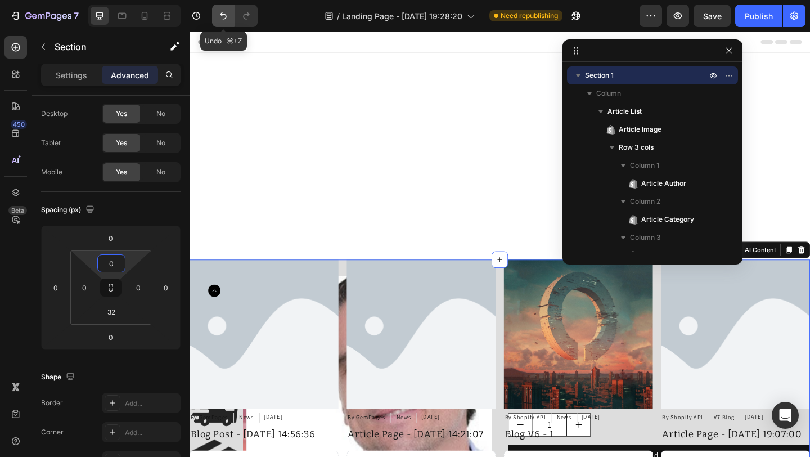
click at [231, 19] on button "Undo/Redo" at bounding box center [223, 15] width 22 height 22
click at [226, 15] on icon "Undo/Redo" at bounding box center [223, 15] width 7 height 7
type input "32"
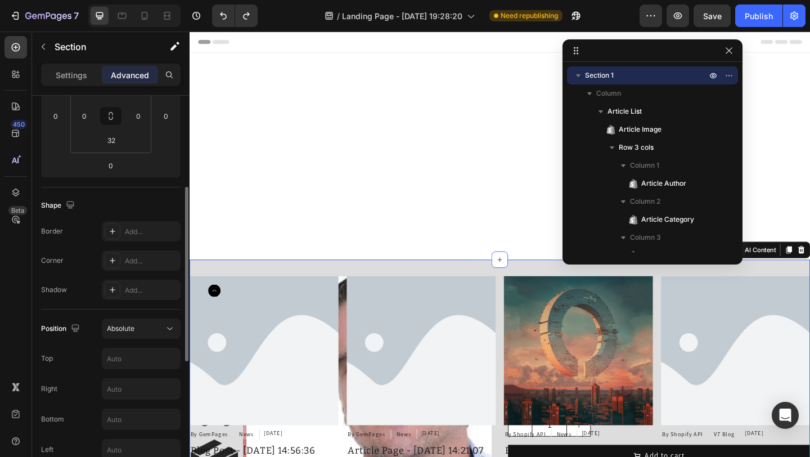
scroll to position [274, 0]
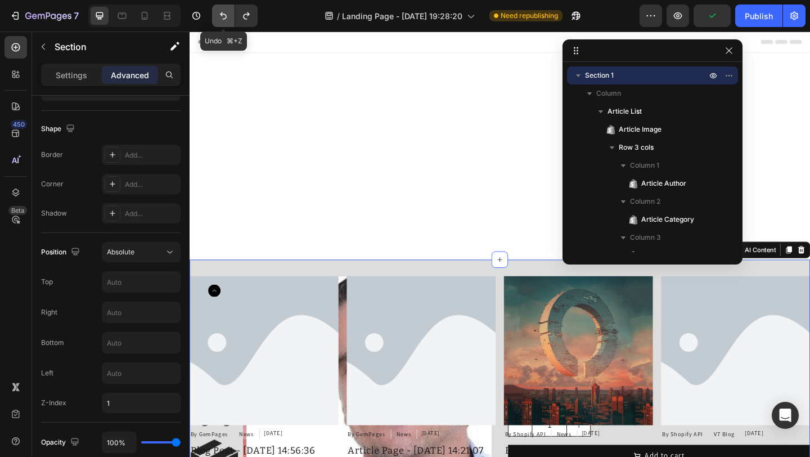
click at [224, 17] on icon "Undo/Redo" at bounding box center [223, 15] width 11 height 11
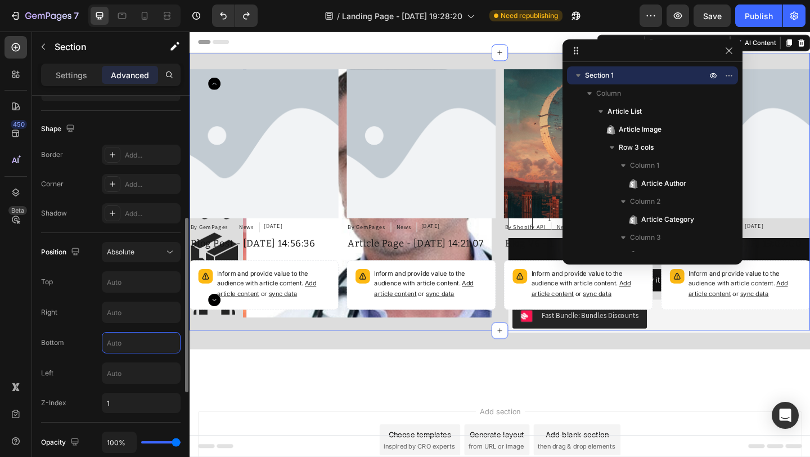
click at [130, 346] on input "text" at bounding box center [141, 342] width 78 height 20
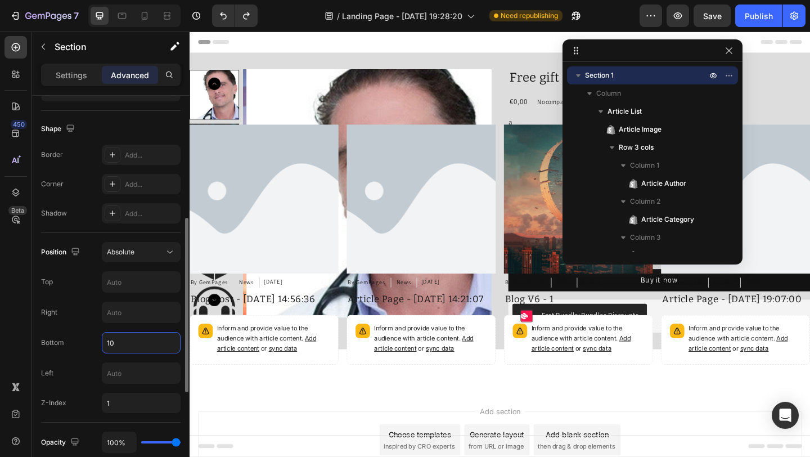
type input "1"
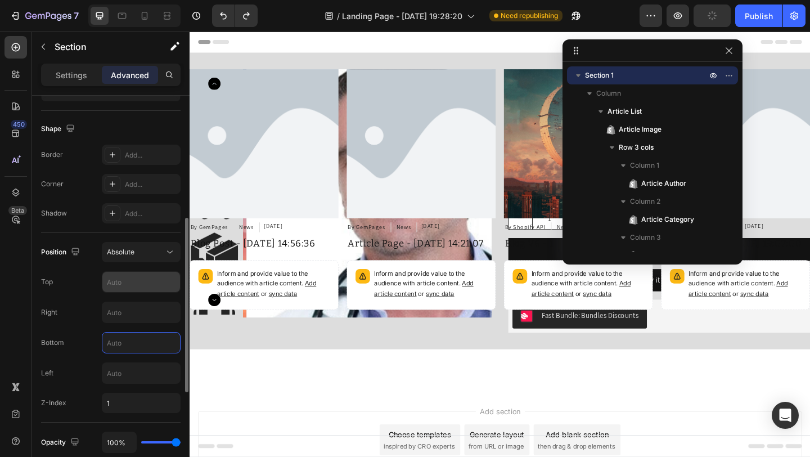
click at [140, 280] on input "text" at bounding box center [141, 282] width 78 height 20
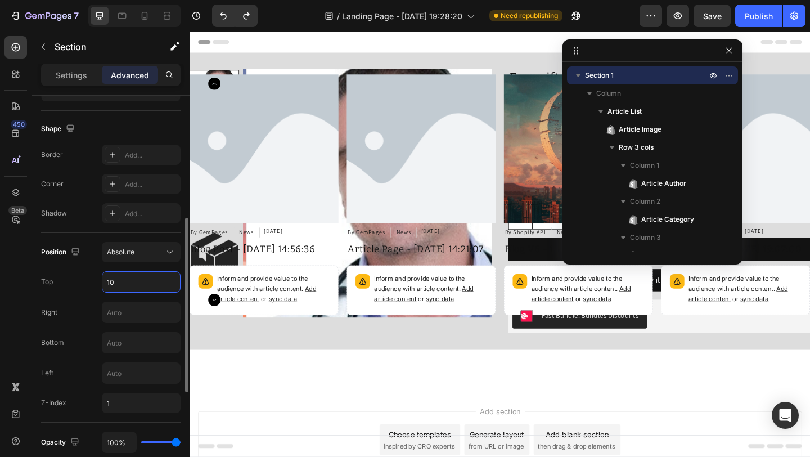
type input "1"
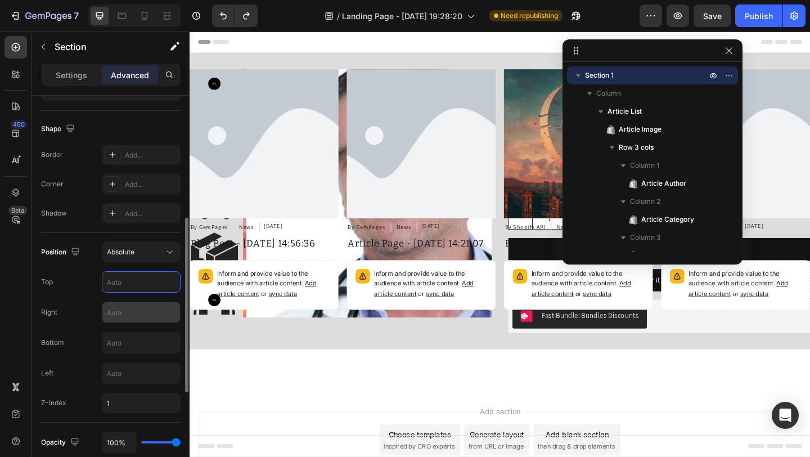
click at [127, 305] on input "text" at bounding box center [141, 312] width 78 height 20
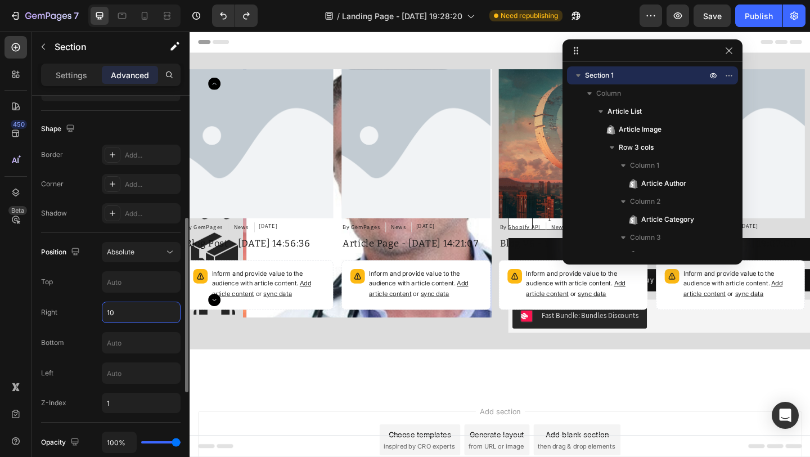
type input "1"
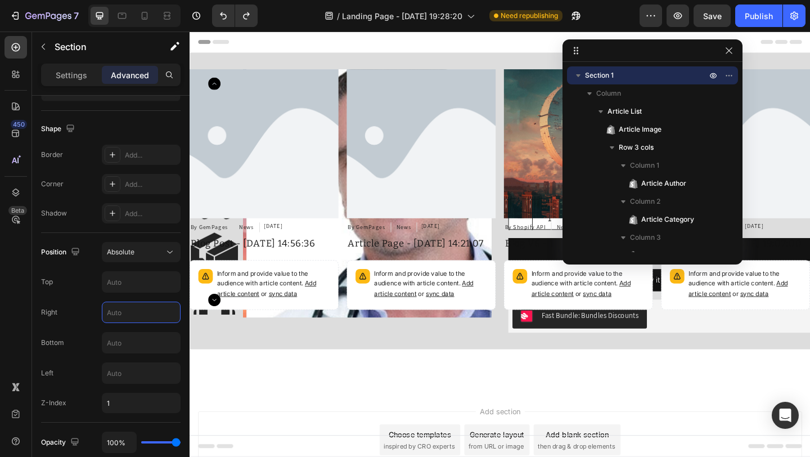
click at [263, 353] on div "Article Image By GemPages Article Author News Article Category [DATE] Article D…" at bounding box center [526, 206] width 675 height 302
click at [302, 367] on div "Product Images Free gift Product Title €0,00 Product Price Product Price No com…" at bounding box center [526, 216] width 675 height 322
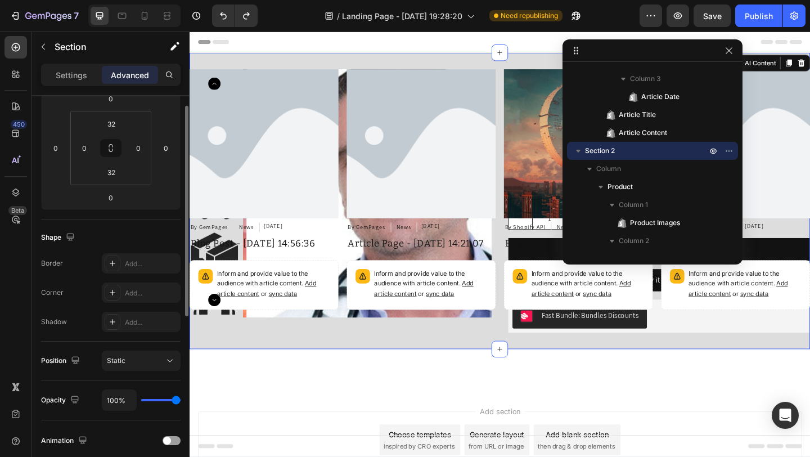
scroll to position [77, 0]
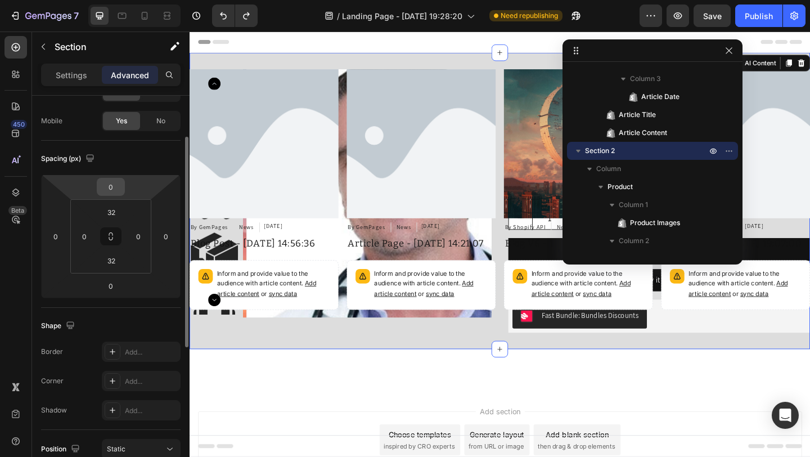
click at [110, 180] on input "0" at bounding box center [111, 186] width 22 height 17
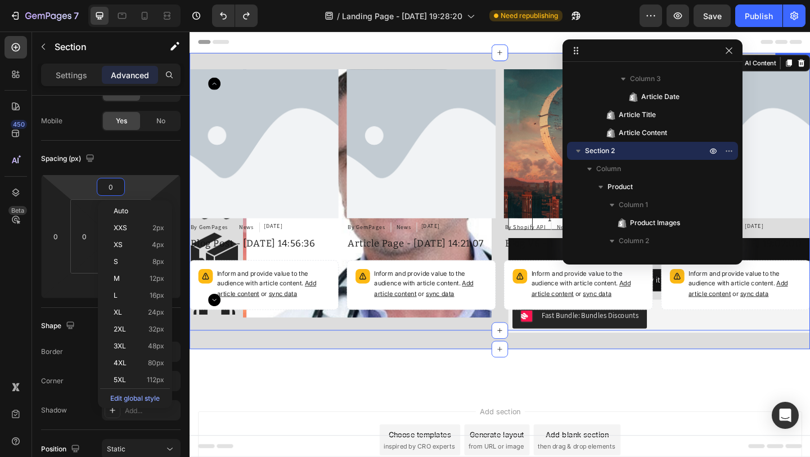
click at [362, 338] on div "Article Image By GemPages Article Author News Article Category [DATE] Article D…" at bounding box center [526, 206] width 675 height 302
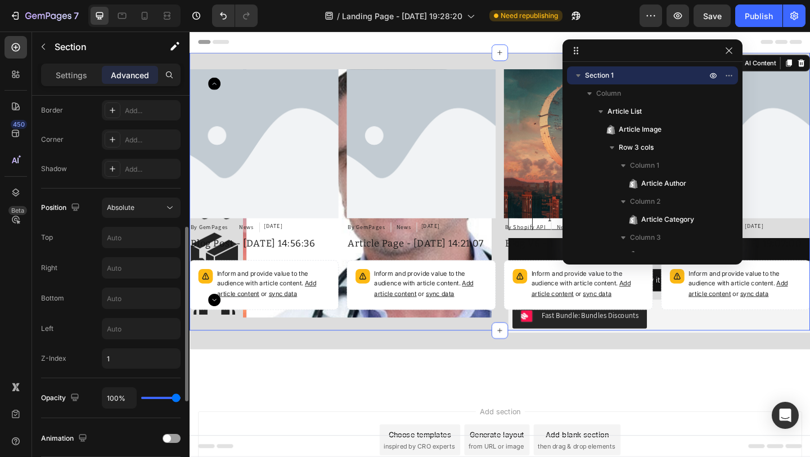
scroll to position [340, 0]
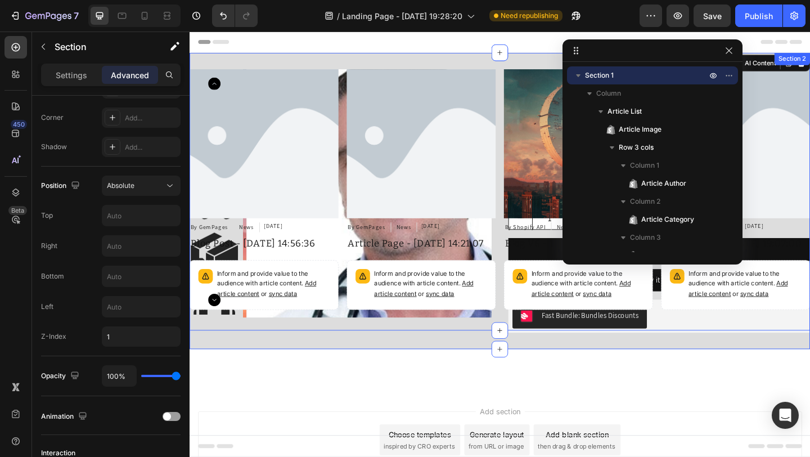
click at [323, 365] on div "Product Images Free gift Product Title €0,00 Product Price Product Price No com…" at bounding box center [526, 216] width 675 height 322
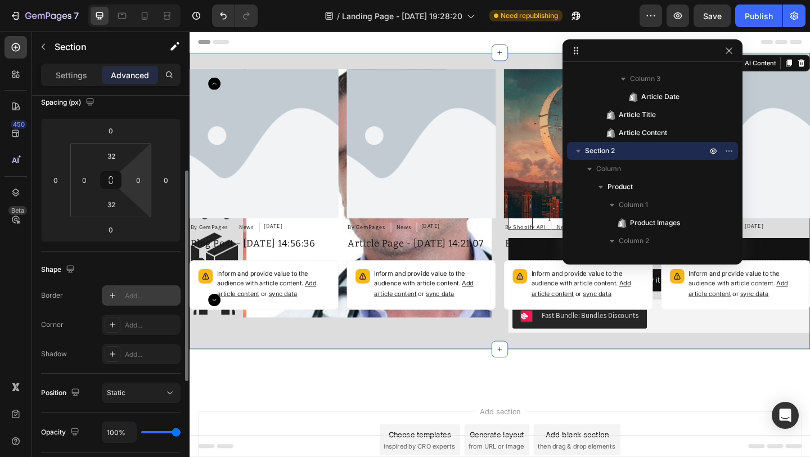
scroll to position [118, 0]
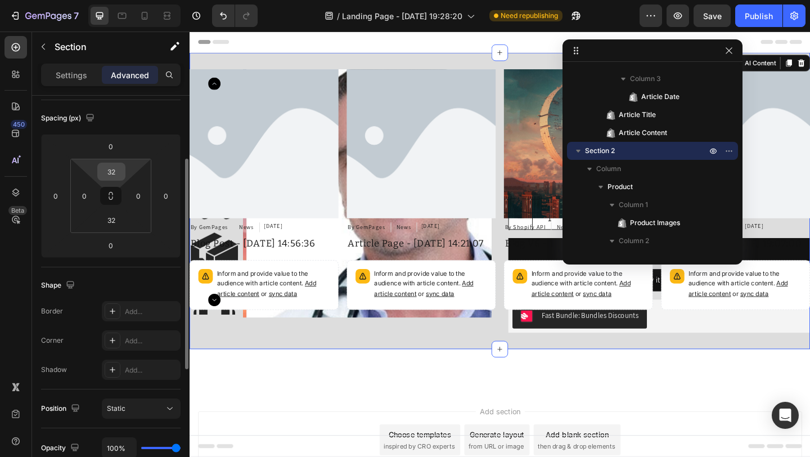
click at [108, 175] on input "32" at bounding box center [111, 171] width 22 height 17
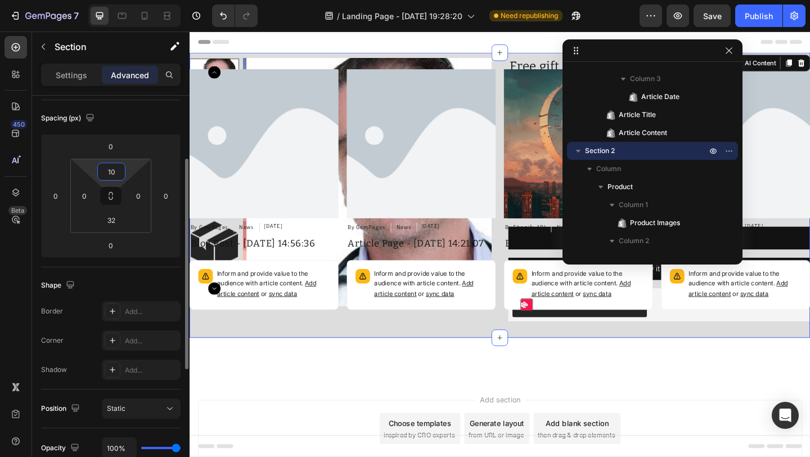
type input "1"
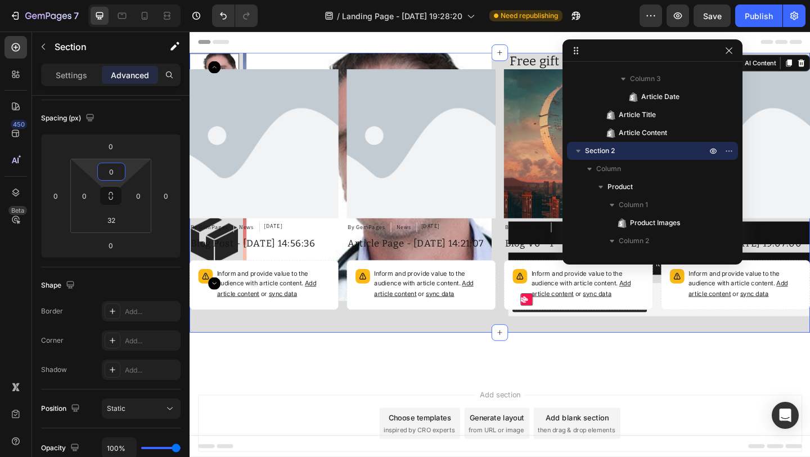
click at [322, 45] on div "Header" at bounding box center [526, 42] width 657 height 22
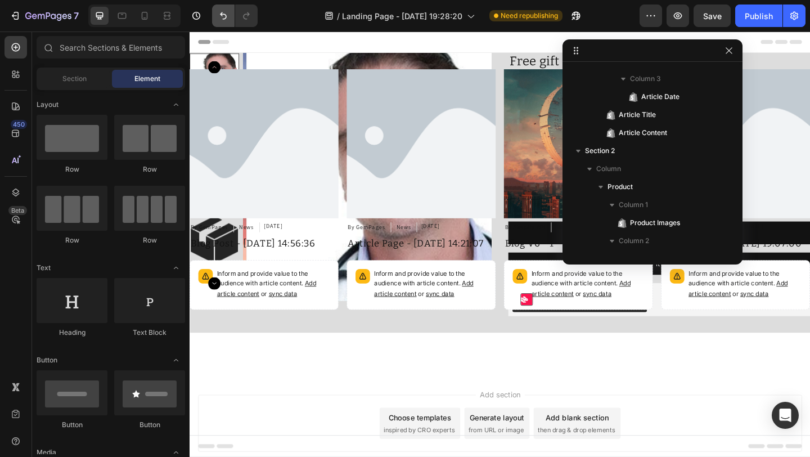
click at [227, 17] on icon "Undo/Redo" at bounding box center [223, 15] width 11 height 11
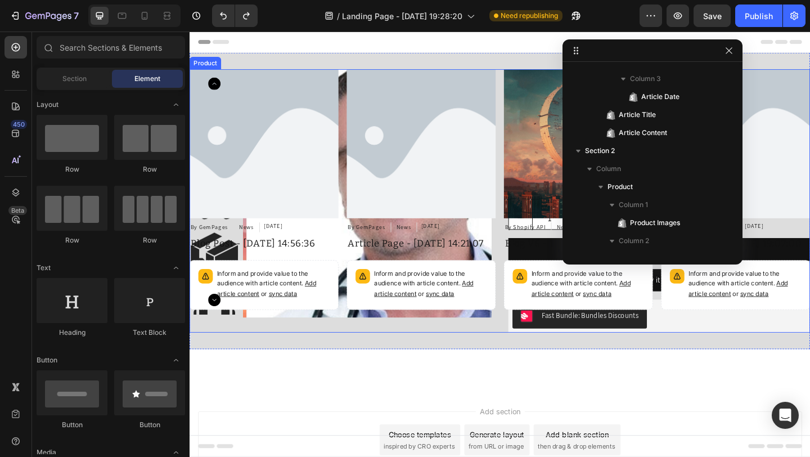
click at [286, 357] on div "Product Images" at bounding box center [353, 216] width 328 height 286
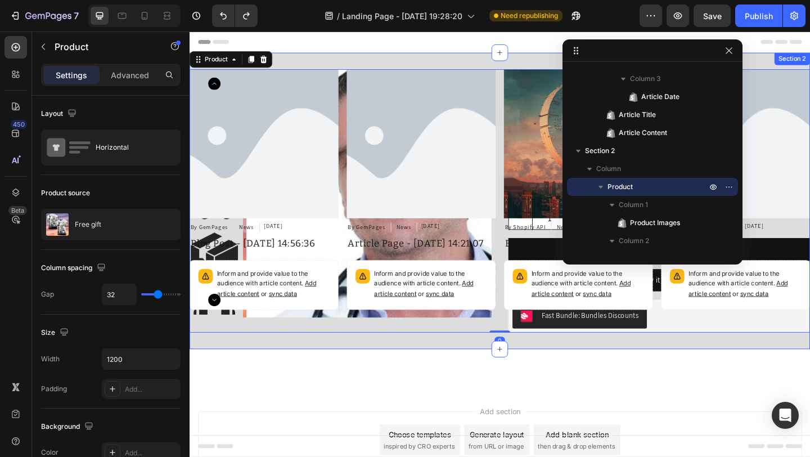
click at [296, 365] on div "Product Images Free gift Product Title €0,00 Product Price Product Price No com…" at bounding box center [526, 216] width 675 height 322
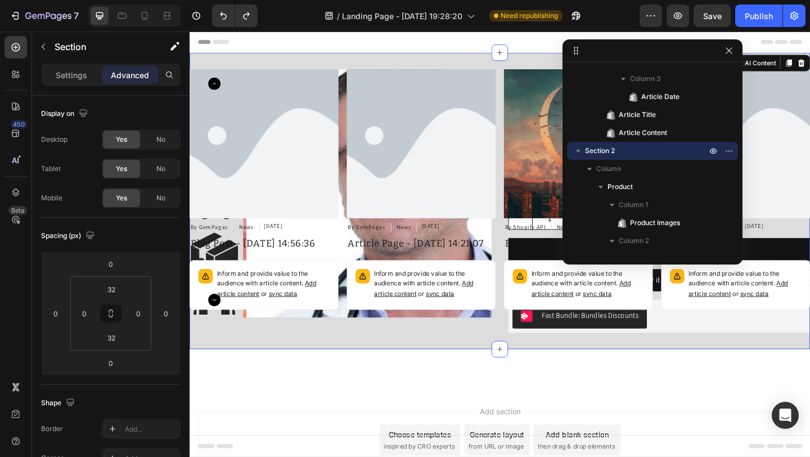
click at [337, 373] on div "Product Images Free gift Product Title €0,00 Product Price Product Price No com…" at bounding box center [526, 216] width 675 height 322
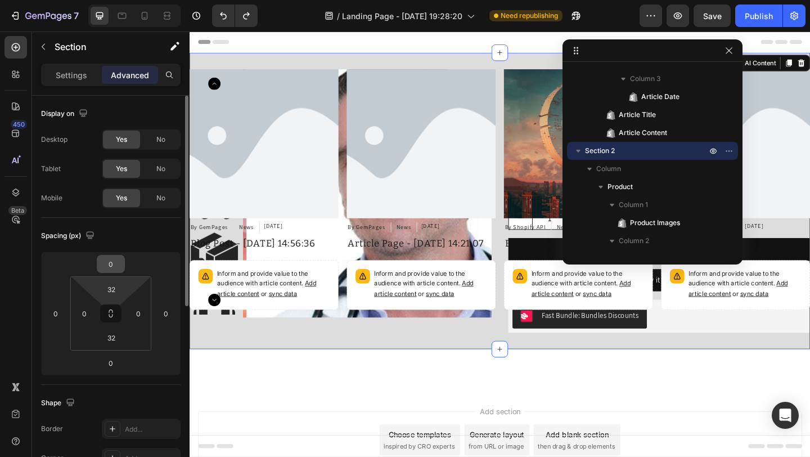
click at [110, 265] on input "0" at bounding box center [111, 263] width 22 height 17
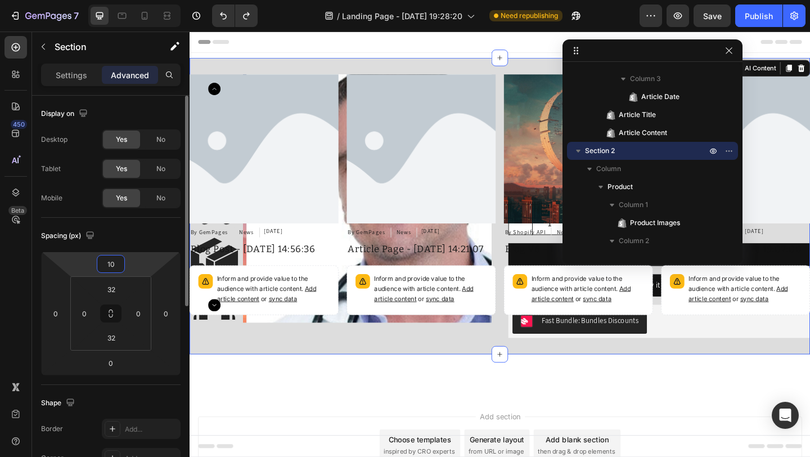
type input "100"
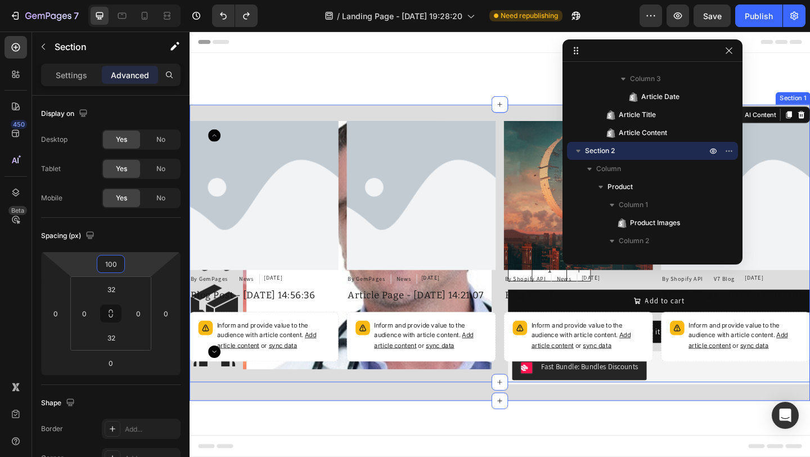
click at [504, 114] on div "Article Image By GemPages Article Author News Article Category [DATE] Article D…" at bounding box center [526, 262] width 675 height 302
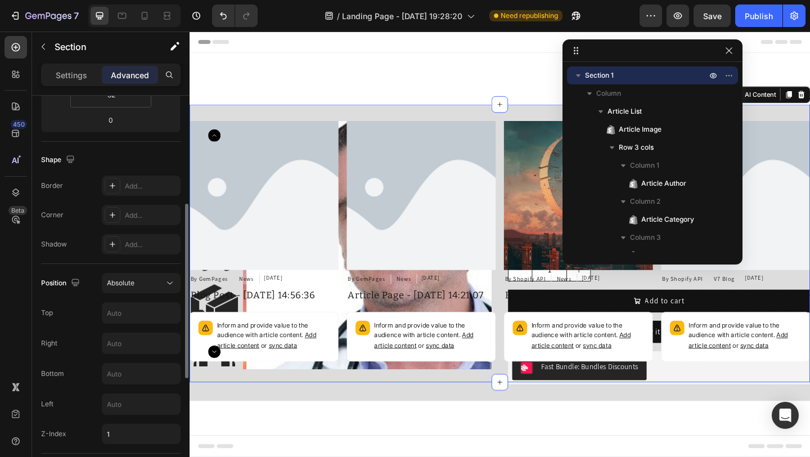
scroll to position [264, 0]
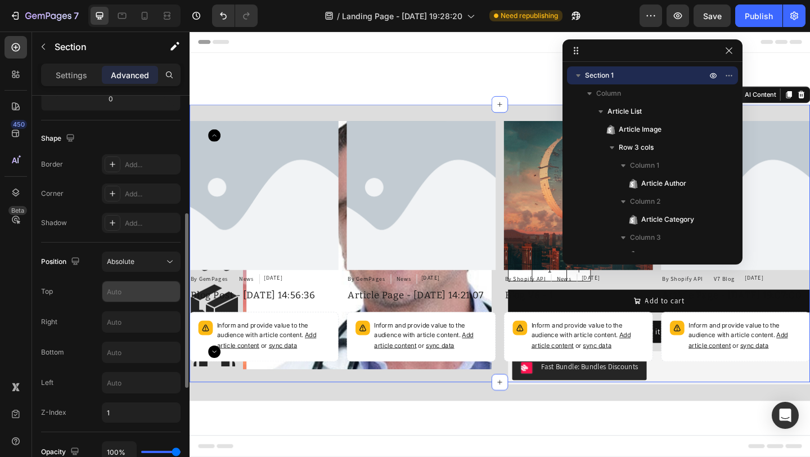
click at [125, 283] on input "text" at bounding box center [141, 291] width 78 height 20
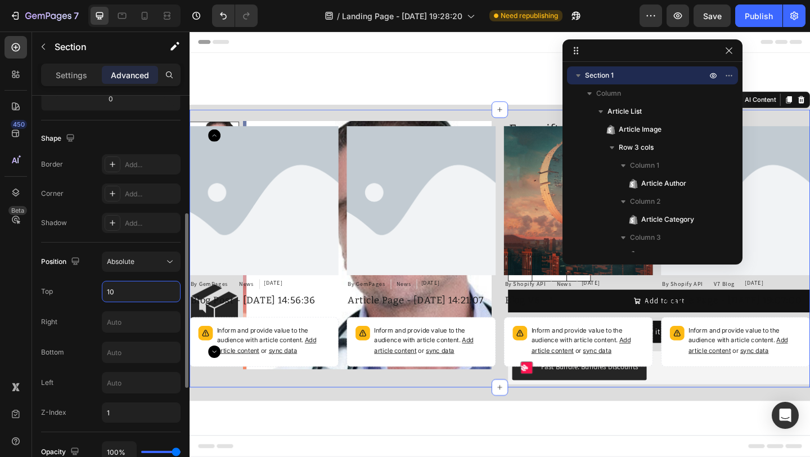
type input "1"
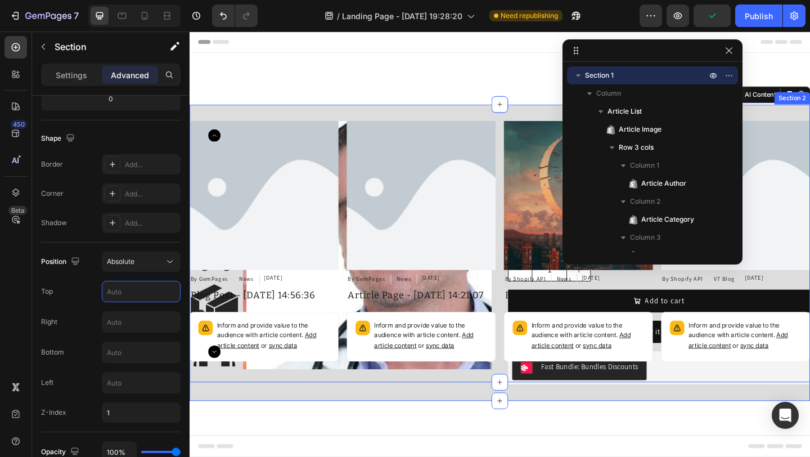
click at [323, 426] on div "Product Images Free gift Product Title €0,00 Product Price Product Price No com…" at bounding box center [526, 272] width 675 height 322
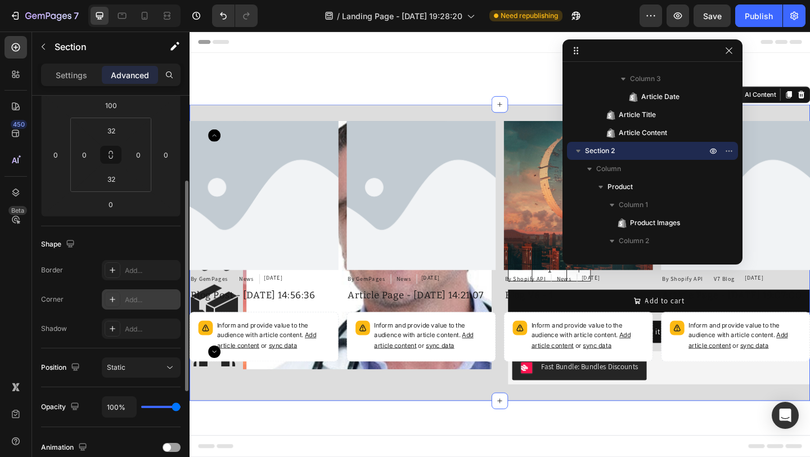
scroll to position [50, 0]
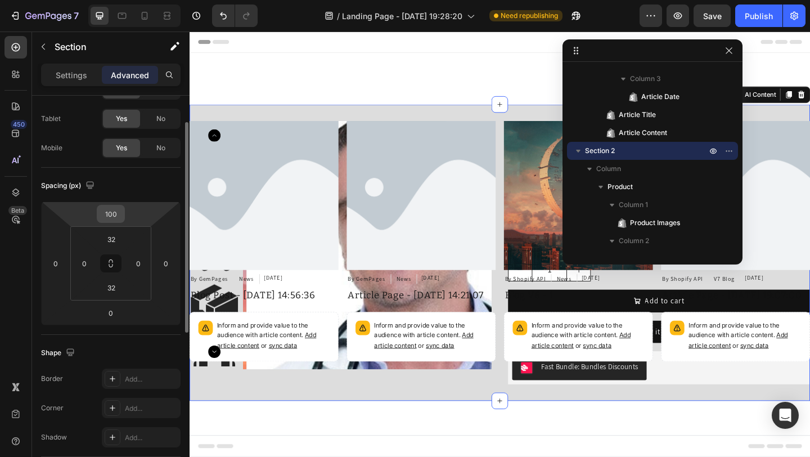
click at [122, 217] on div "100" at bounding box center [111, 214] width 28 height 18
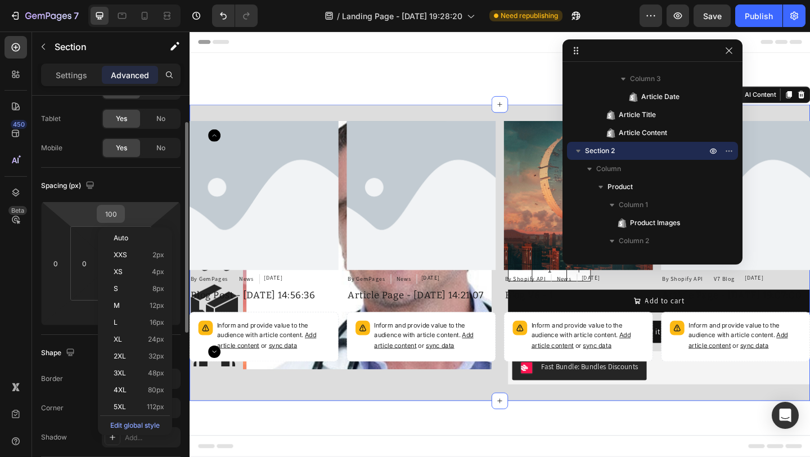
click at [117, 214] on input "100" at bounding box center [111, 213] width 22 height 17
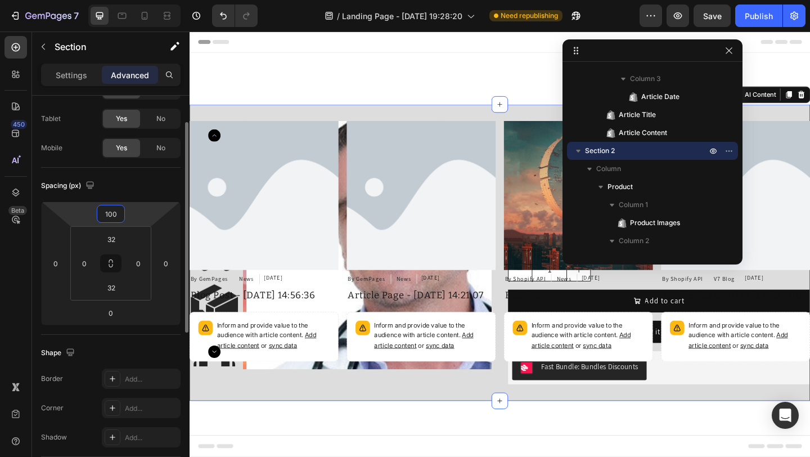
click at [117, 214] on input "100" at bounding box center [111, 213] width 22 height 17
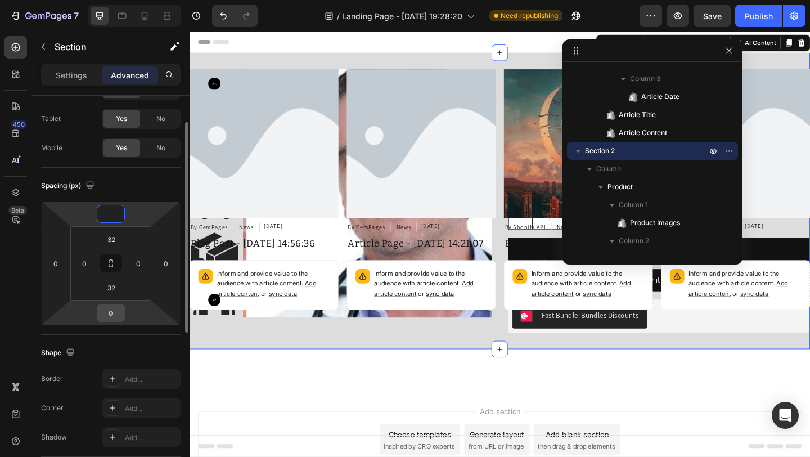
type input "0"
click at [111, 316] on input "0" at bounding box center [111, 312] width 22 height 17
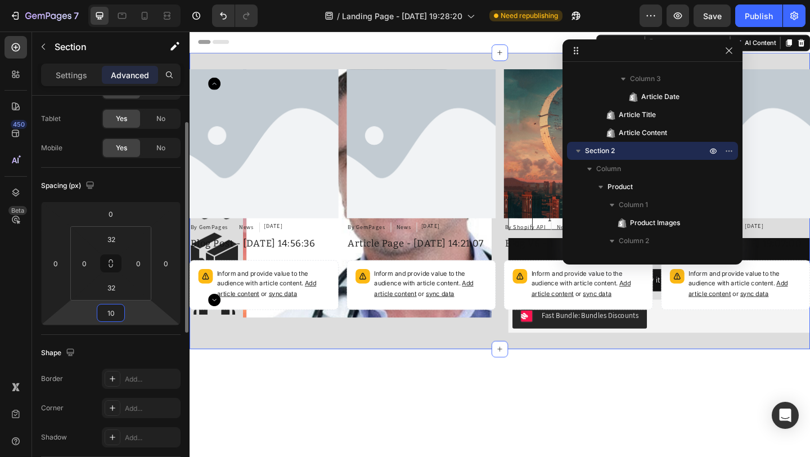
type input "1"
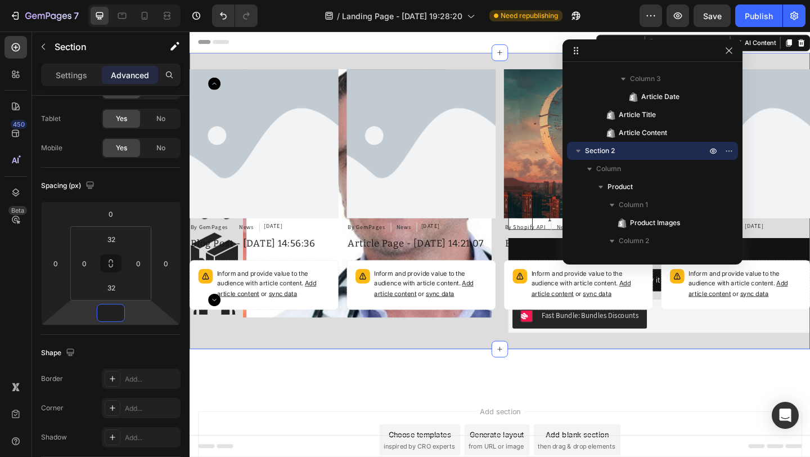
click at [455, 411] on div at bounding box center [526, 399] width 675 height 45
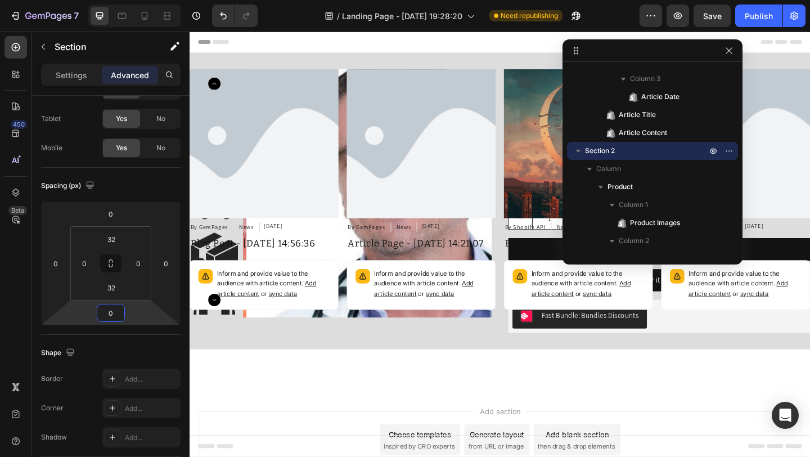
scroll to position [444, 0]
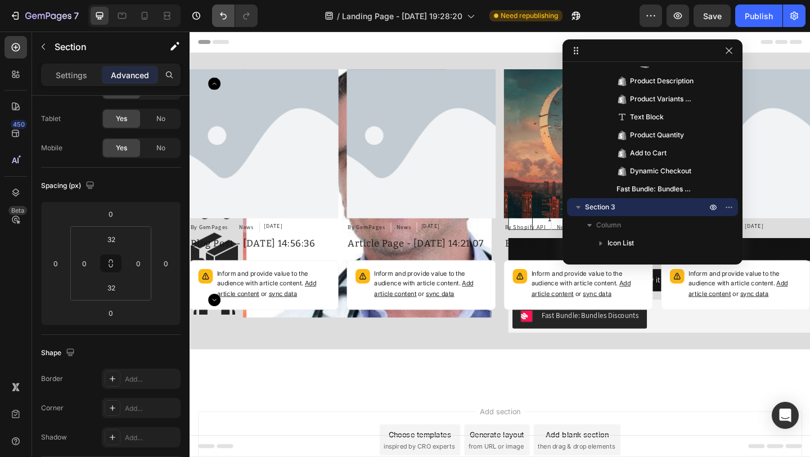
click at [222, 13] on icon "Undo/Redo" at bounding box center [223, 15] width 11 height 11
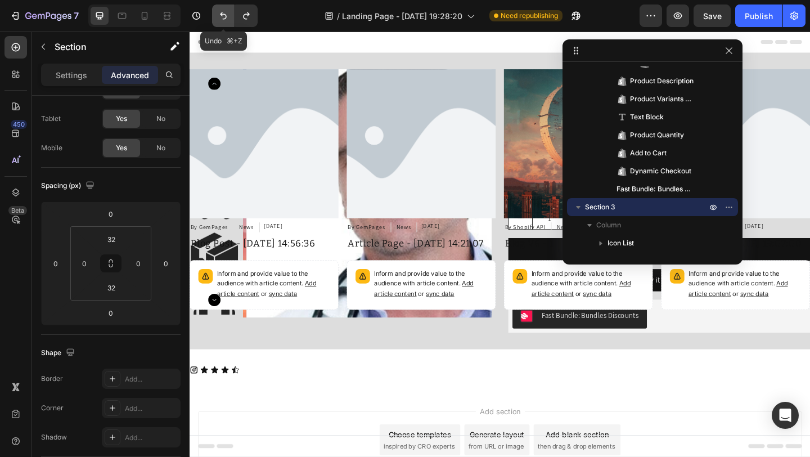
click at [222, 13] on icon "Undo/Redo" at bounding box center [223, 15] width 11 height 11
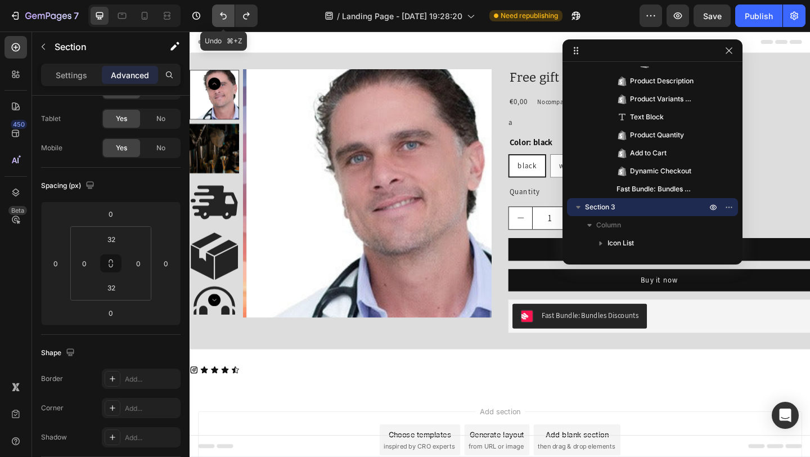
click at [222, 13] on icon "Undo/Redo" at bounding box center [223, 15] width 11 height 11
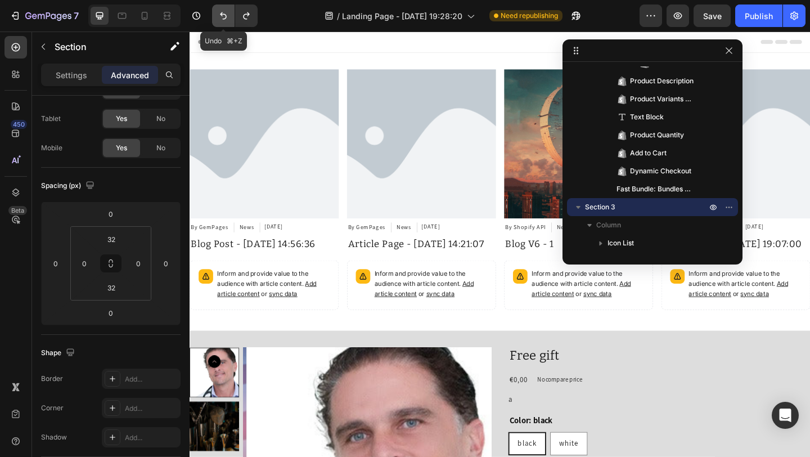
click at [222, 13] on icon "Undo/Redo" at bounding box center [223, 15] width 11 height 11
drag, startPoint x: 728, startPoint y: 51, endPoint x: 586, endPoint y: 27, distance: 144.3
click at [728, 51] on icon "button" at bounding box center [728, 50] width 9 height 9
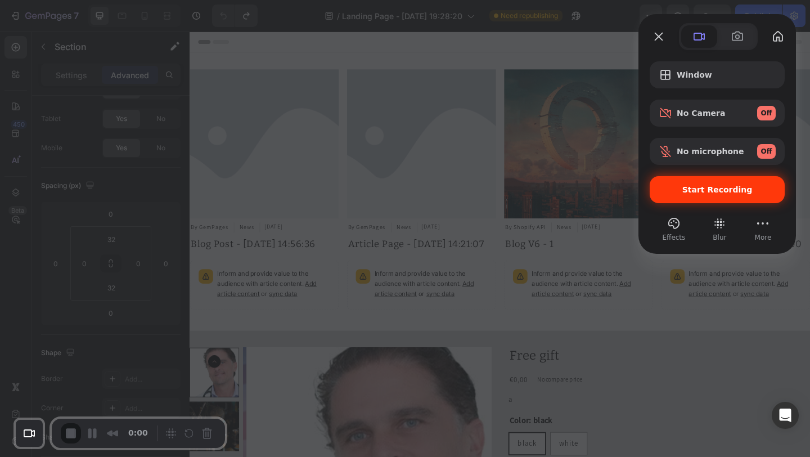
click at [683, 192] on span "Start Recording" at bounding box center [716, 189] width 117 height 9
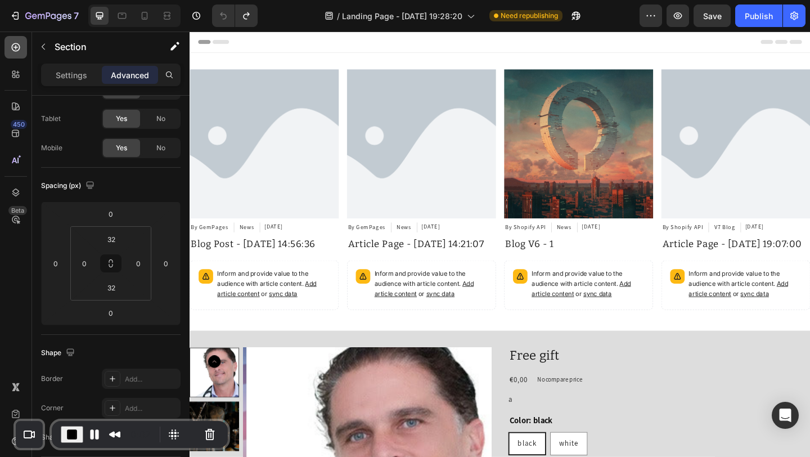
click at [16, 52] on icon at bounding box center [15, 47] width 11 height 11
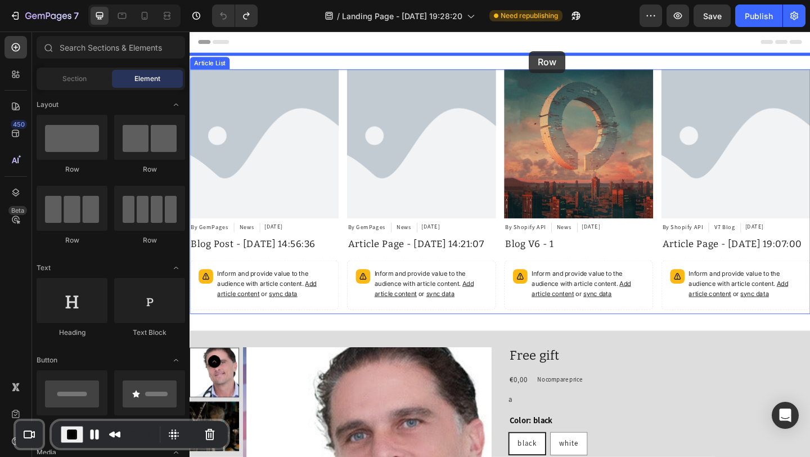
drag, startPoint x: 265, startPoint y: 183, endPoint x: 558, endPoint y: 53, distance: 320.9
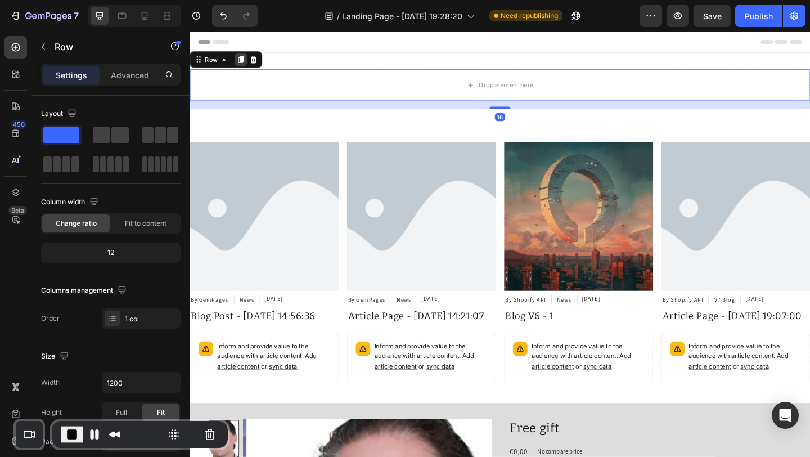
click at [247, 60] on icon at bounding box center [245, 62] width 6 height 8
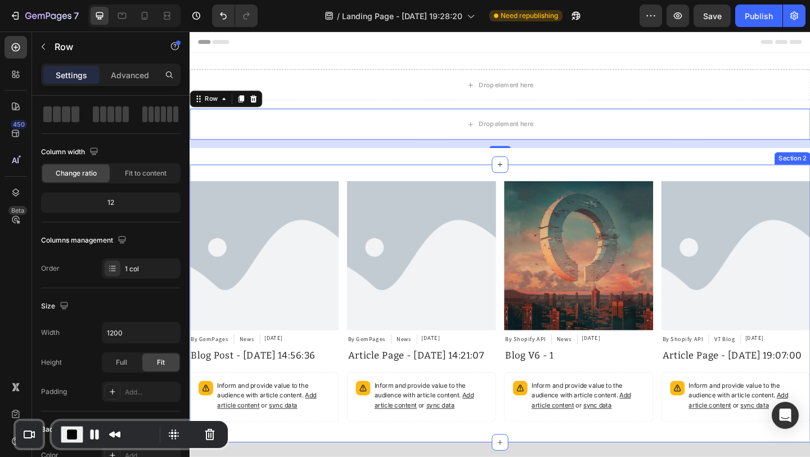
click at [330, 204] on img at bounding box center [270, 275] width 162 height 162
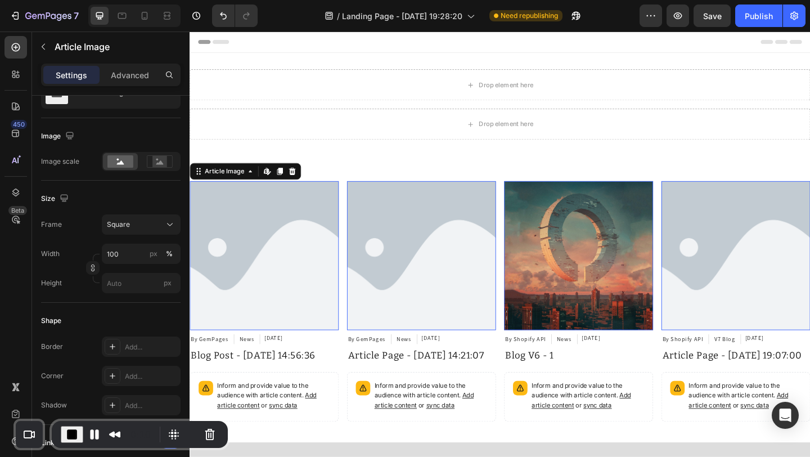
scroll to position [0, 0]
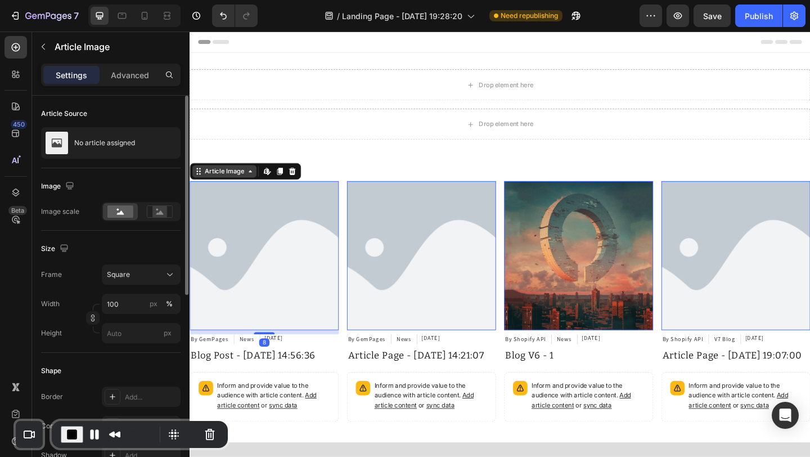
click at [233, 181] on div "Article Image" at bounding box center [227, 183] width 47 height 10
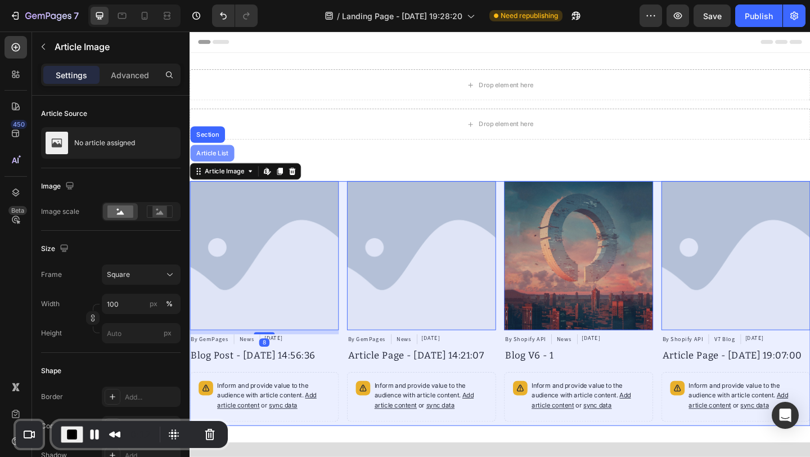
click at [222, 168] on div "Article List" at bounding box center [214, 164] width 48 height 18
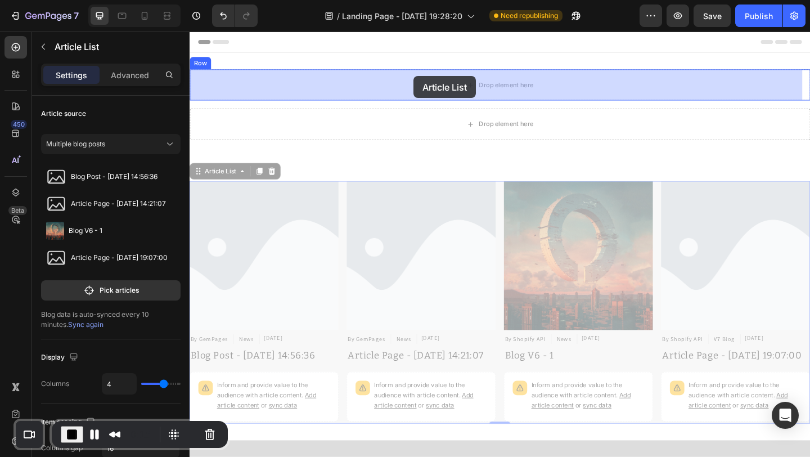
drag, startPoint x: 220, startPoint y: 186, endPoint x: 433, endPoint y: 80, distance: 238.1
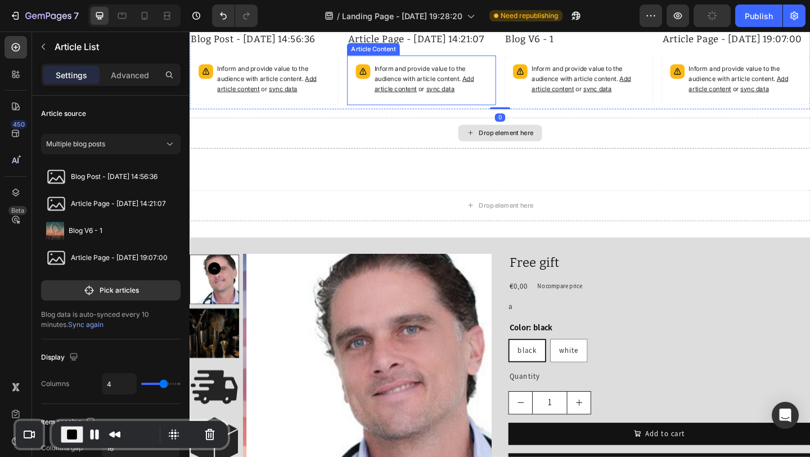
scroll to position [254, 0]
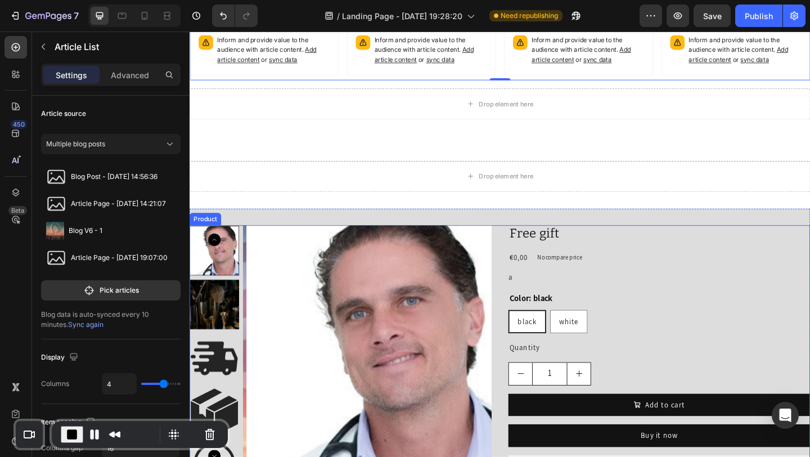
click at [527, 268] on div "Product Images Free gift Product Title €0,00 Product Price Product Price No com…" at bounding box center [526, 385] width 675 height 286
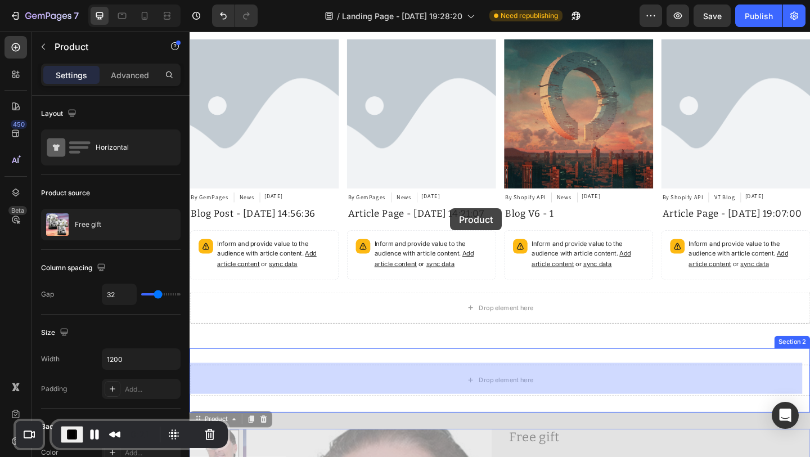
scroll to position [0, 0]
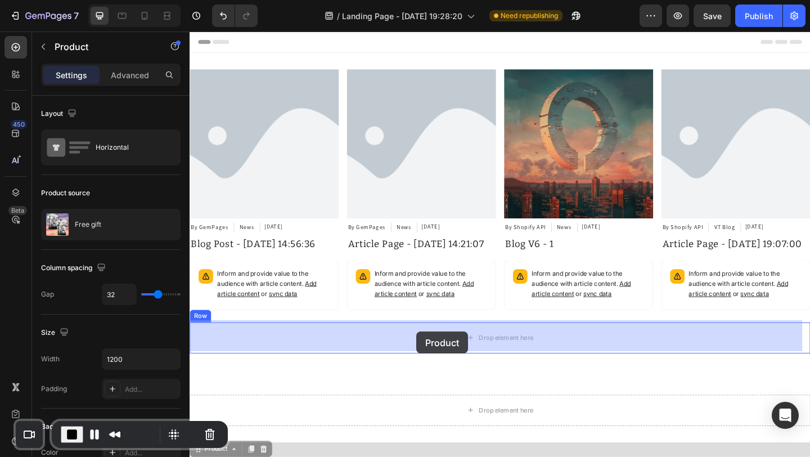
drag, startPoint x: 218, startPoint y: 230, endPoint x: 436, endPoint y: 358, distance: 252.7
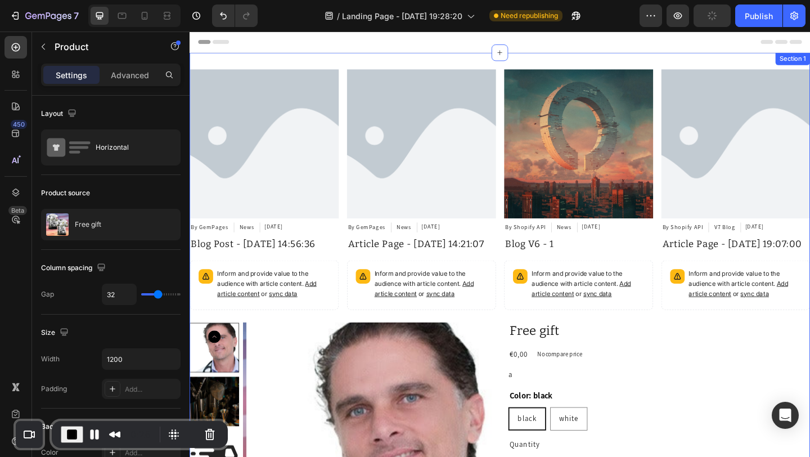
click at [631, 62] on div "Article Image By GemPages Article Author News Article Category [DATE] Article D…" at bounding box center [526, 358] width 675 height 606
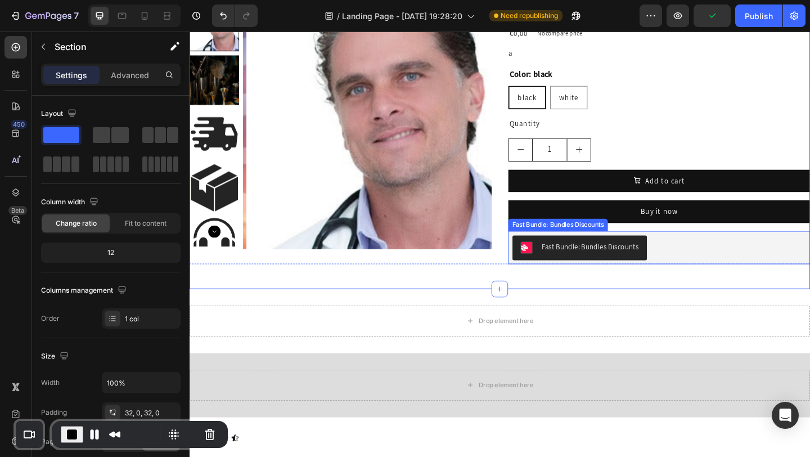
scroll to position [378, 0]
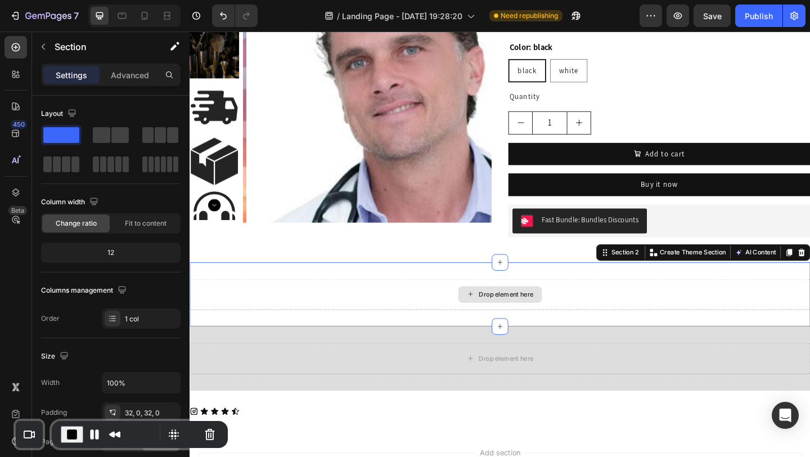
click at [739, 307] on div "Drop element here" at bounding box center [526, 317] width 675 height 34
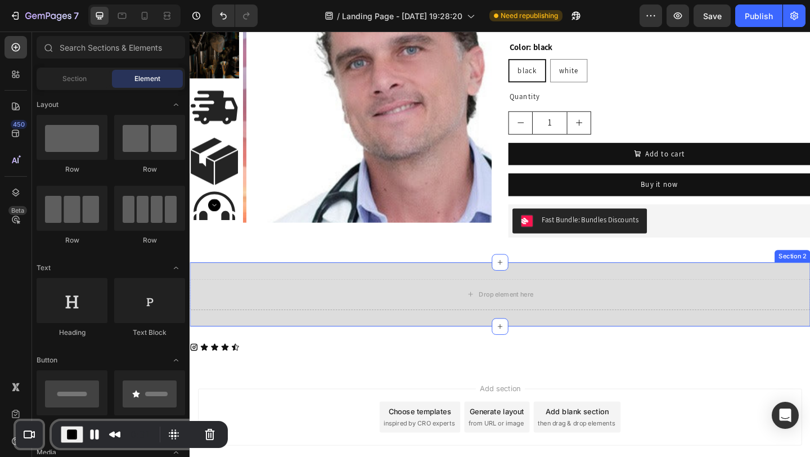
click at [809, 294] on div "Drop element here Section 2" at bounding box center [526, 317] width 675 height 70
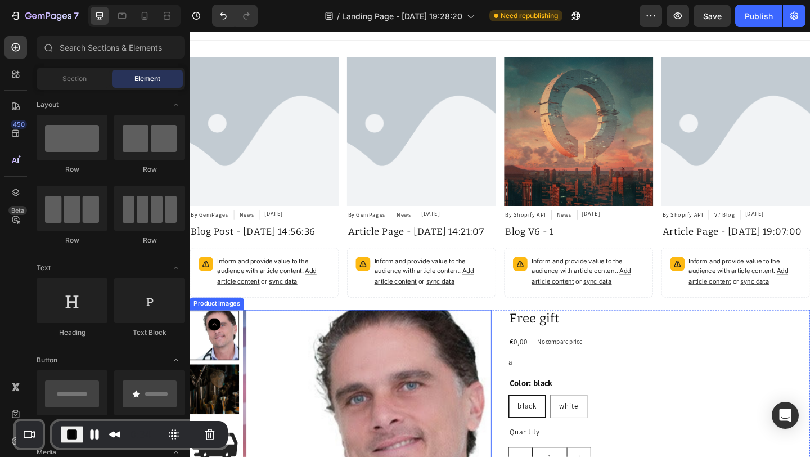
scroll to position [0, 0]
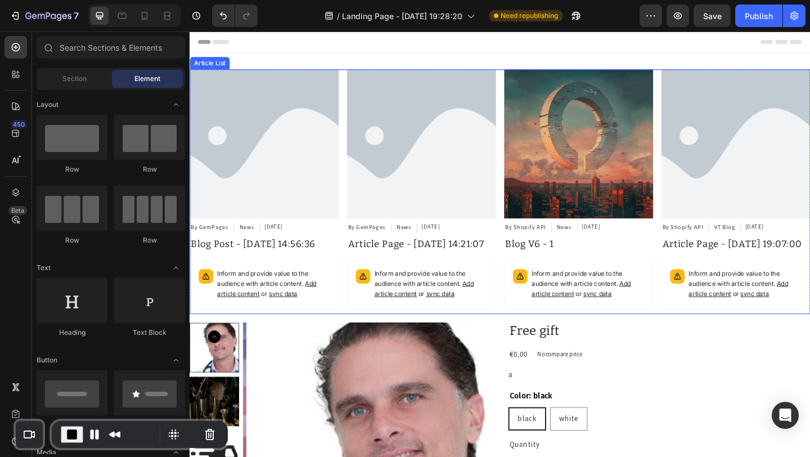
click at [353, 91] on div "Article Image By GemPages Article Author News Article Category [DATE] Article D…" at bounding box center [526, 206] width 675 height 266
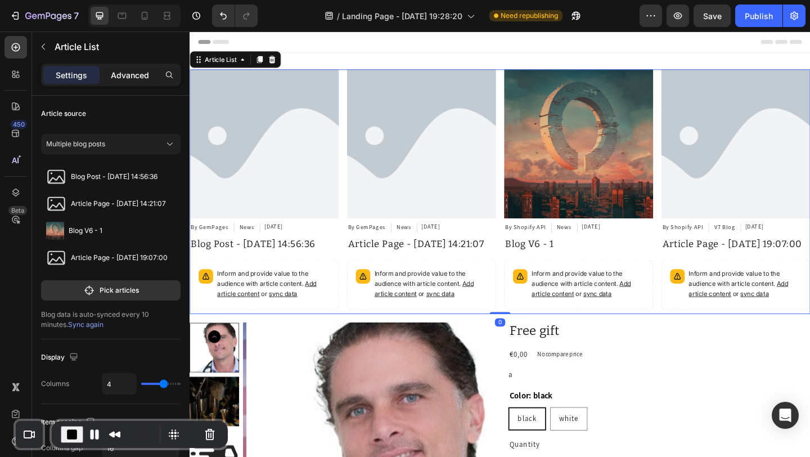
click at [123, 74] on p "Advanced" at bounding box center [130, 75] width 38 height 12
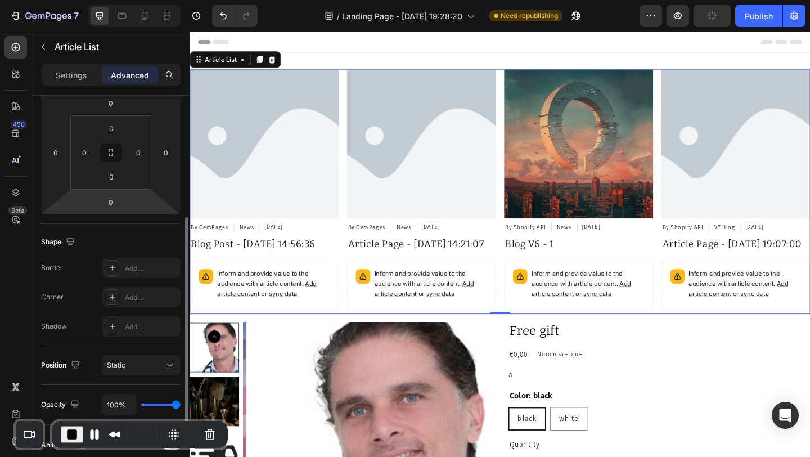
scroll to position [265, 0]
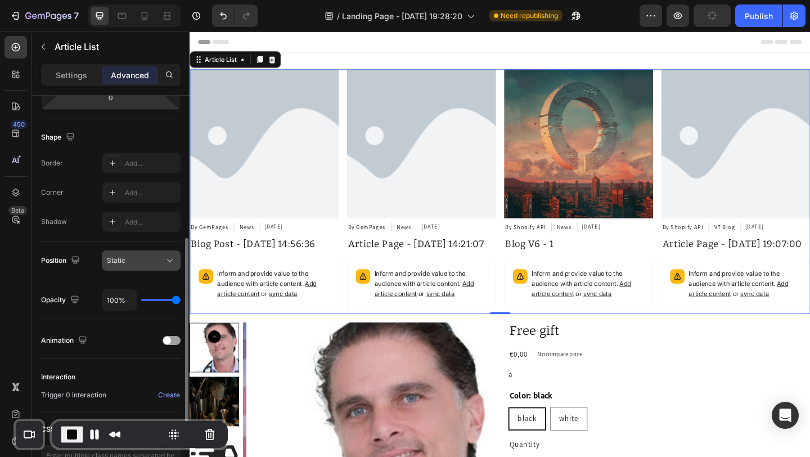
click at [126, 268] on button "Static" at bounding box center [141, 260] width 79 height 20
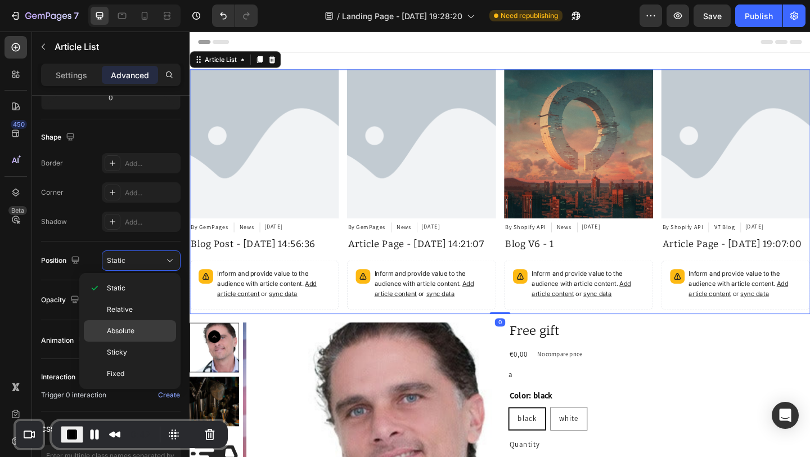
click at [121, 332] on span "Absolute" at bounding box center [121, 331] width 28 height 10
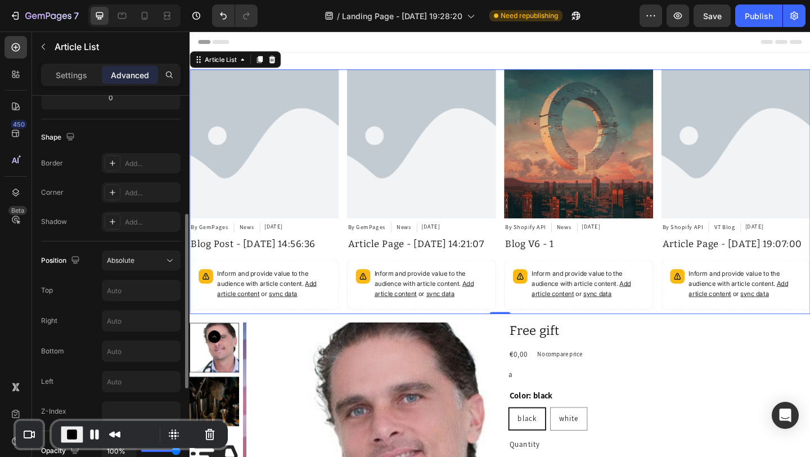
scroll to position [349, 0]
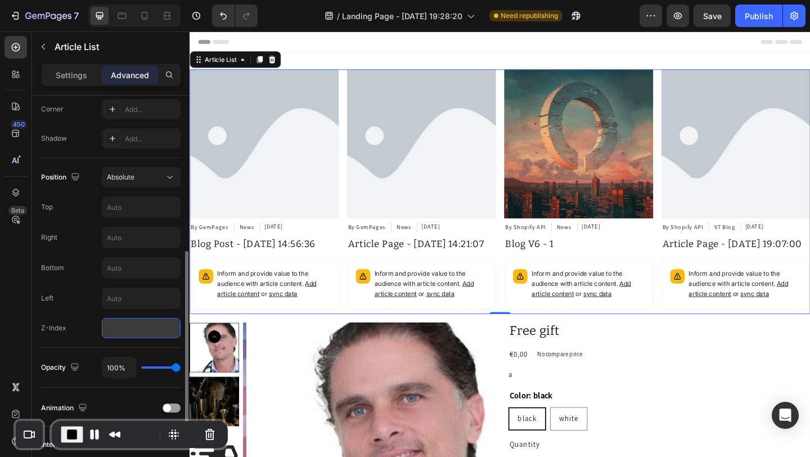
click at [133, 322] on input "number" at bounding box center [141, 328] width 79 height 20
type input "1"
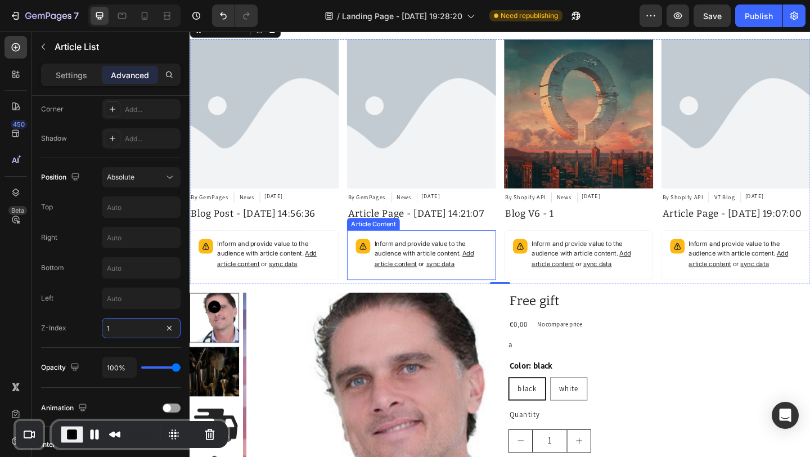
scroll to position [48, 0]
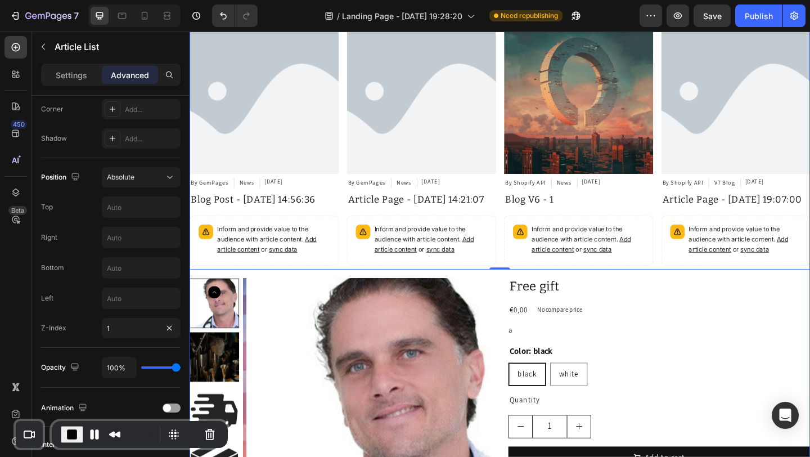
click at [374, 329] on img at bounding box center [386, 434] width 270 height 270
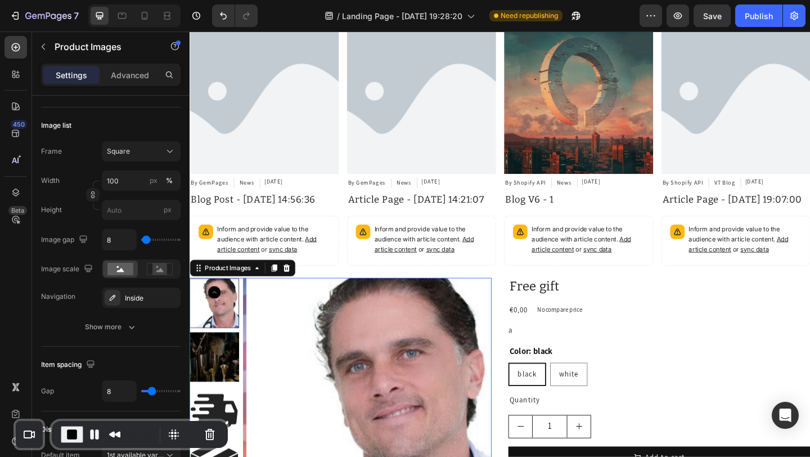
scroll to position [0, 0]
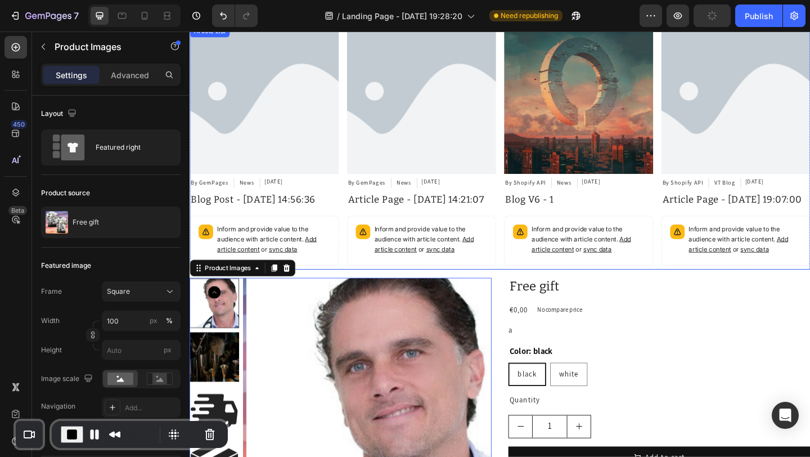
click at [360, 284] on div "Article Image By GemPages Article Author News Article Category [DATE] Article D…" at bounding box center [441, 157] width 162 height 266
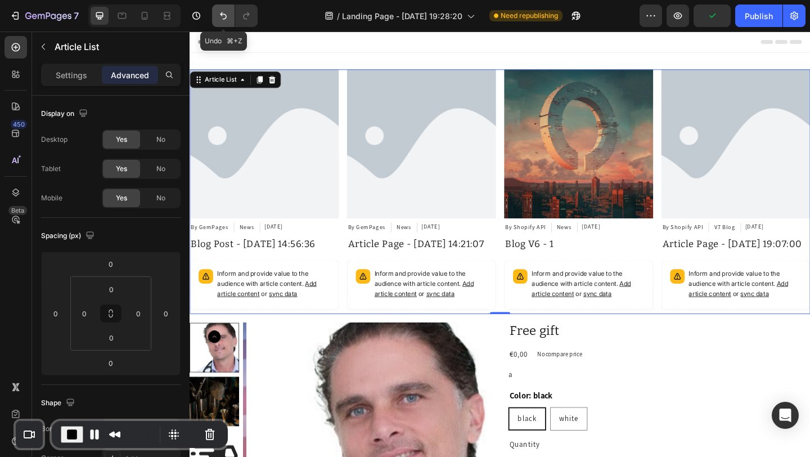
click at [223, 19] on icon "Undo/Redo" at bounding box center [223, 15] width 7 height 7
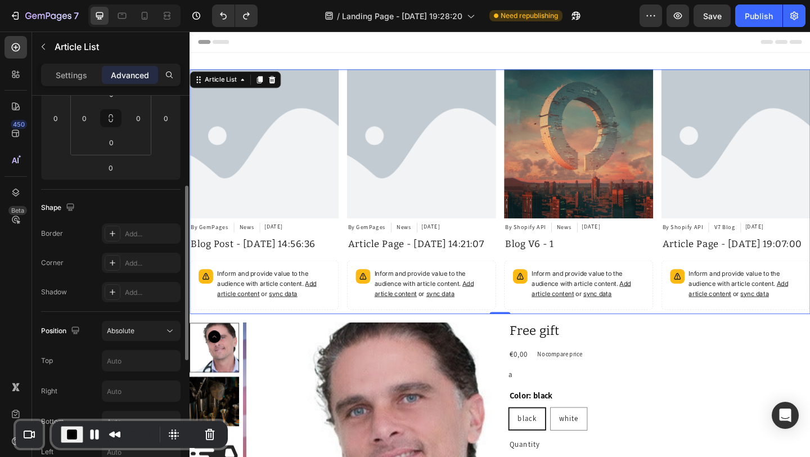
scroll to position [207, 0]
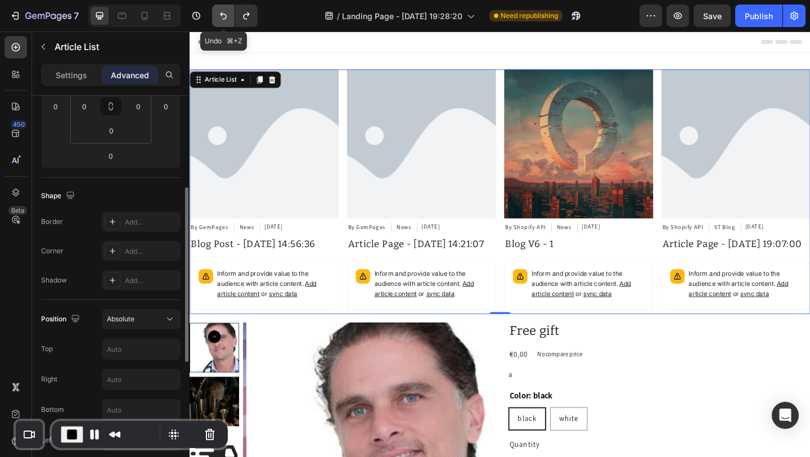
click at [218, 16] on icon "Undo/Redo" at bounding box center [223, 15] width 11 height 11
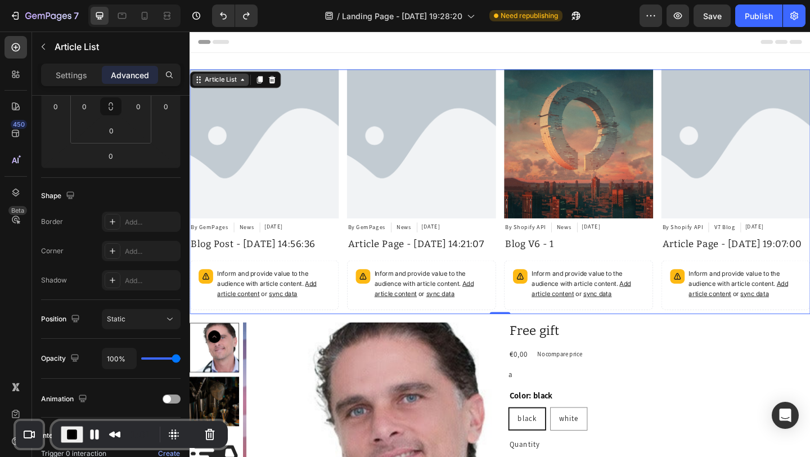
click at [231, 83] on div "Article List" at bounding box center [223, 84] width 39 height 10
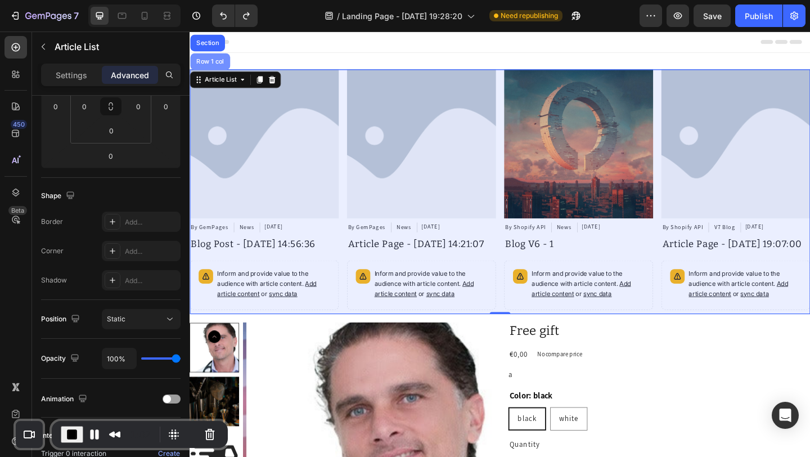
click at [211, 62] on div "Row 1 col" at bounding box center [212, 64] width 34 height 7
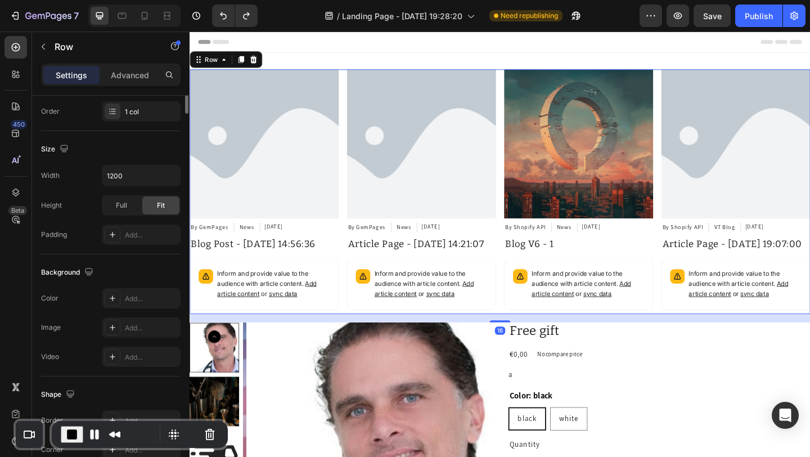
scroll to position [0, 0]
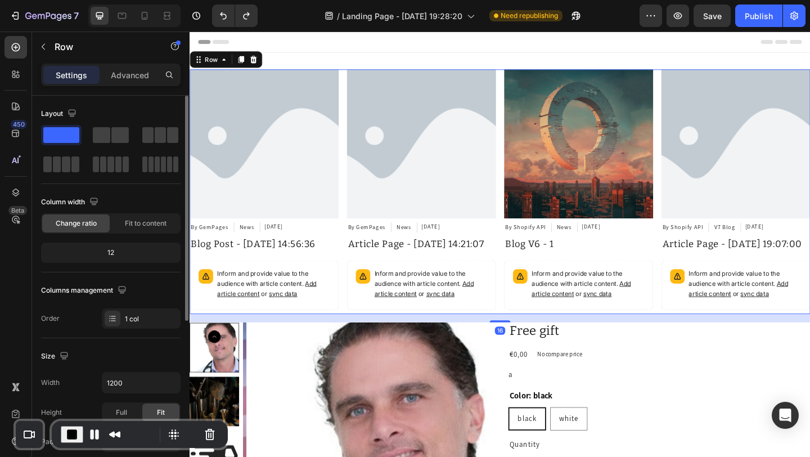
drag, startPoint x: 129, startPoint y: 76, endPoint x: 153, endPoint y: 102, distance: 35.8
click at [129, 76] on p "Advanced" at bounding box center [130, 75] width 38 height 12
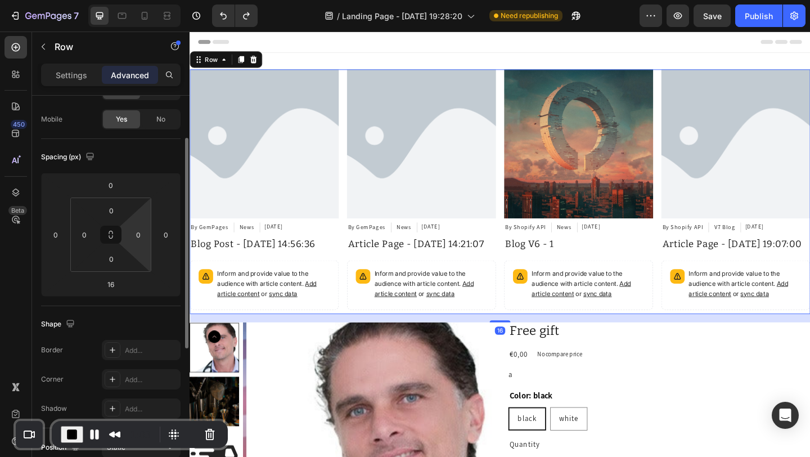
scroll to position [181, 0]
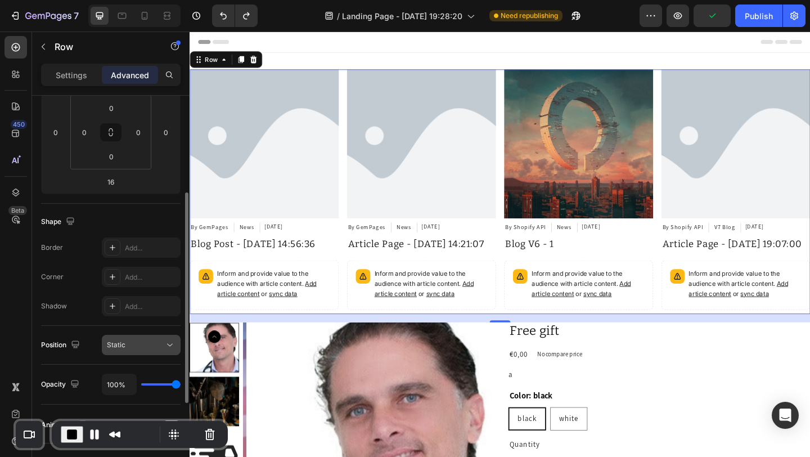
click at [127, 351] on button "Static" at bounding box center [141, 345] width 79 height 20
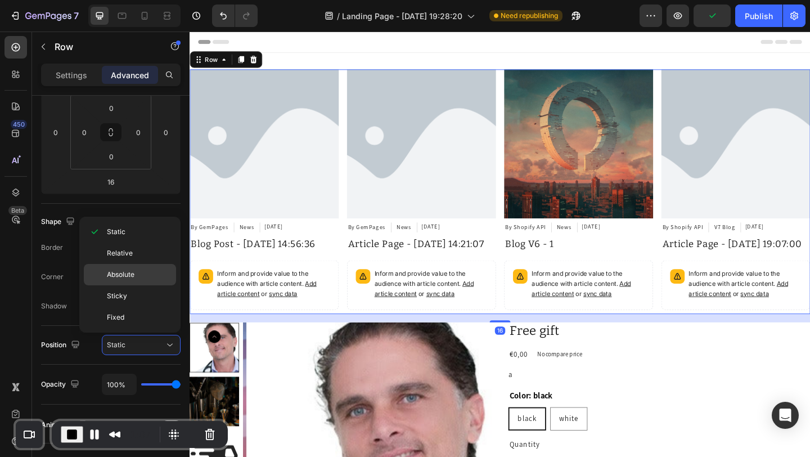
click at [126, 272] on span "Absolute" at bounding box center [121, 274] width 28 height 10
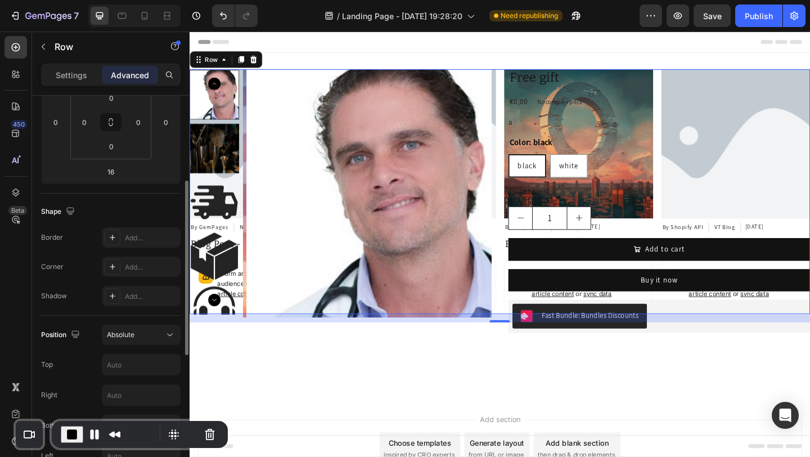
scroll to position [348, 0]
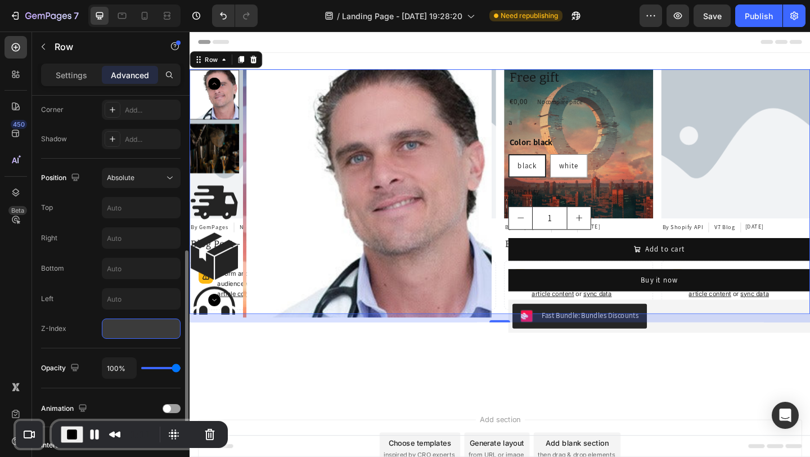
click at [114, 326] on input "number" at bounding box center [141, 328] width 79 height 20
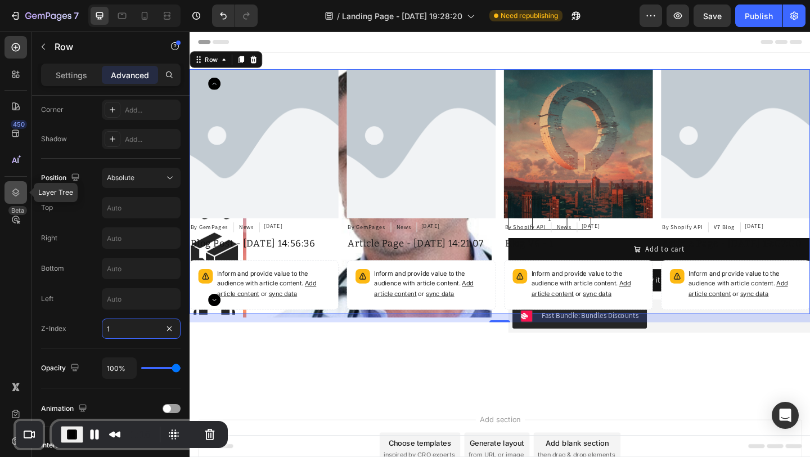
type input "1"
click at [20, 191] on icon at bounding box center [15, 192] width 11 height 11
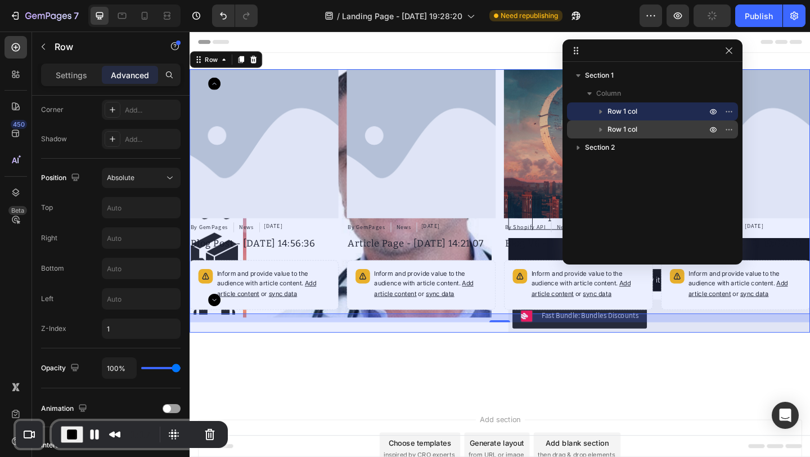
click at [636, 128] on span "Row 1 col" at bounding box center [622, 129] width 30 height 11
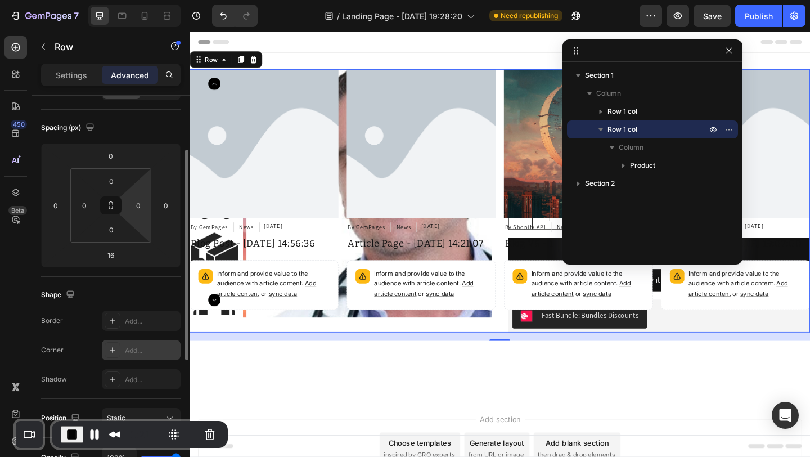
scroll to position [0, 0]
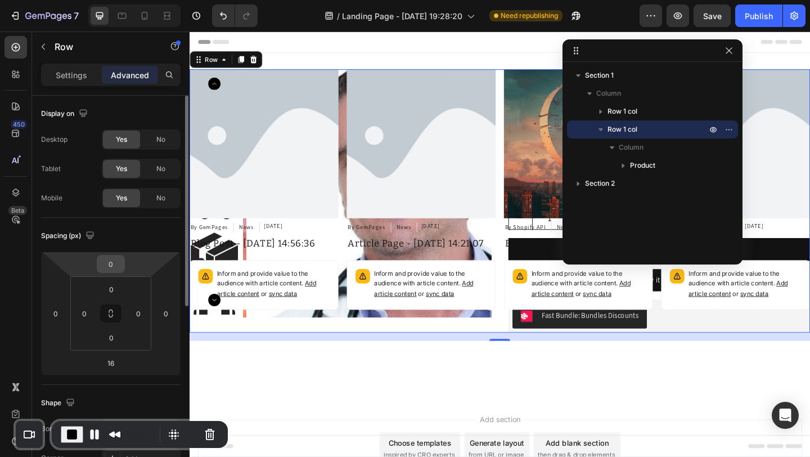
click at [110, 265] on input "0" at bounding box center [111, 263] width 22 height 17
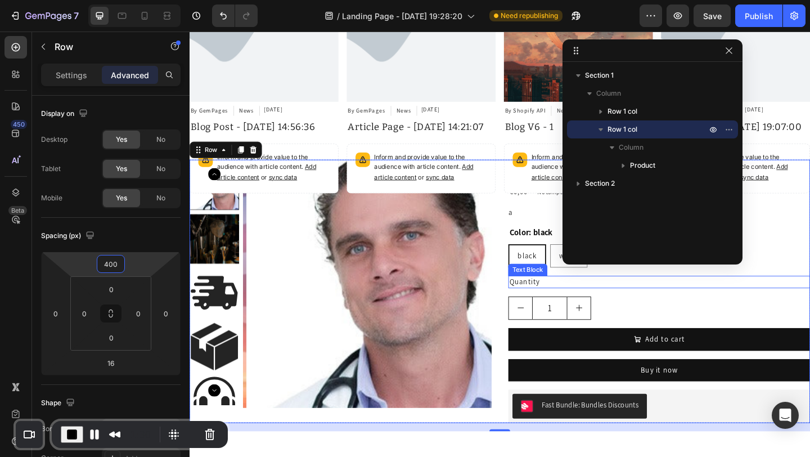
scroll to position [139, 0]
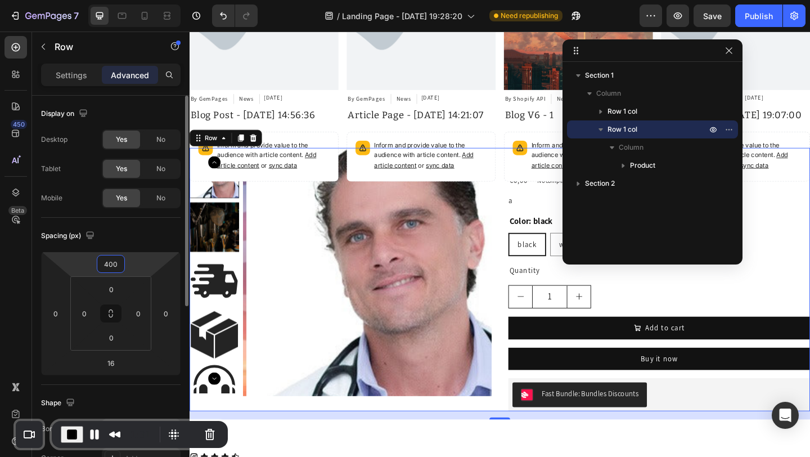
click at [113, 265] on input "400" at bounding box center [111, 263] width 22 height 17
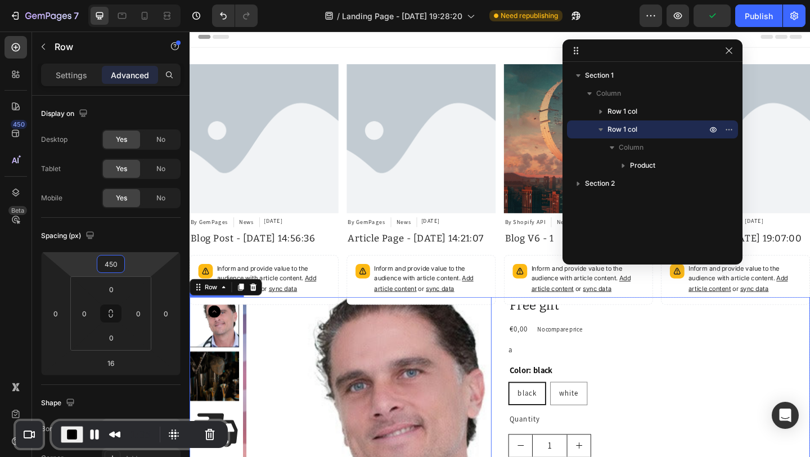
scroll to position [0, 0]
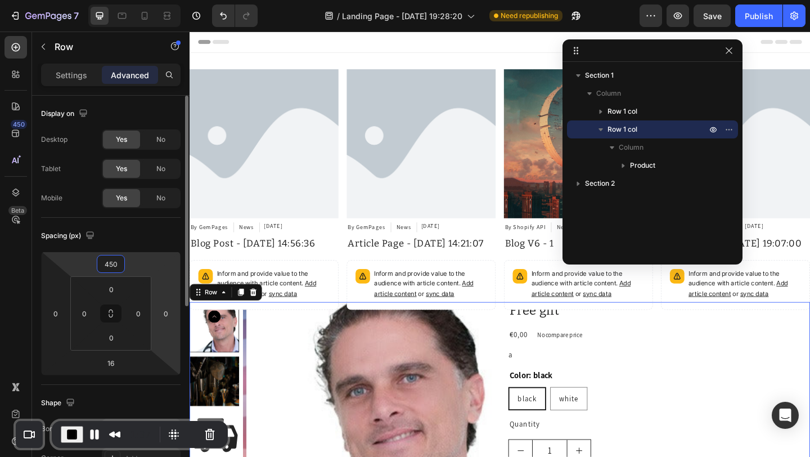
type input "450"
click at [157, 0] on html "7 Version history / Landing Page - [DATE] 19:28:20 Need republishing Preview Sa…" at bounding box center [405, 0] width 810 height 0
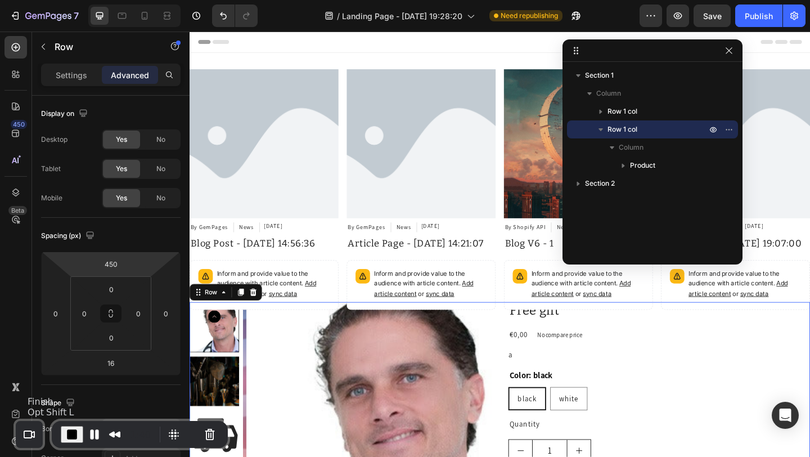
click at [73, 433] on span "End Recording" at bounding box center [71, 433] width 13 height 13
